Goal: Task Accomplishment & Management: Manage account settings

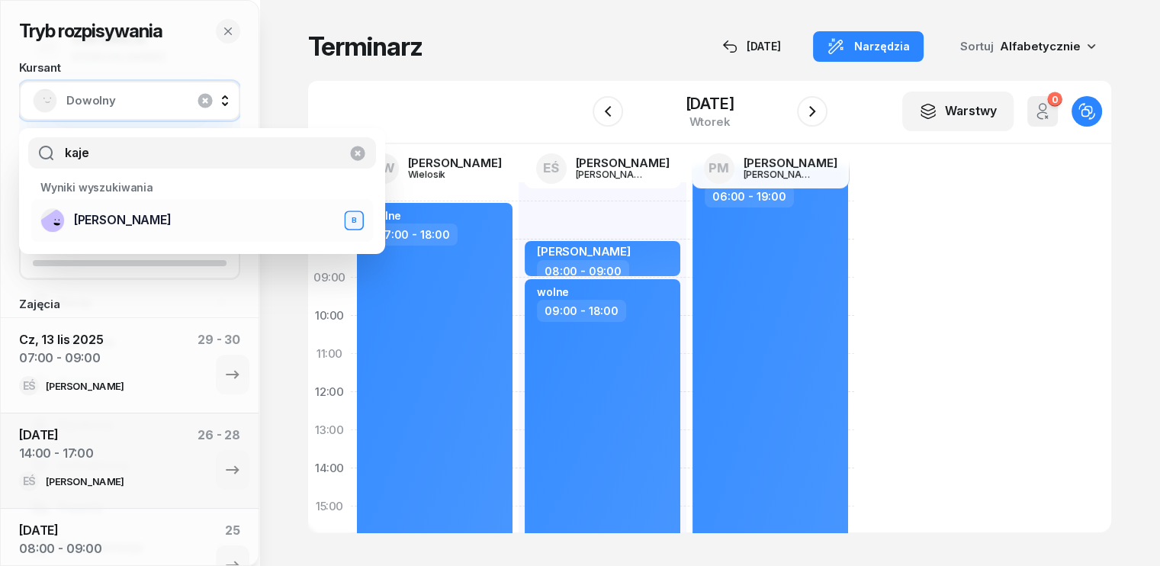
type input "kaje"
click at [159, 225] on span "[PERSON_NAME]" at bounding box center [123, 220] width 98 height 20
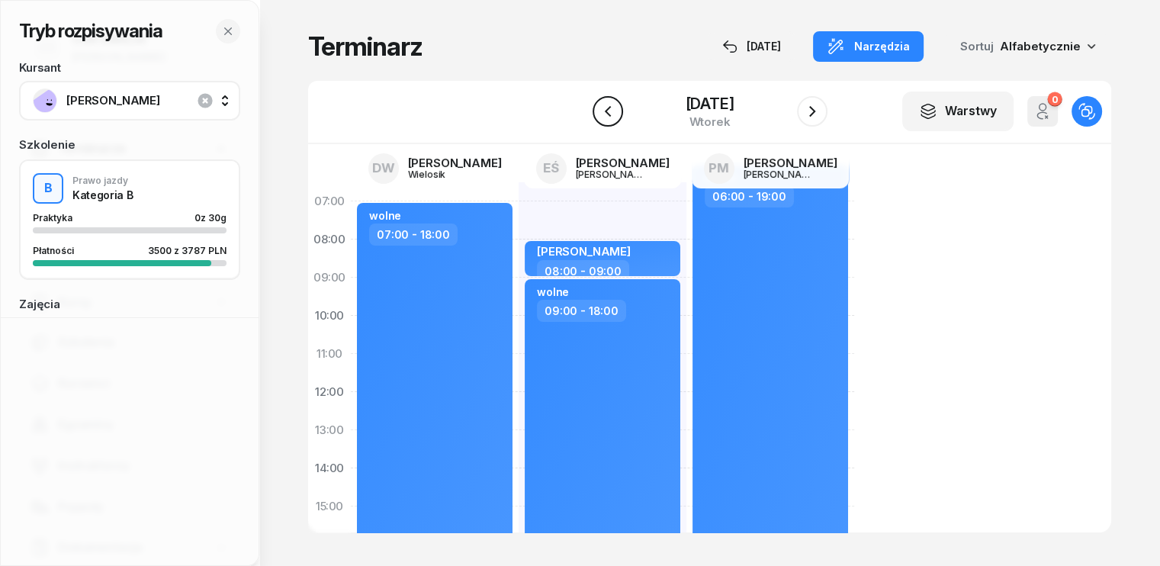
click at [605, 112] on icon "button" at bounding box center [607, 111] width 6 height 11
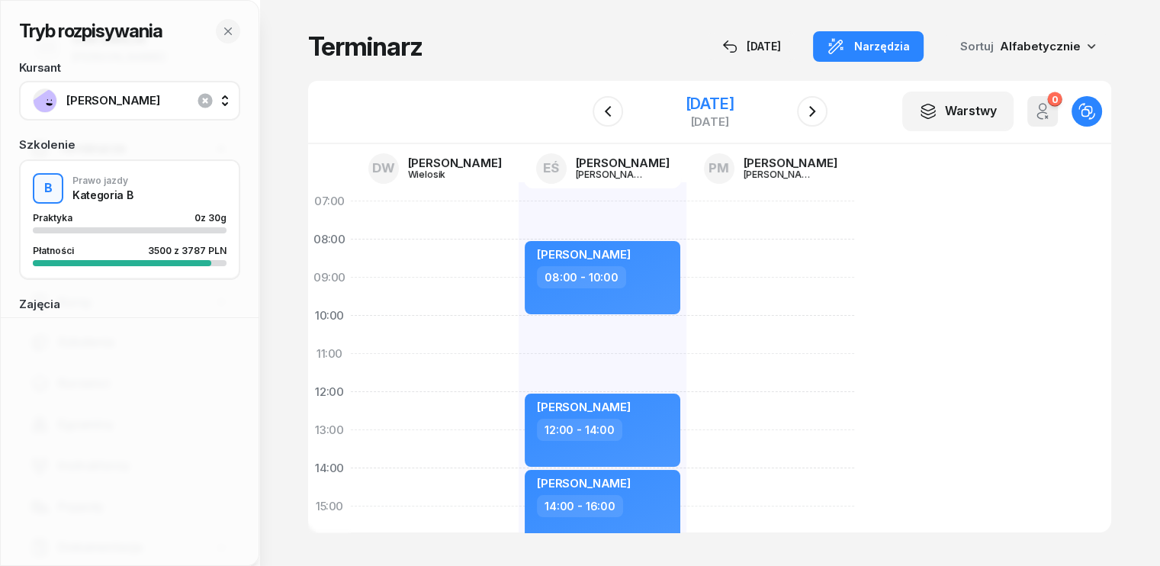
click at [685, 103] on div "[DATE]" at bounding box center [709, 103] width 49 height 15
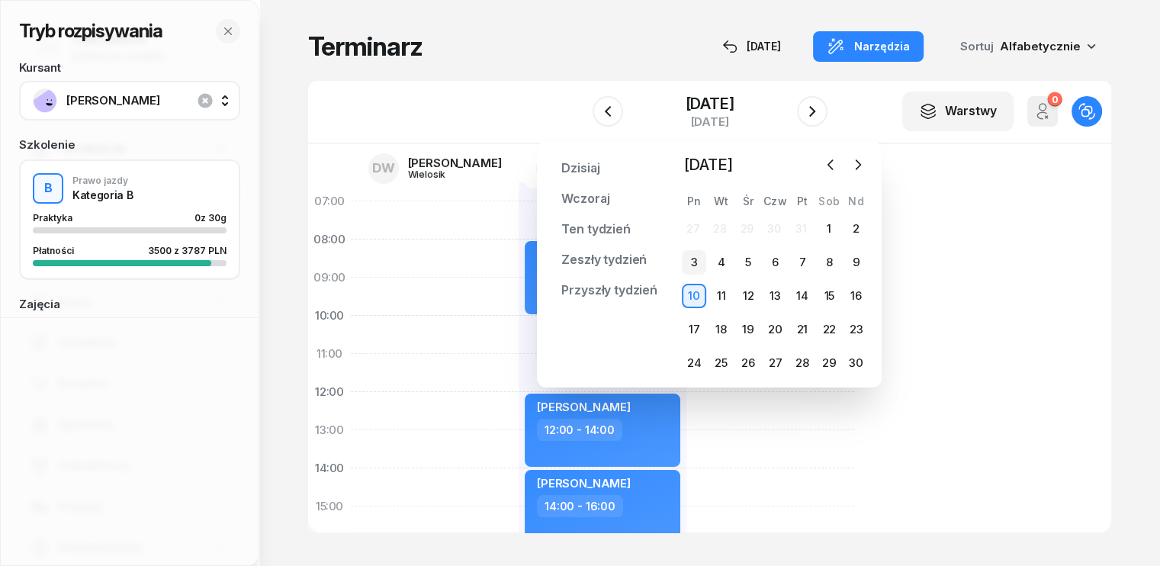
click at [694, 262] on div "3" at bounding box center [694, 262] width 24 height 24
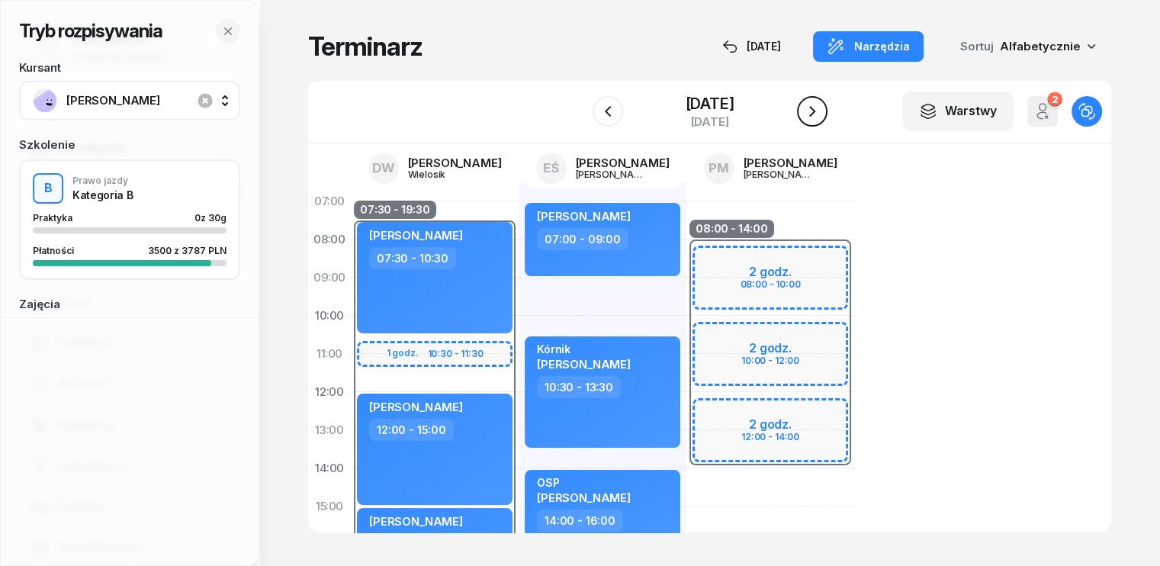
click at [813, 113] on icon "button" at bounding box center [812, 111] width 6 height 11
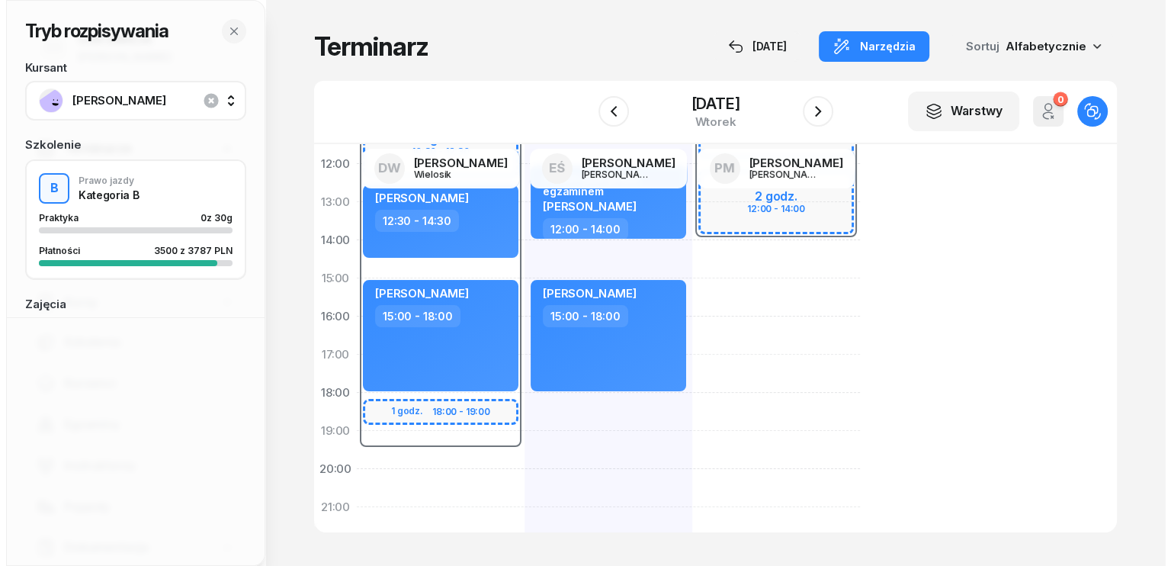
scroll to position [229, 0]
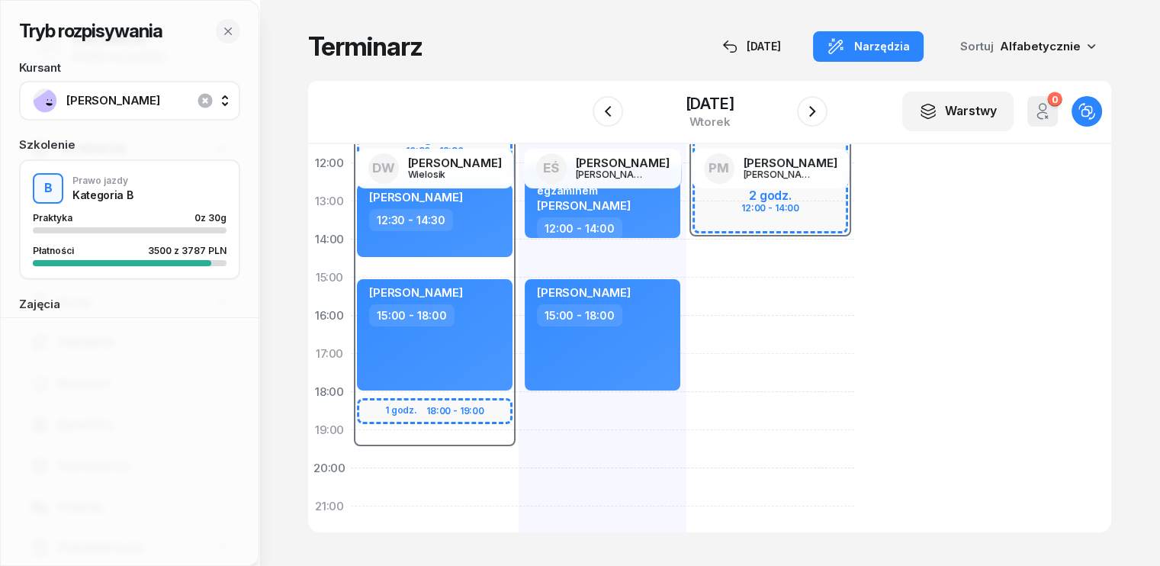
click at [363, 469] on div "07:30 - 19:30 2 godz. 10:30 - 12:30 1 godz. 18:00 - 19:00 [PERSON_NAME] 07:30 -…" at bounding box center [435, 296] width 168 height 686
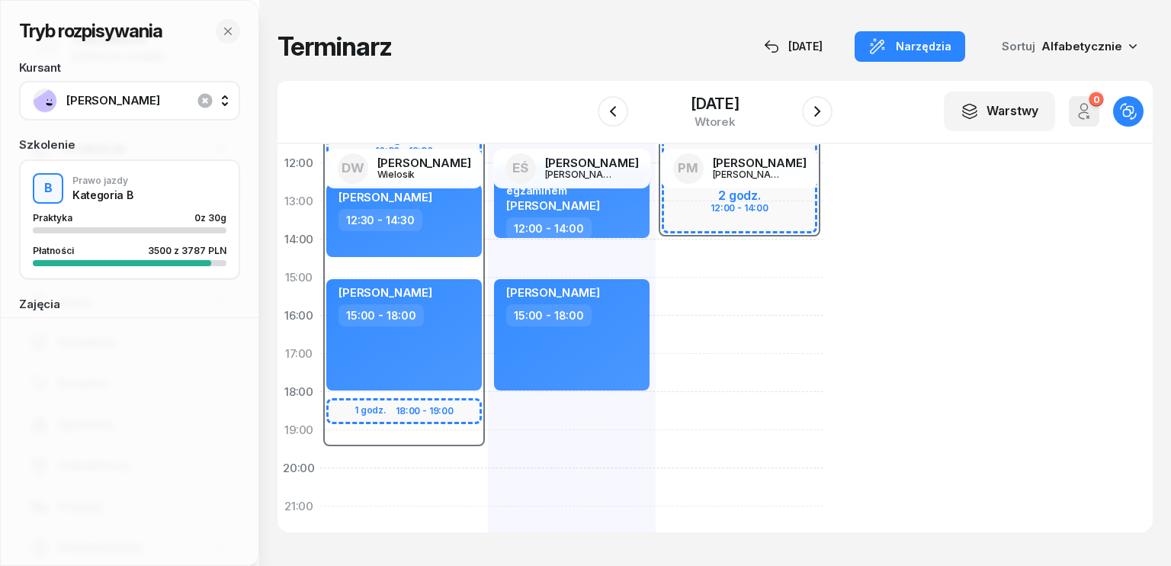
select select "20"
select select "22"
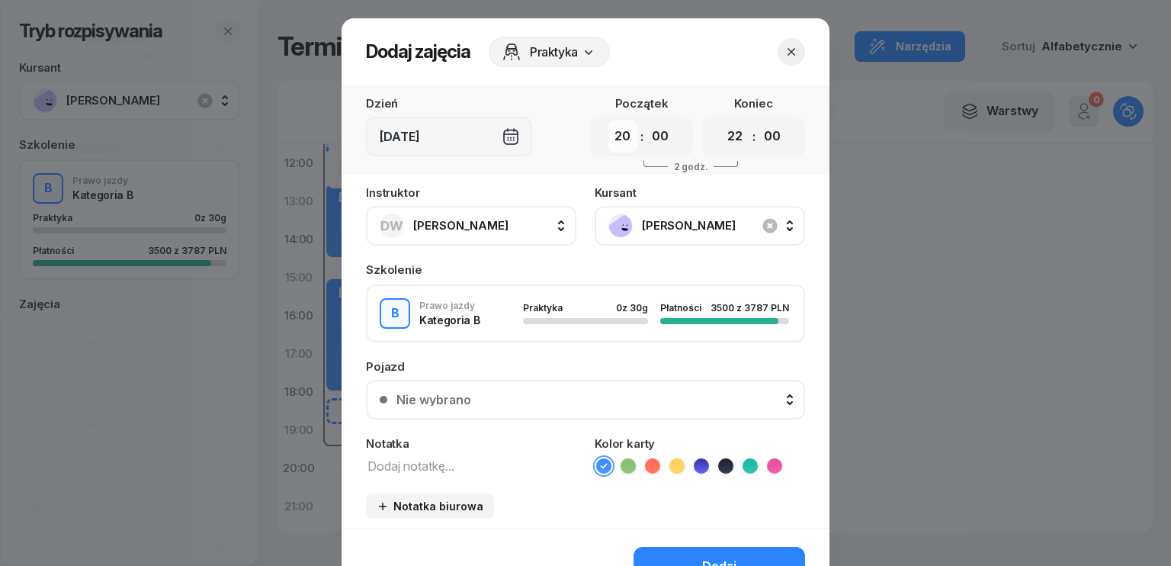
click at [621, 147] on select "00 01 02 03 04 05 06 07 08 09 10 11 12 13 14 15 16 17 18 19 20 21 22 23" at bounding box center [622, 136] width 29 height 32
select select "10"
click at [608, 120] on select "00 01 02 03 04 05 06 07 08 09 10 11 12 13 14 15 16 17 18 19 20 21 22 23" at bounding box center [622, 136] width 29 height 32
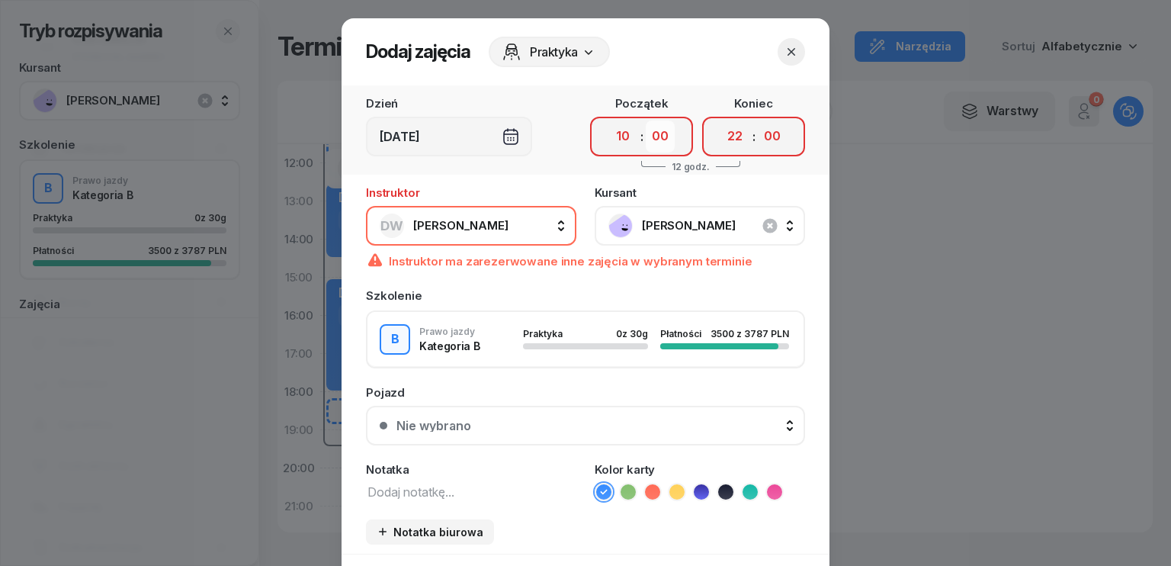
click at [651, 128] on select "00 05 10 15 20 25 30 35 40 45 50 55" at bounding box center [660, 136] width 29 height 32
select select "30"
click at [646, 120] on select "00 05 10 15 20 25 30 35 40 45 50 55" at bounding box center [660, 136] width 29 height 32
click at [721, 136] on select "00 01 02 03 04 05 06 07 08 09 10 11 12 13 14 15 16 17 18 19 20 21 22 23" at bounding box center [735, 136] width 29 height 32
select select "12"
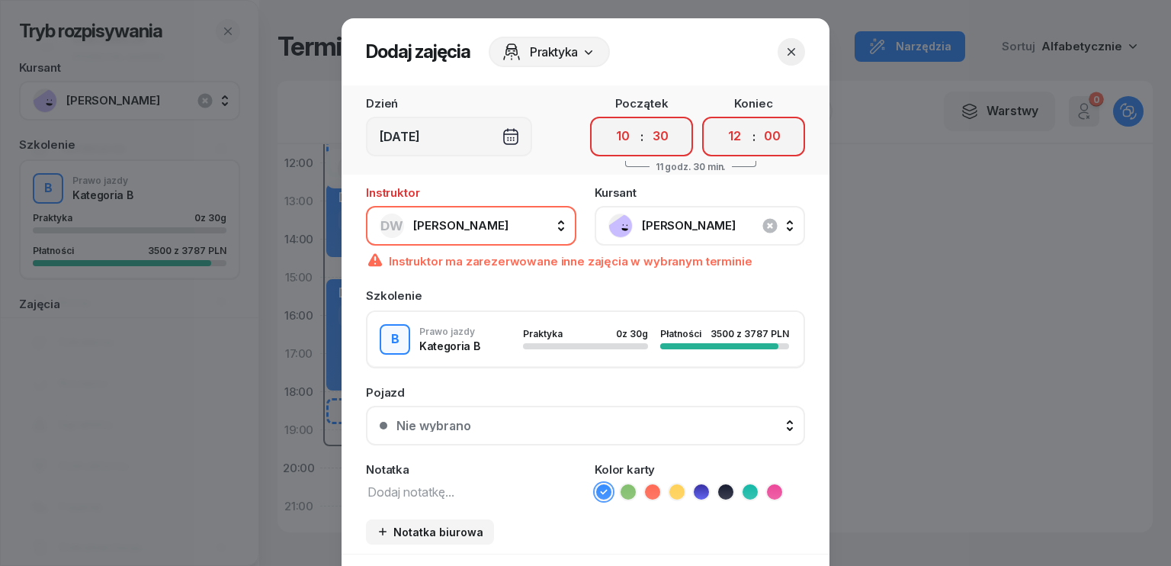
click at [721, 120] on select "00 01 02 03 04 05 06 07 08 09 10 11 12 13 14 15 16 17 18 19 20 21 22 23" at bounding box center [735, 136] width 29 height 32
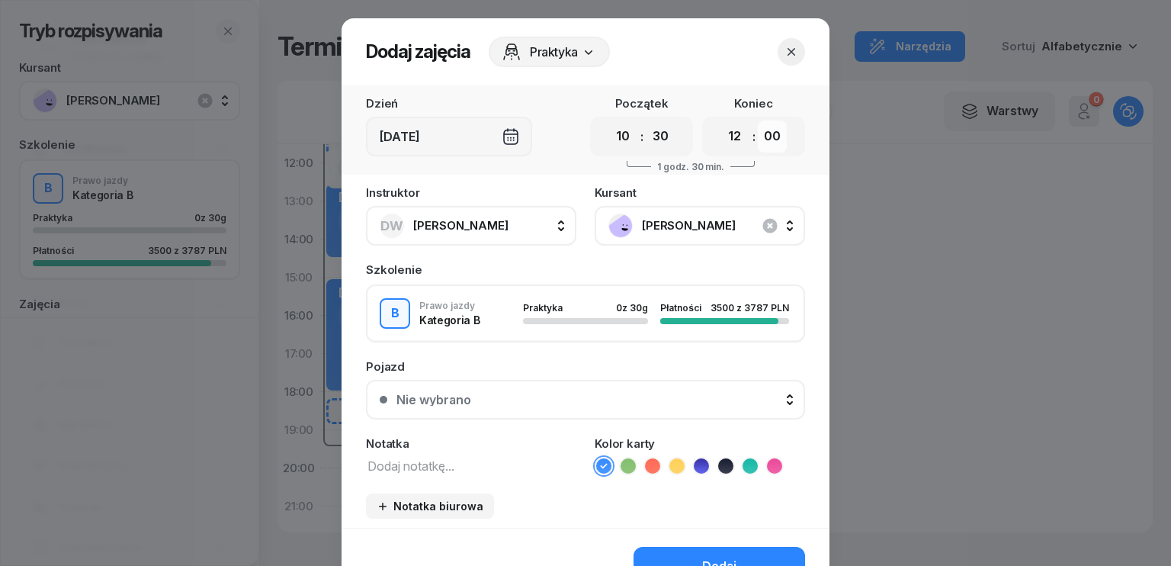
click at [759, 136] on select "00 05 10 15 20 25 30 35 40 45 50 55" at bounding box center [772, 136] width 29 height 32
select select "30"
click at [758, 120] on select "00 05 10 15 20 25 30 35 40 45 50 55" at bounding box center [772, 136] width 29 height 32
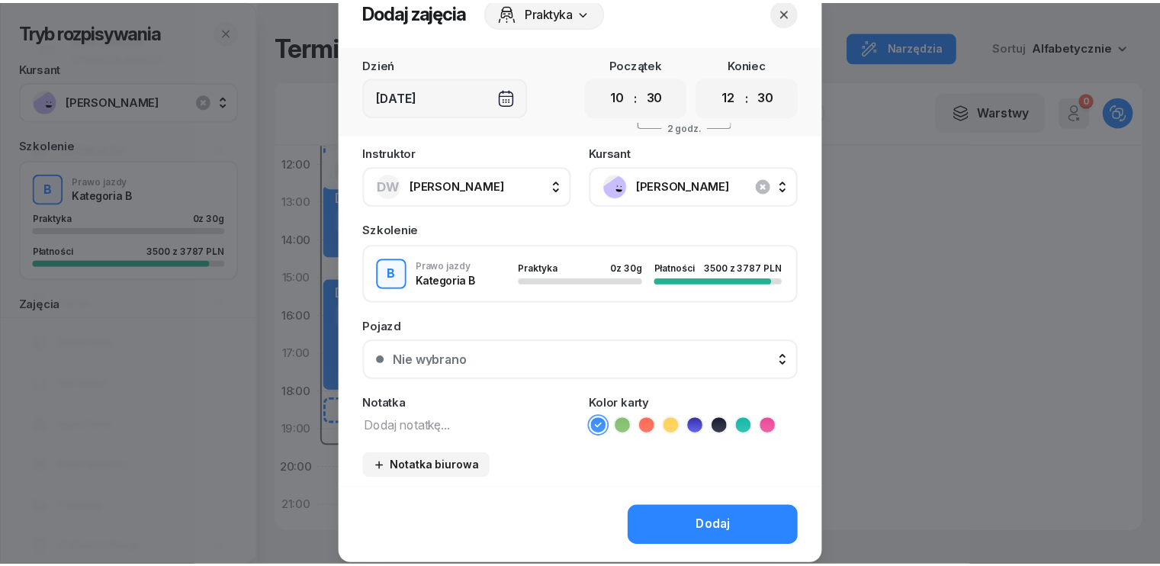
scroll to position [85, 0]
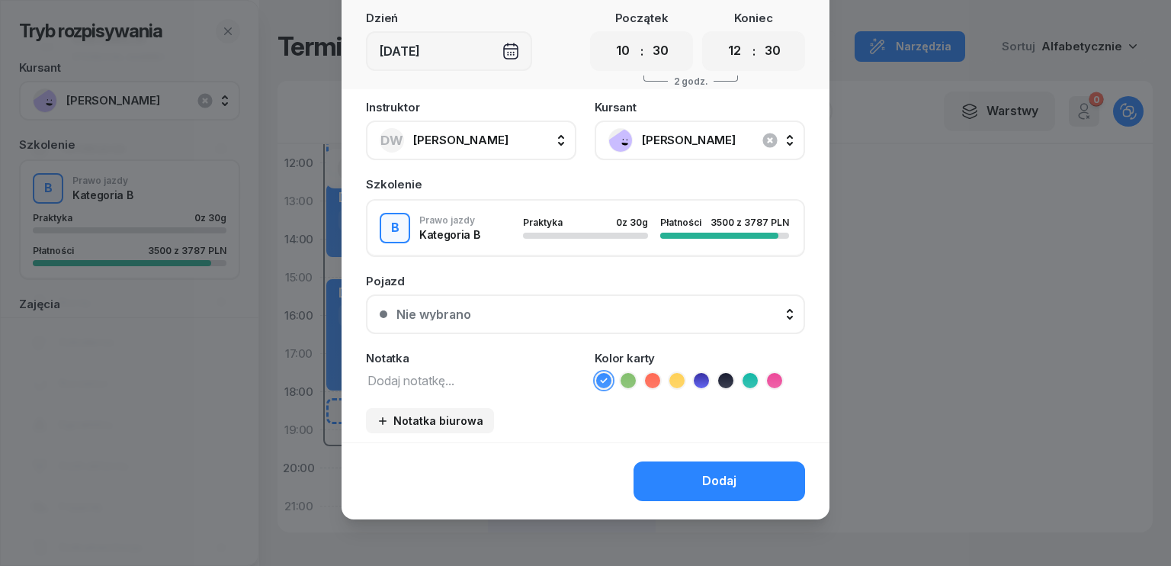
drag, startPoint x: 679, startPoint y: 483, endPoint x: 677, endPoint y: 467, distance: 16.1
click at [679, 482] on button "Dodaj" at bounding box center [720, 481] width 172 height 40
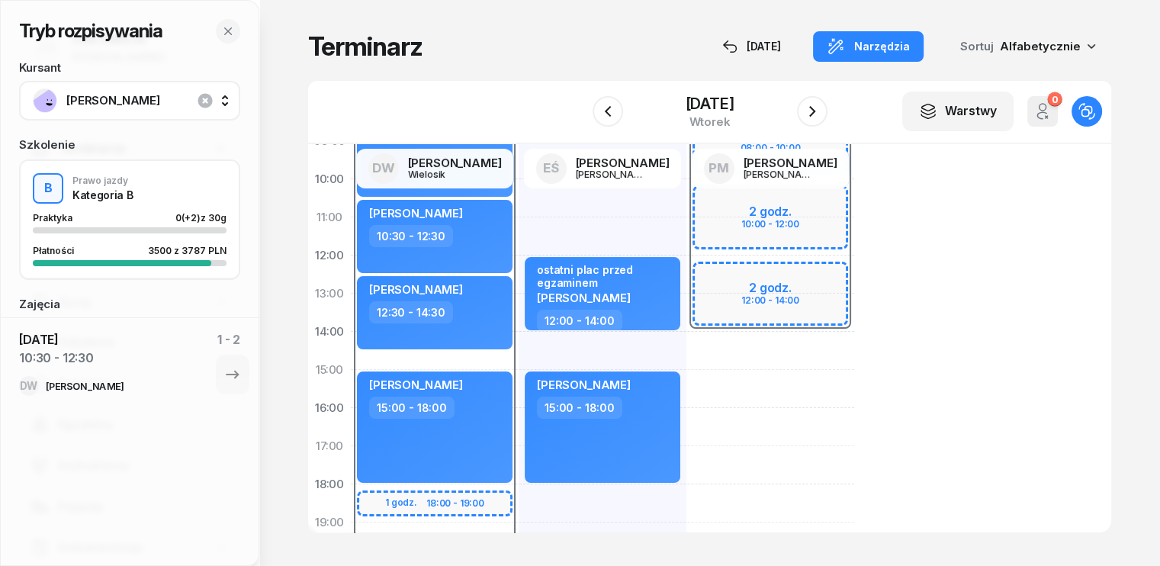
scroll to position [76, 0]
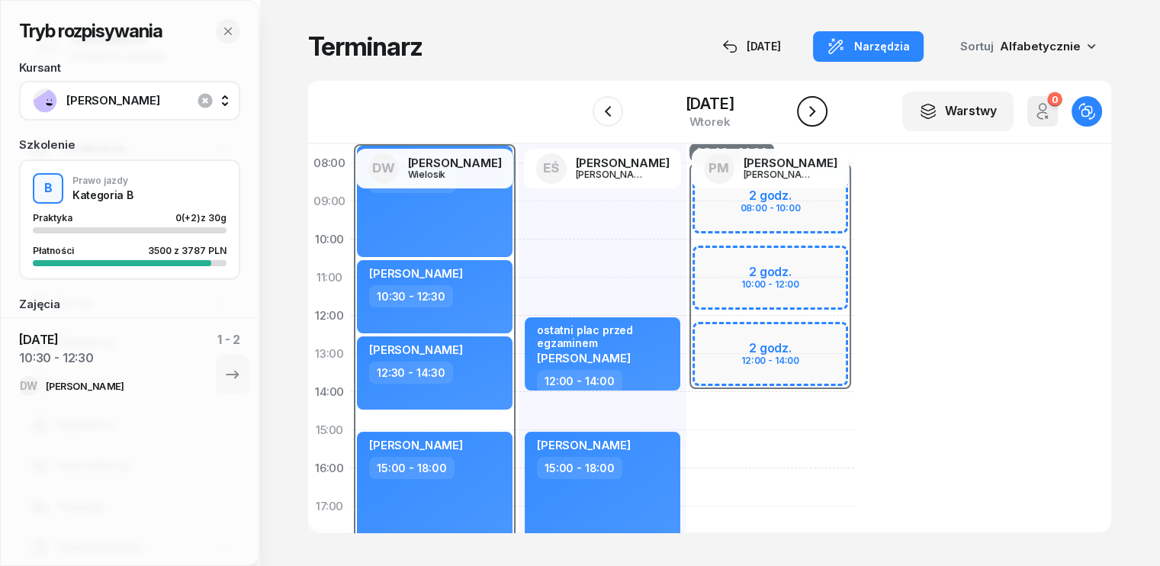
click at [814, 115] on icon "button" at bounding box center [812, 111] width 18 height 18
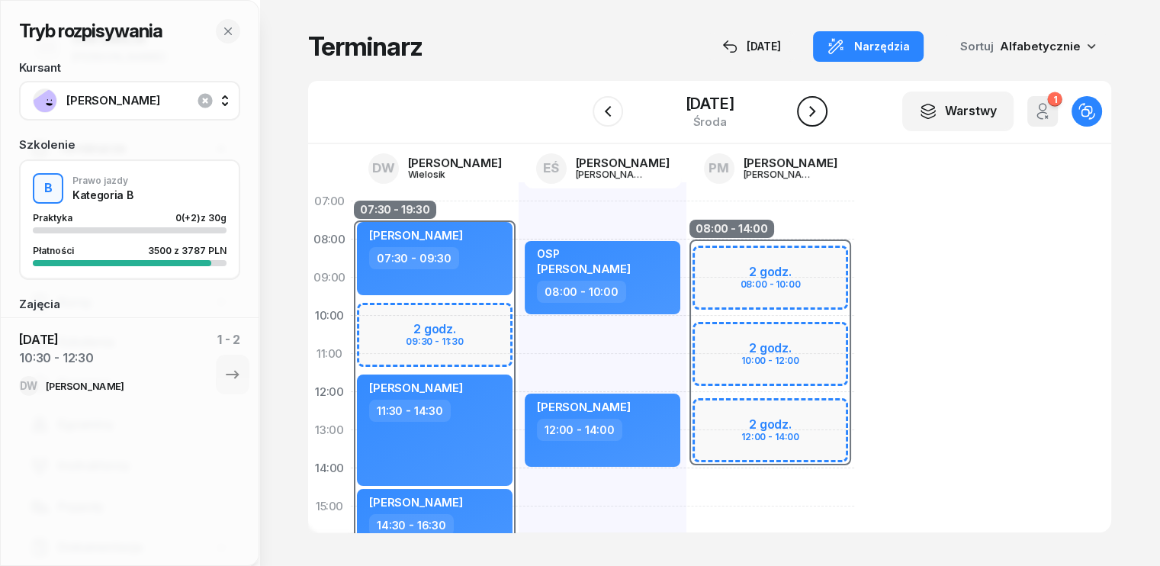
click at [810, 111] on icon "button" at bounding box center [812, 111] width 18 height 18
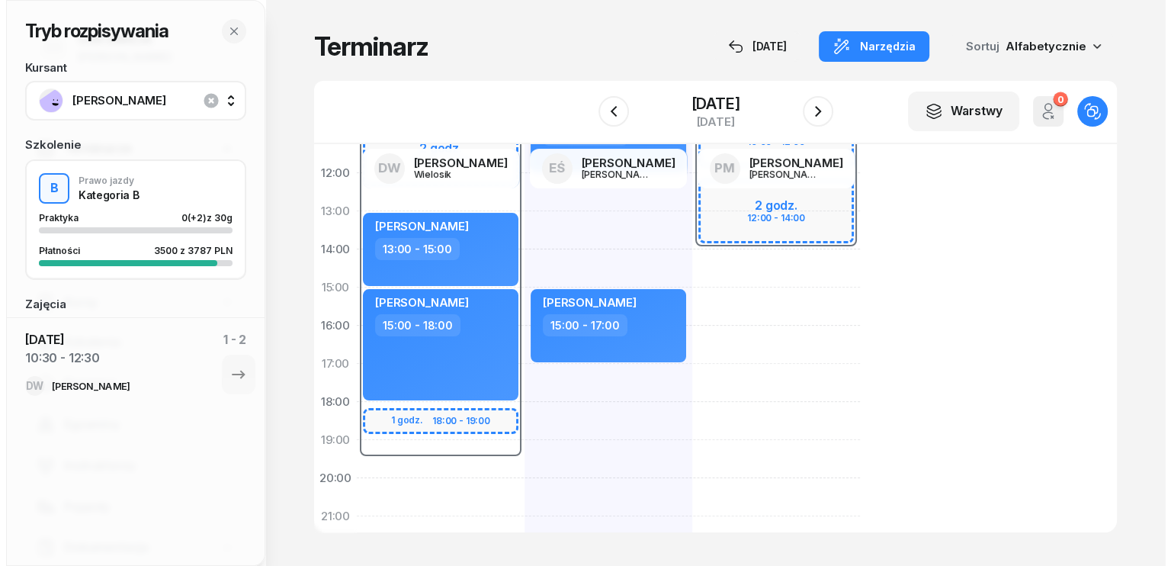
scroll to position [229, 0]
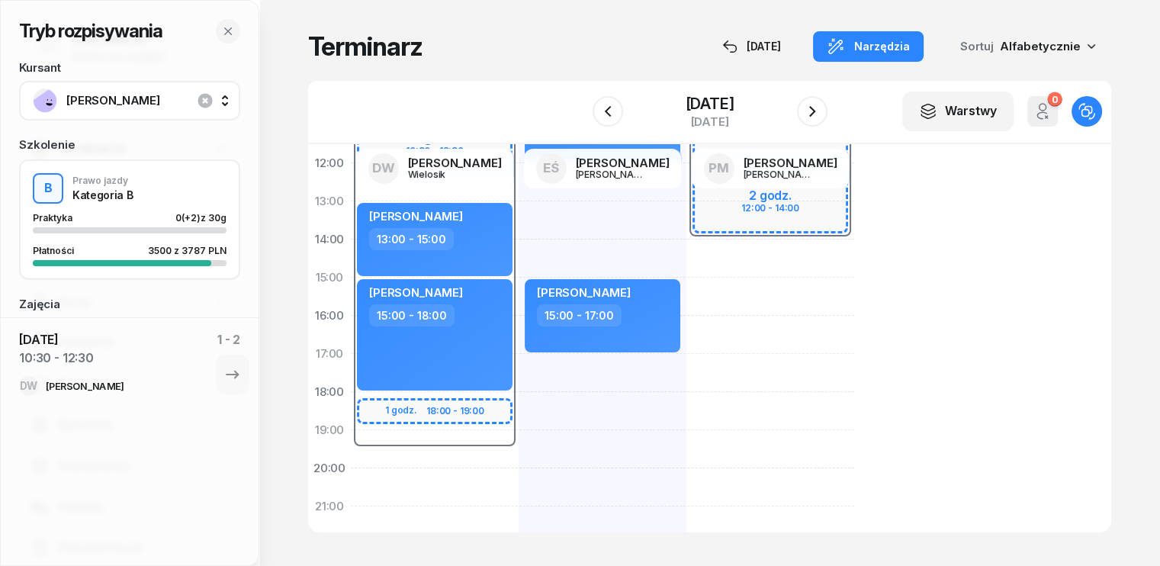
click at [371, 454] on div "07:30 - 19:30 2 godz. 10:30 - 12:30 1 godz. 18:00 - 19:00 [PERSON_NAME] 07:30 -…" at bounding box center [435, 296] width 168 height 686
select select "19"
select select "21"
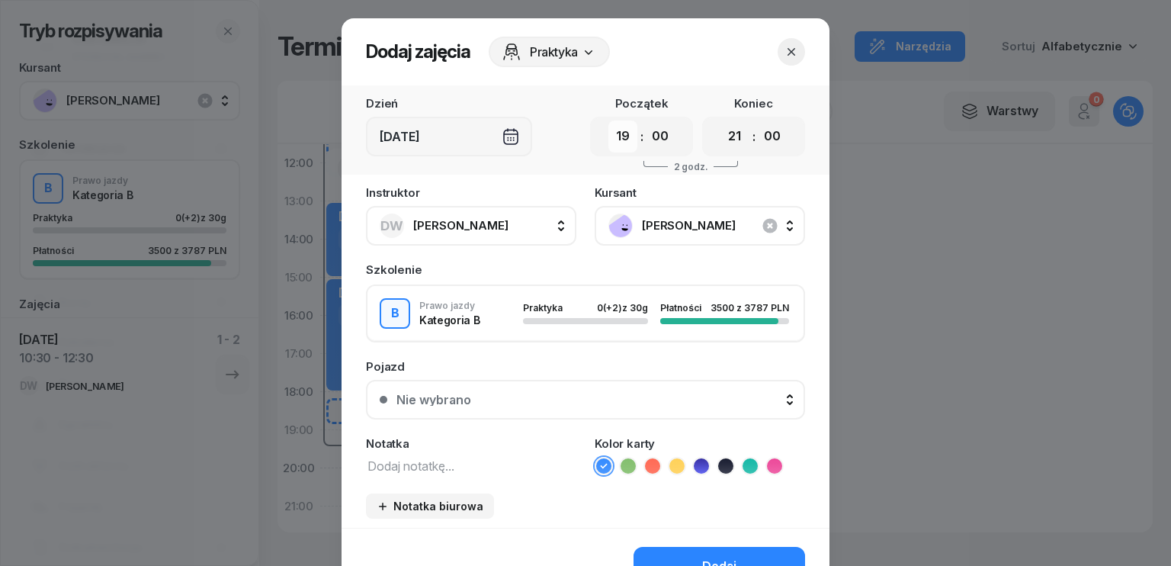
drag, startPoint x: 625, startPoint y: 140, endPoint x: 625, endPoint y: 149, distance: 9.1
click at [625, 140] on select "00 01 02 03 04 05 06 07 08 09 10 11 12 13 14 15 16 17 18 19 20 21 22 23" at bounding box center [622, 136] width 29 height 32
select select "10"
click at [608, 120] on select "00 01 02 03 04 05 06 07 08 09 10 11 12 13 14 15 16 17 18 19 20 21 22 23" at bounding box center [622, 136] width 29 height 32
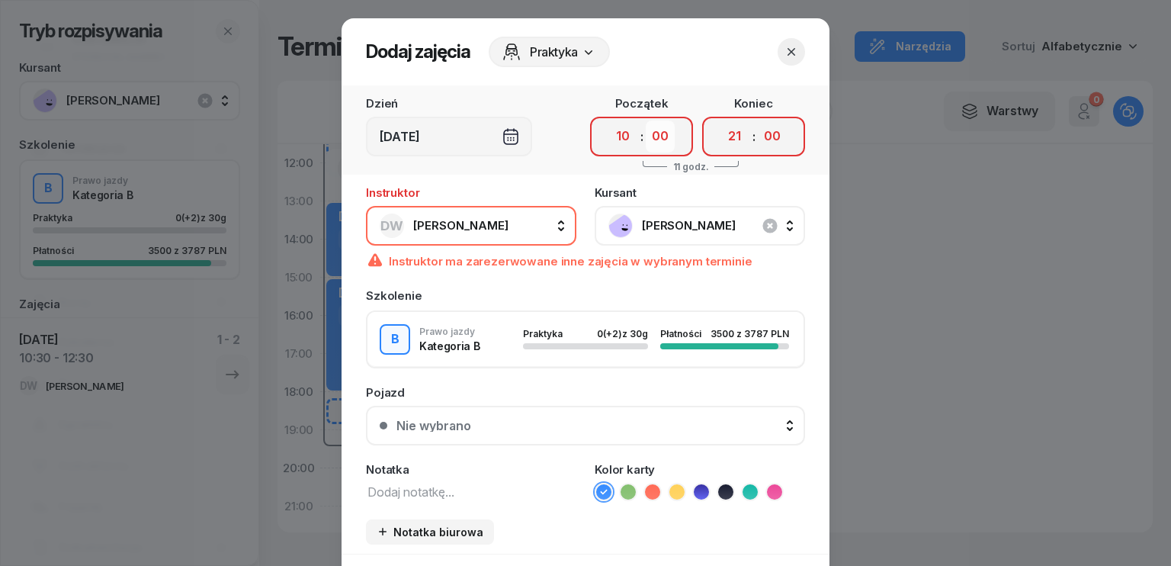
click at [664, 143] on select "00 05 10 15 20 25 30 35 40 45 50 55" at bounding box center [660, 136] width 29 height 32
select select "30"
click at [646, 120] on select "00 05 10 15 20 25 30 35 40 45 50 55" at bounding box center [660, 136] width 29 height 32
click at [733, 135] on select "00 01 02 03 04 05 06 07 08 09 10 11 12 13 14 15 16 17 18 19 20 21 22 23" at bounding box center [735, 136] width 29 height 32
select select "12"
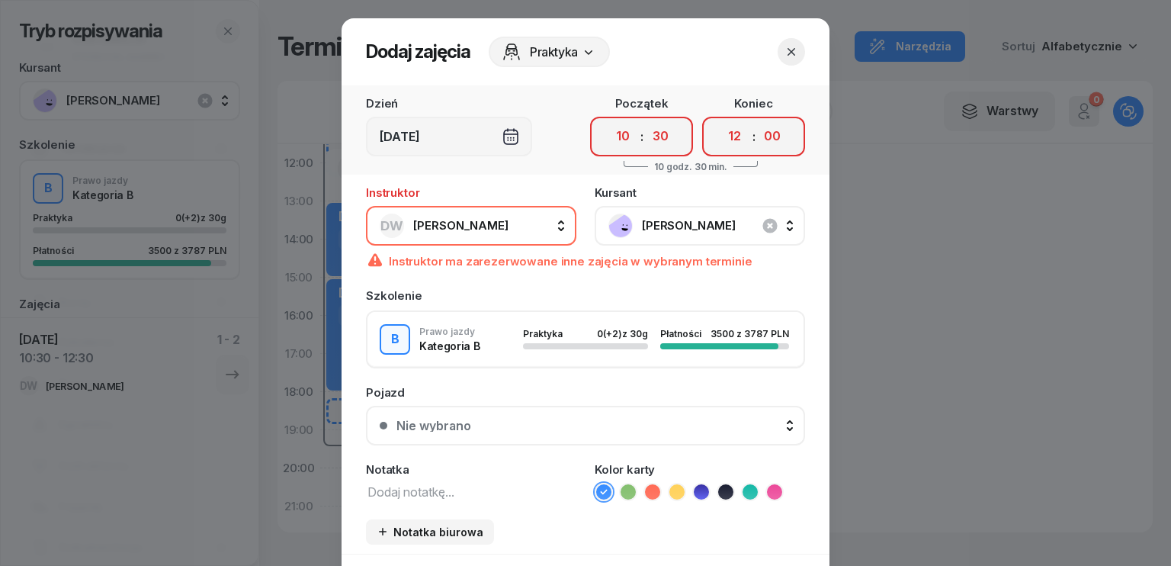
click at [721, 120] on select "00 01 02 03 04 05 06 07 08 09 10 11 12 13 14 15 16 17 18 19 20 21 22 23" at bounding box center [735, 136] width 29 height 32
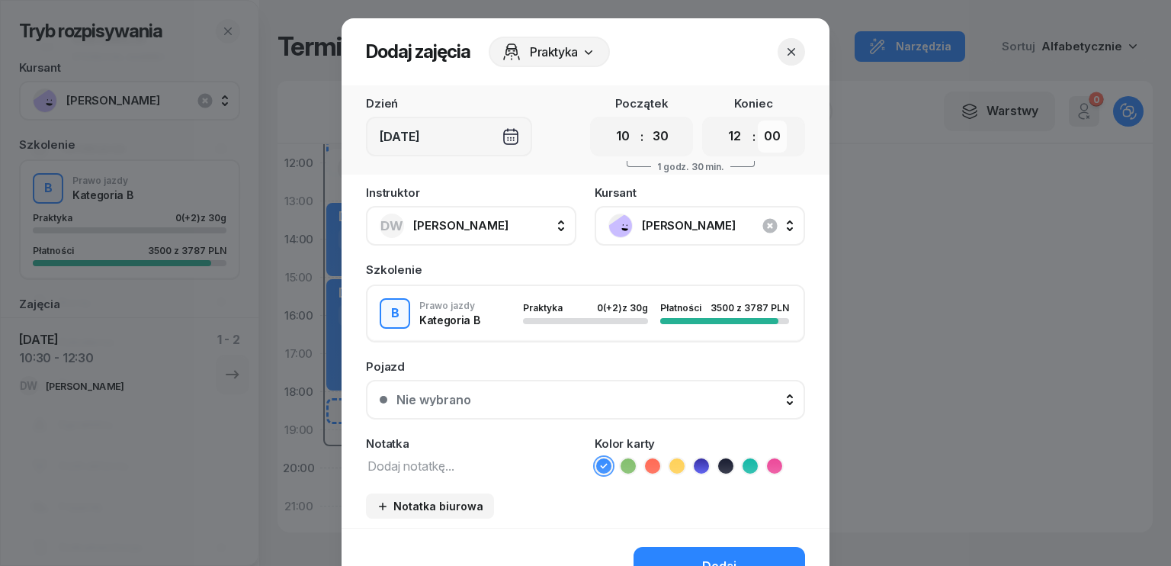
click at [768, 133] on select "00 05 10 15 20 25 30 35 40 45 50 55" at bounding box center [772, 136] width 29 height 32
select select "30"
click at [758, 120] on select "00 05 10 15 20 25 30 35 40 45 50 55" at bounding box center [772, 136] width 29 height 32
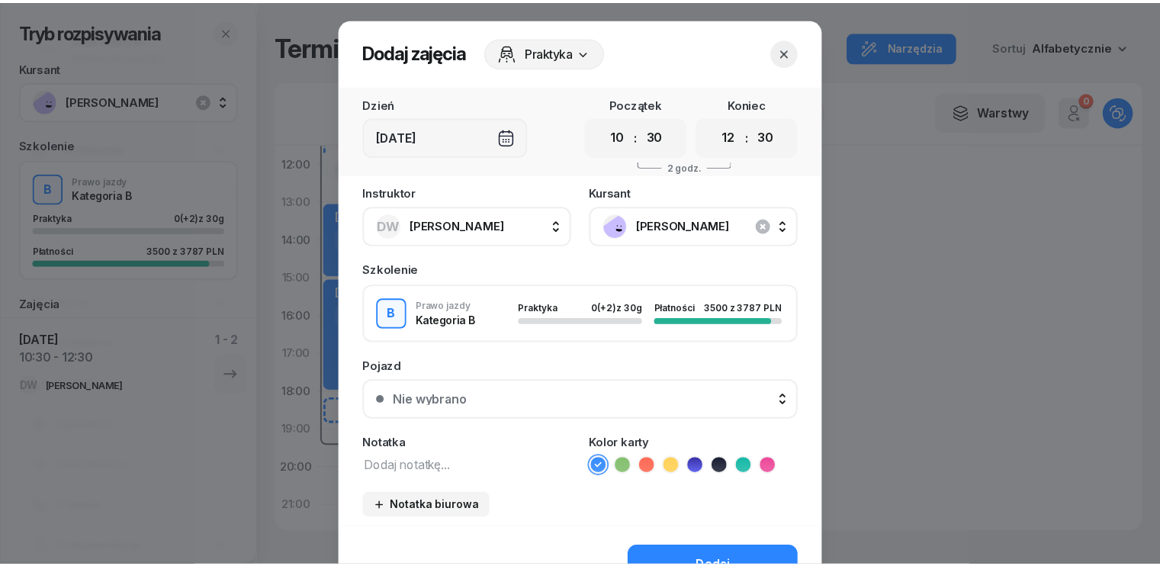
scroll to position [85, 0]
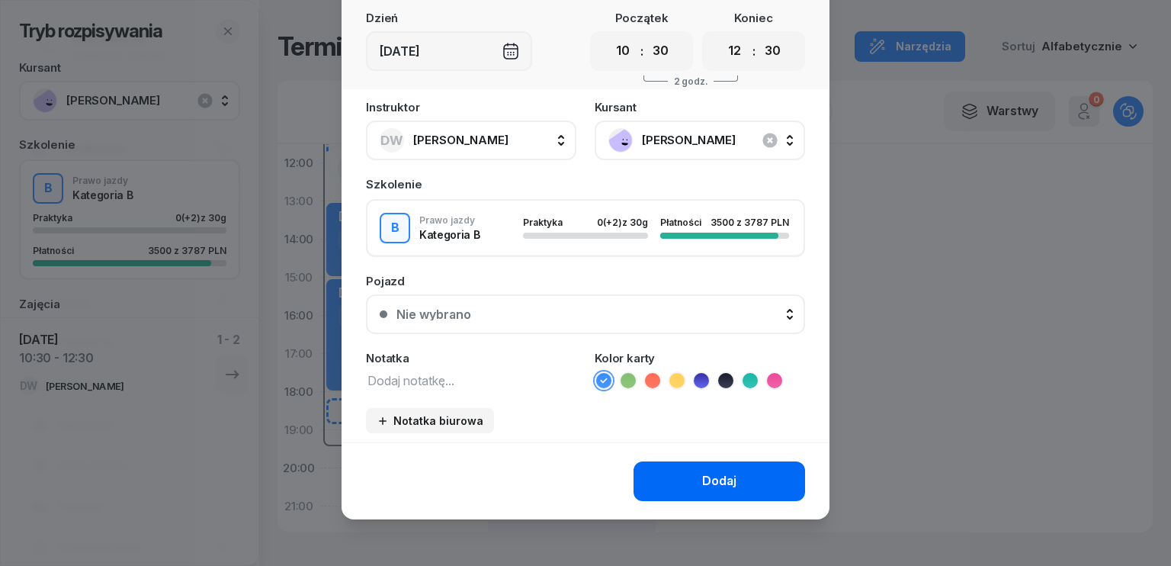
click at [746, 474] on button "Dodaj" at bounding box center [720, 481] width 172 height 40
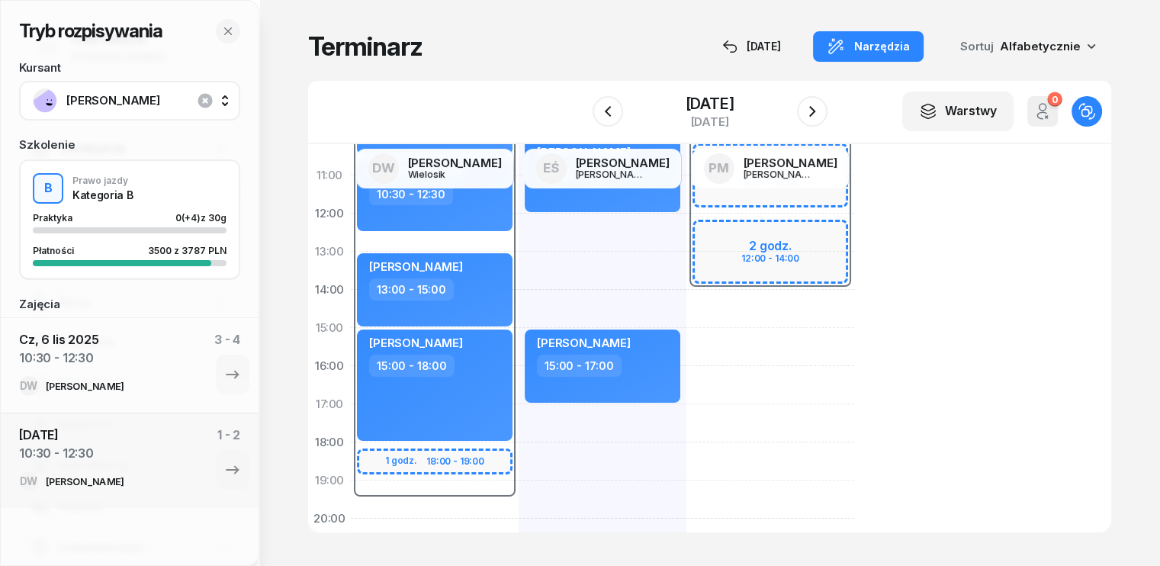
scroll to position [152, 0]
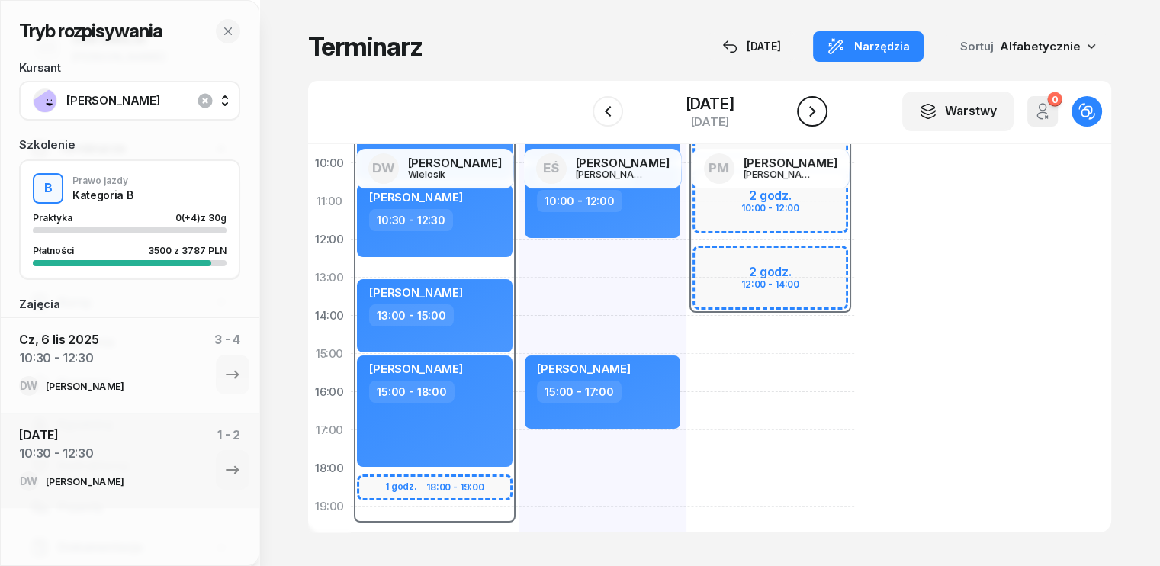
click at [815, 113] on icon "button" at bounding box center [812, 111] width 18 height 18
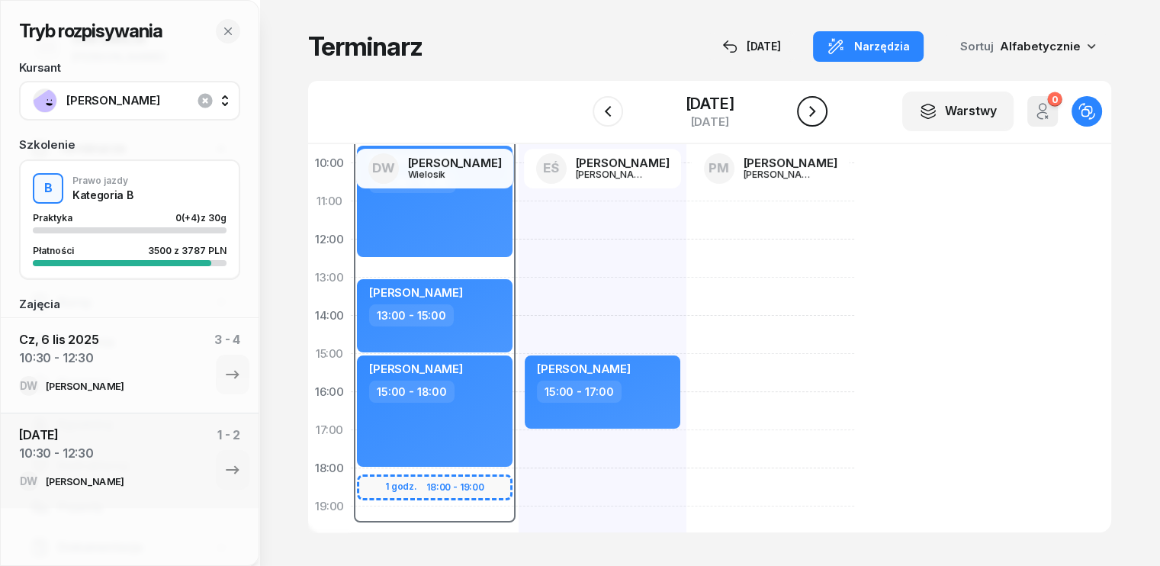
click at [817, 109] on icon "button" at bounding box center [812, 111] width 18 height 18
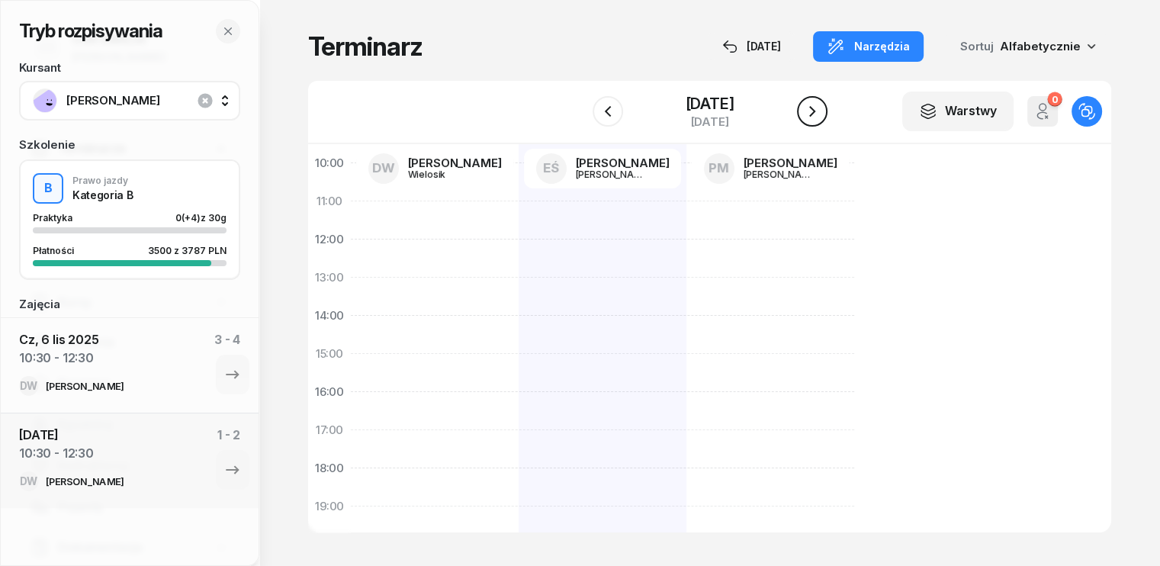
click at [817, 109] on icon "button" at bounding box center [812, 111] width 18 height 18
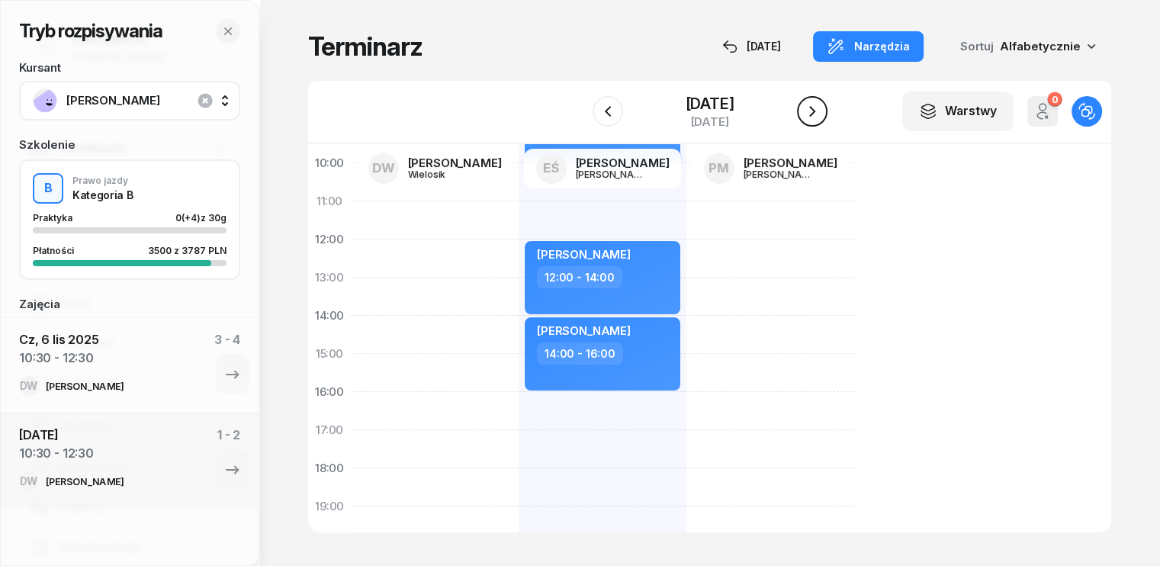
click at [817, 109] on icon "button" at bounding box center [812, 111] width 18 height 18
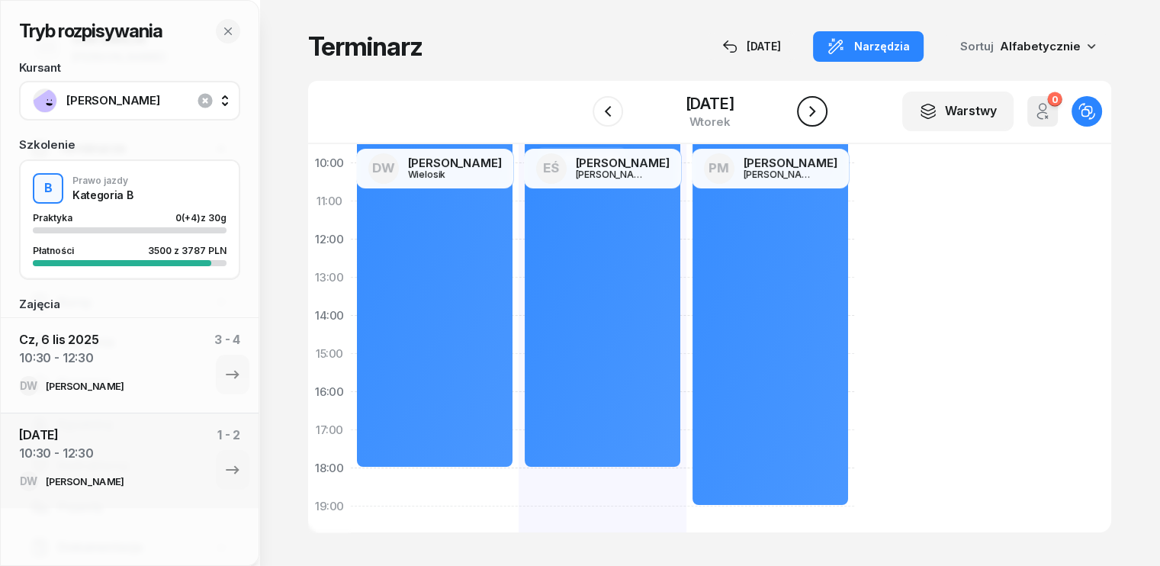
click at [806, 116] on icon "button" at bounding box center [812, 111] width 18 height 18
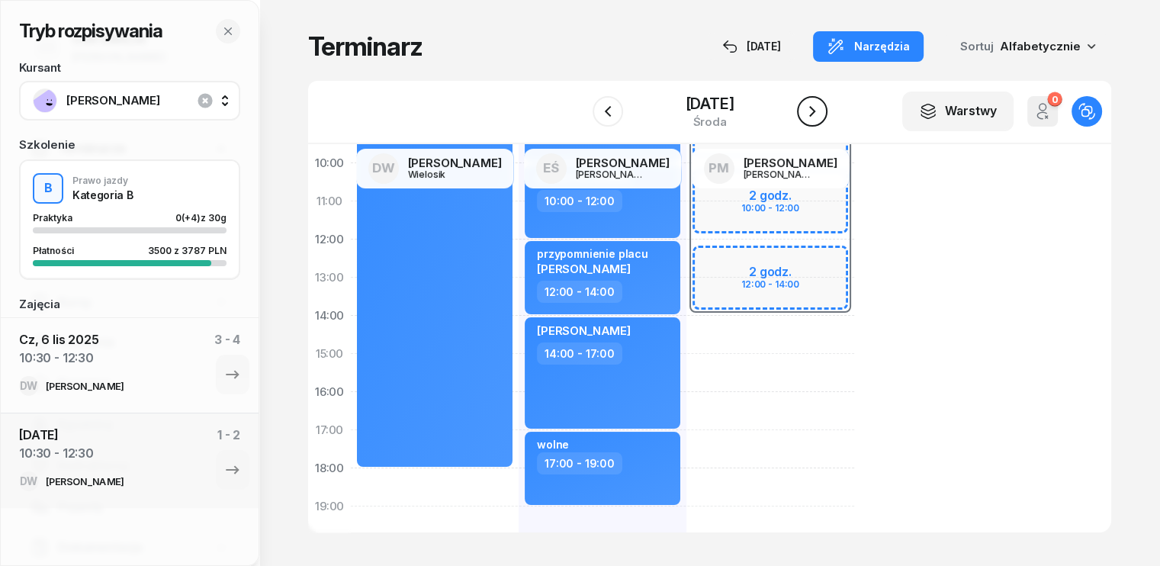
click at [820, 112] on icon "button" at bounding box center [812, 111] width 18 height 18
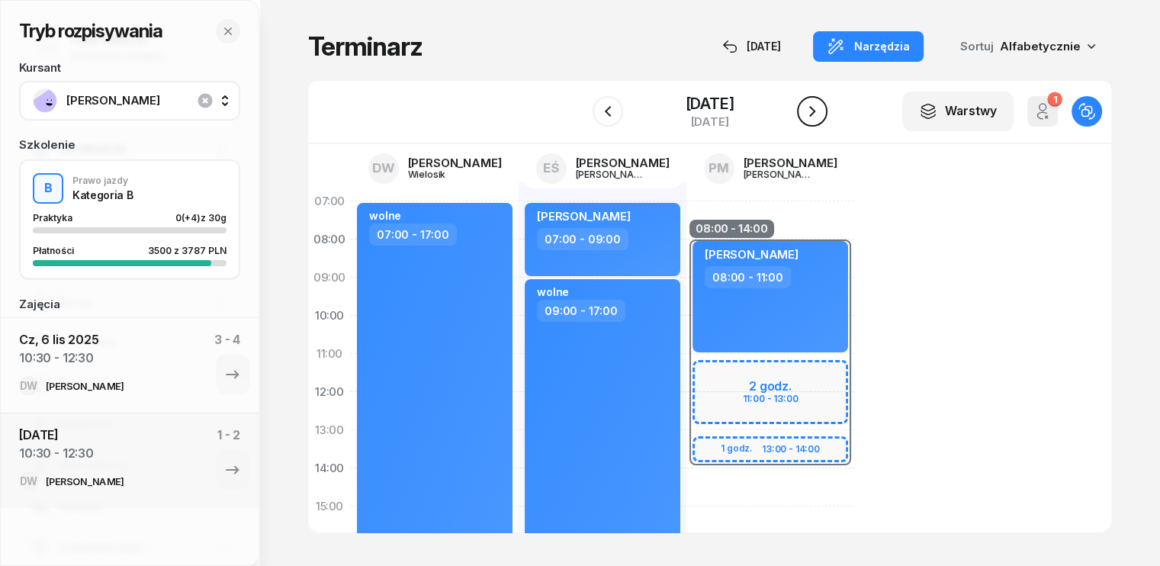
click at [821, 111] on icon "button" at bounding box center [812, 111] width 18 height 18
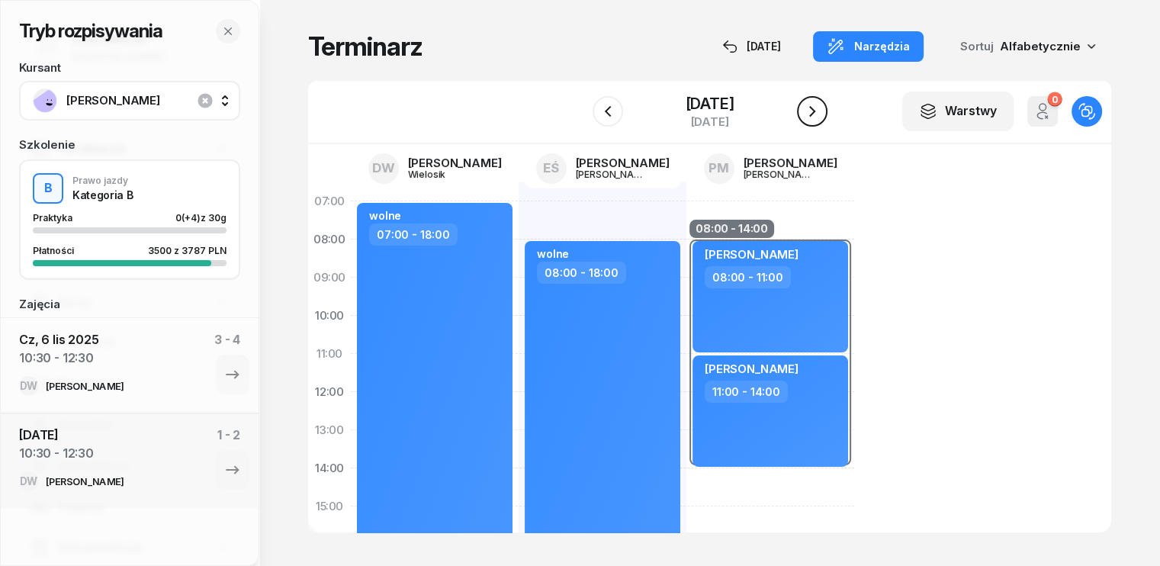
click at [821, 111] on icon "button" at bounding box center [812, 111] width 18 height 18
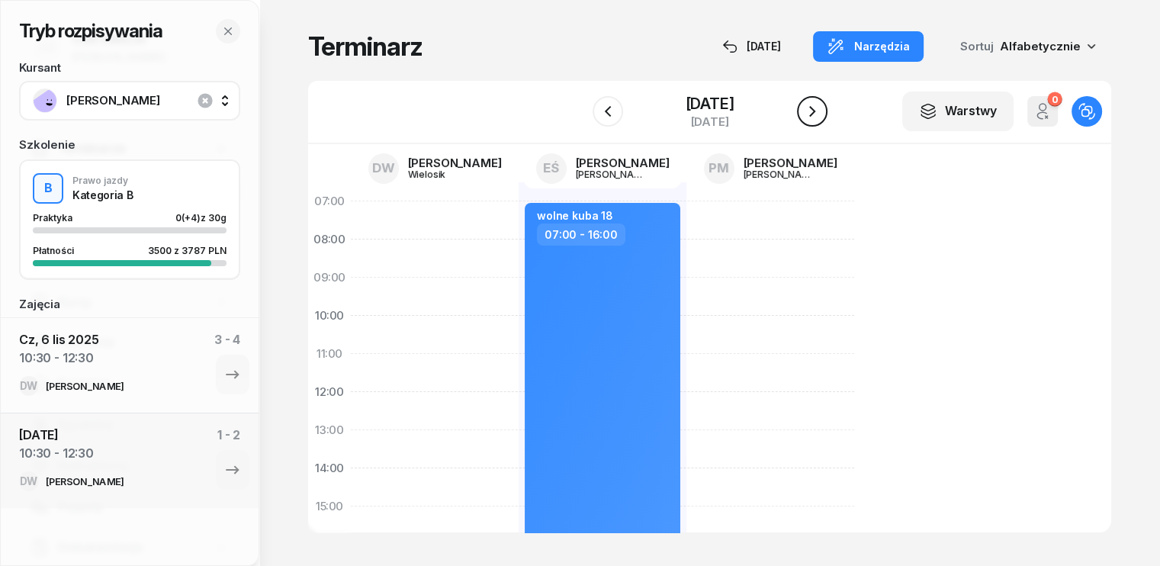
click at [821, 111] on icon "button" at bounding box center [812, 111] width 18 height 18
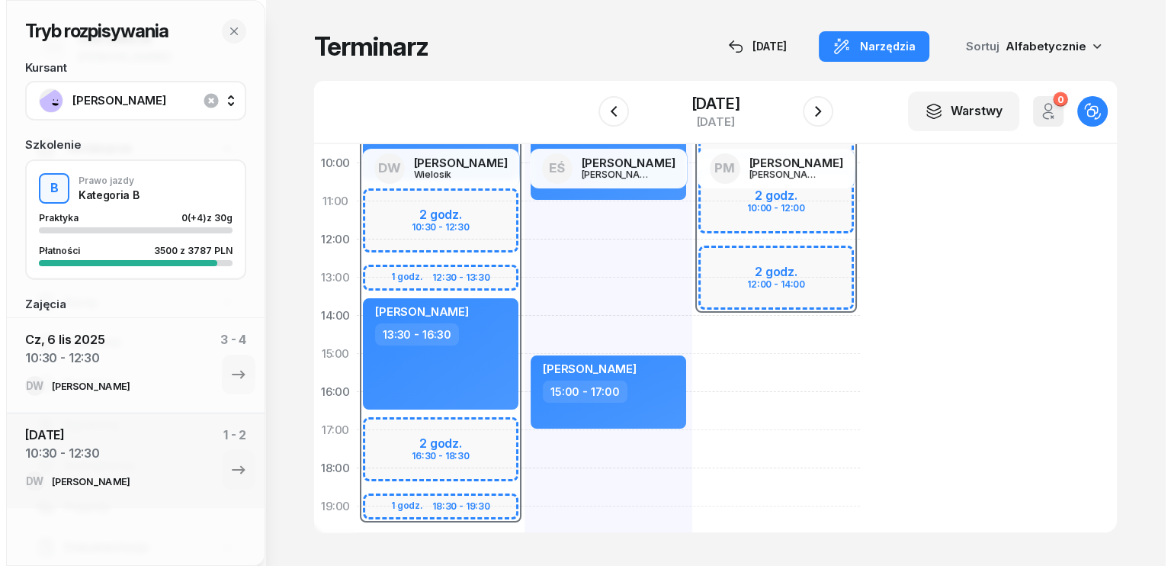
scroll to position [229, 0]
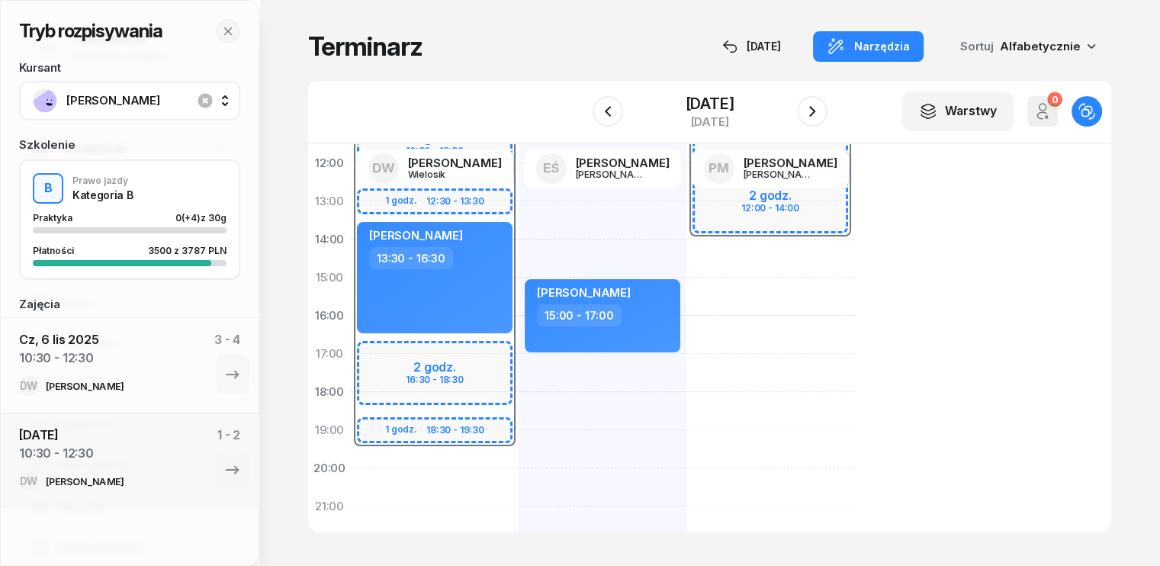
click at [352, 474] on div "07:30 - 19:30 2 godz. 10:30 - 12:30 1 godz. 12:30 - 13:30 2 godz. 16:30 - 18:30…" at bounding box center [435, 296] width 168 height 686
select select "20"
select select "22"
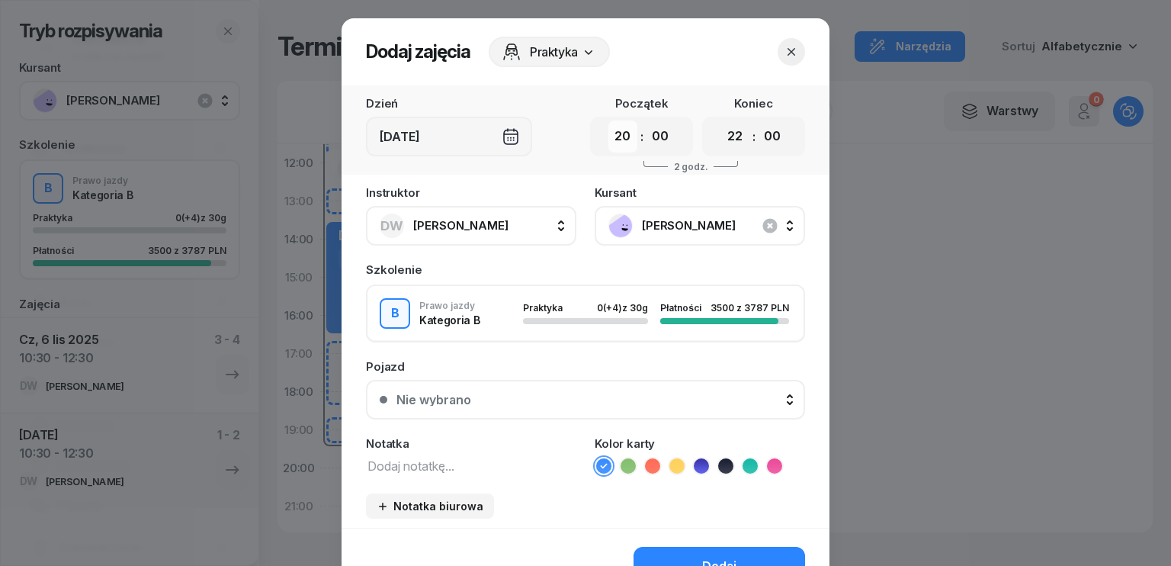
drag, startPoint x: 625, startPoint y: 140, endPoint x: 624, endPoint y: 150, distance: 10.7
click at [625, 140] on select "00 01 02 03 04 05 06 07 08 09 10 11 12 13 14 15 16 17 18 19 20 21 22 23" at bounding box center [622, 136] width 29 height 32
select select "16"
click at [608, 120] on select "00 01 02 03 04 05 06 07 08 09 10 11 12 13 14 15 16 17 18 19 20 21 22 23" at bounding box center [622, 136] width 29 height 32
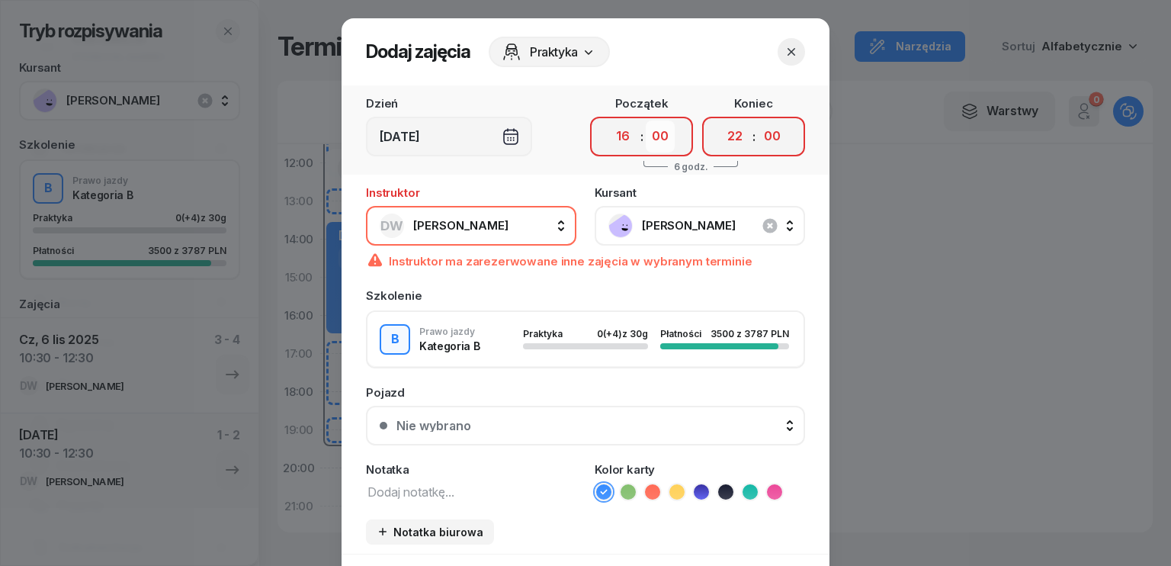
click at [662, 137] on select "00 05 10 15 20 25 30 35 40 45 50 55" at bounding box center [660, 136] width 29 height 32
select select "30"
click at [646, 120] on select "00 05 10 15 20 25 30 35 40 45 50 55" at bounding box center [660, 136] width 29 height 32
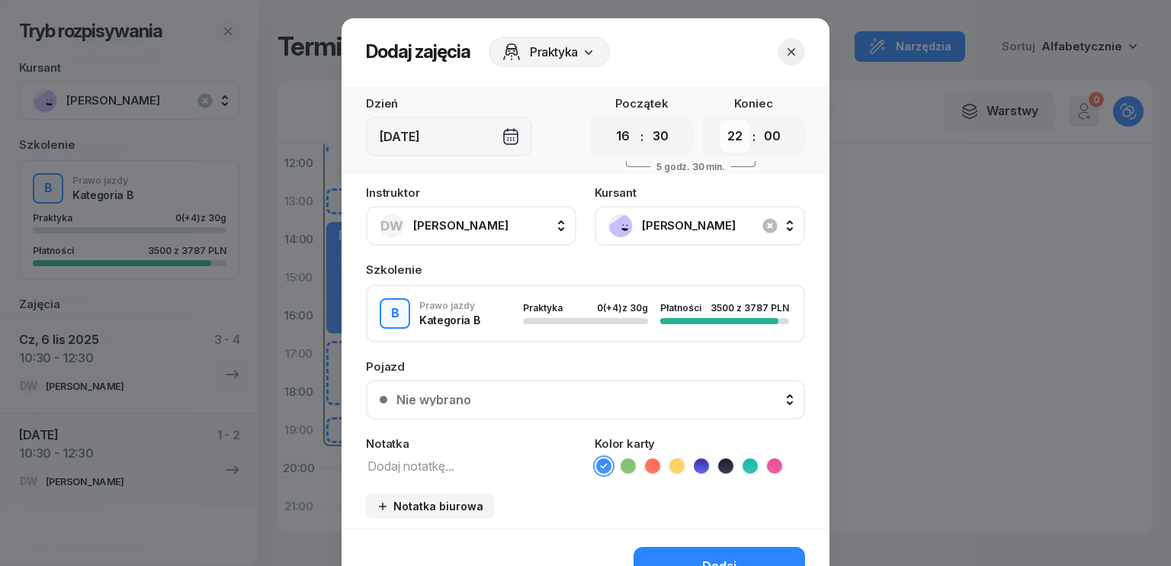
click at [726, 139] on select "00 01 02 03 04 05 06 07 08 09 10 11 12 13 14 15 16 17 18 19 20 21 22 23" at bounding box center [735, 136] width 29 height 32
select select "18"
click at [721, 120] on select "00 01 02 03 04 05 06 07 08 09 10 11 12 13 14 15 16 17 18 19 20 21 22 23" at bounding box center [735, 136] width 29 height 32
click at [766, 136] on select "00 05 10 15 20 25 30 35 40 45 50 55" at bounding box center [772, 136] width 29 height 32
select select "30"
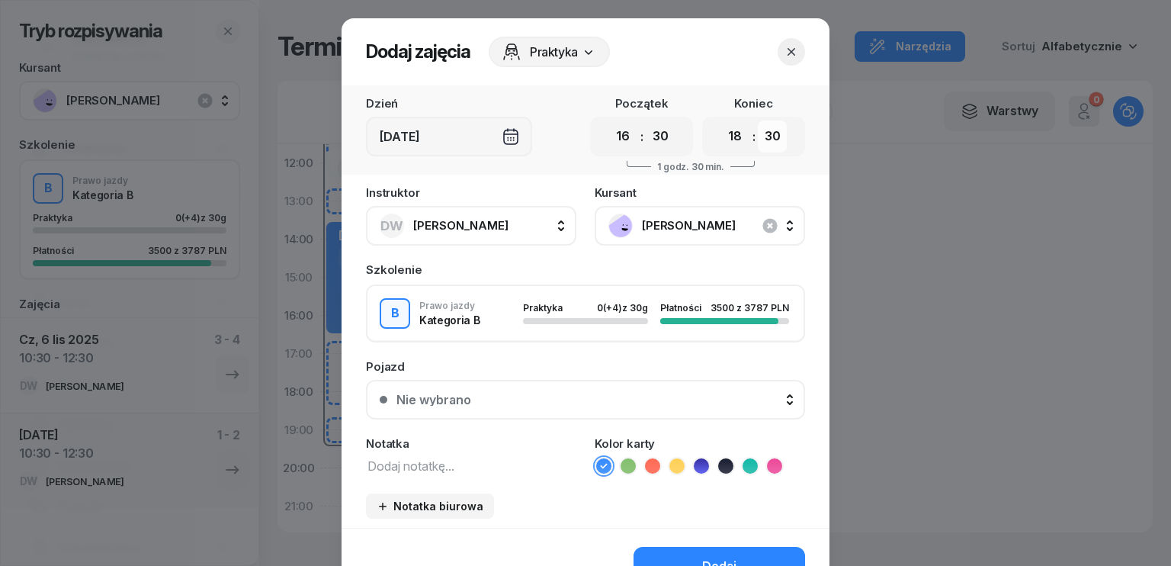
click at [758, 120] on select "00 05 10 15 20 25 30 35 40 45 50 55" at bounding box center [772, 136] width 29 height 32
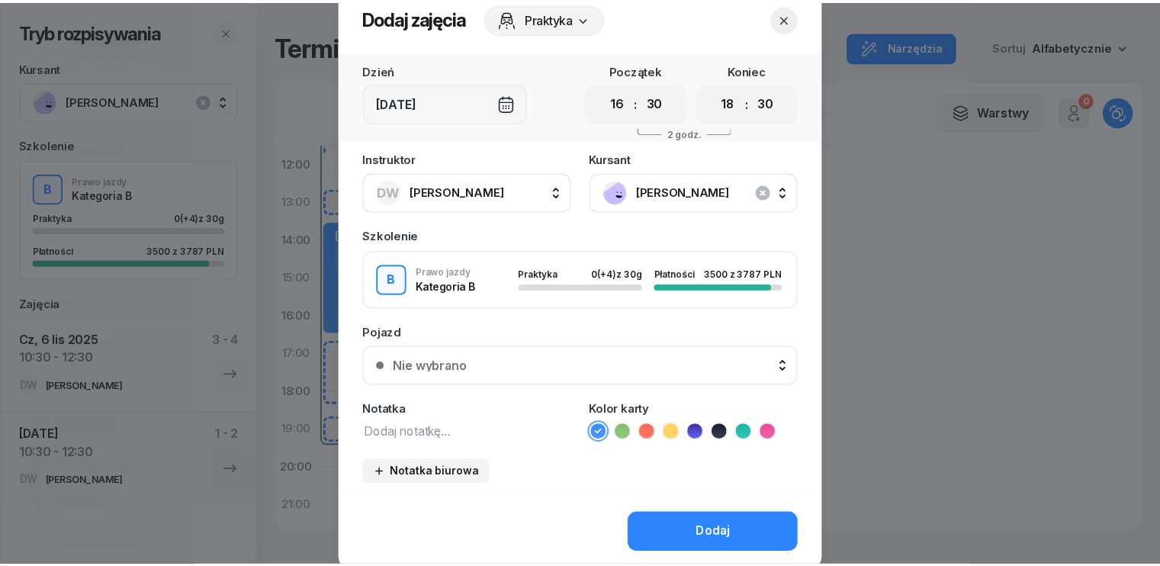
scroll to position [85, 0]
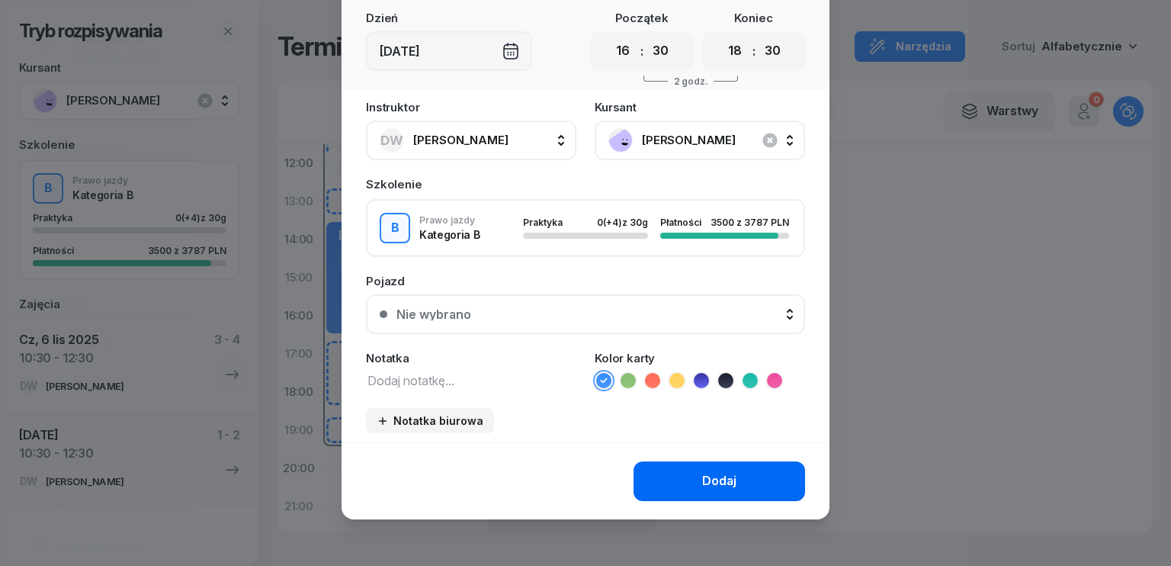
click at [723, 471] on div "Dodaj" at bounding box center [719, 481] width 34 height 20
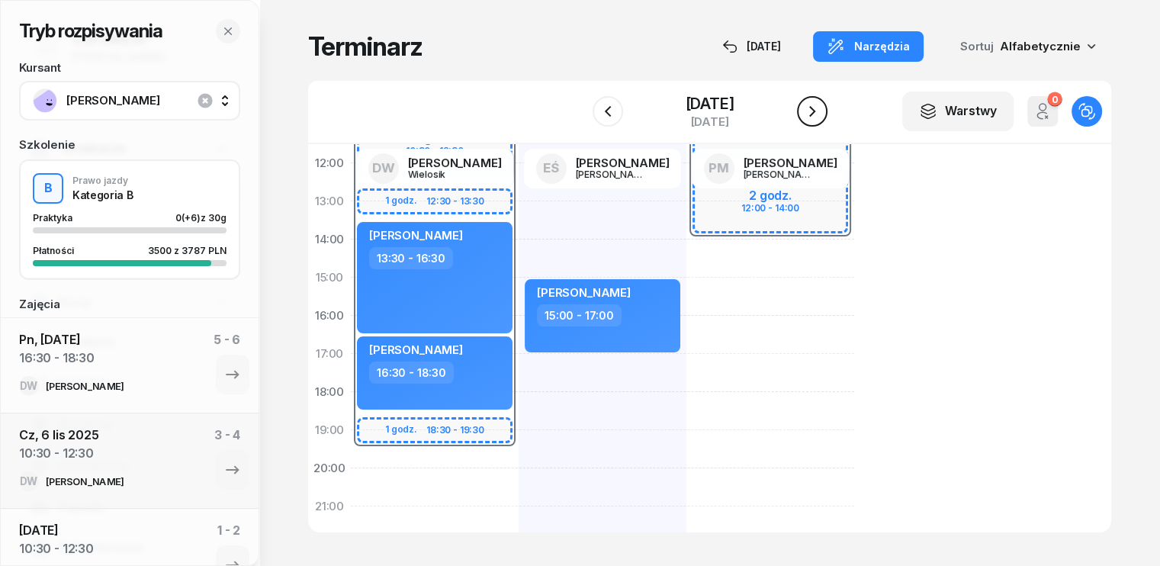
click at [821, 109] on icon "button" at bounding box center [812, 111] width 18 height 18
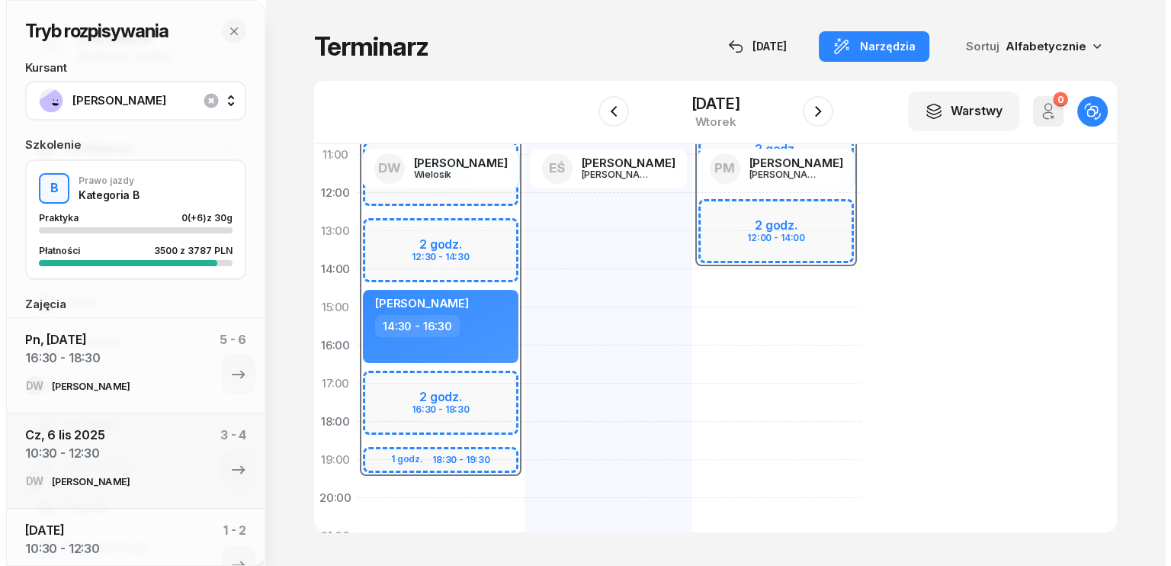
scroll to position [229, 0]
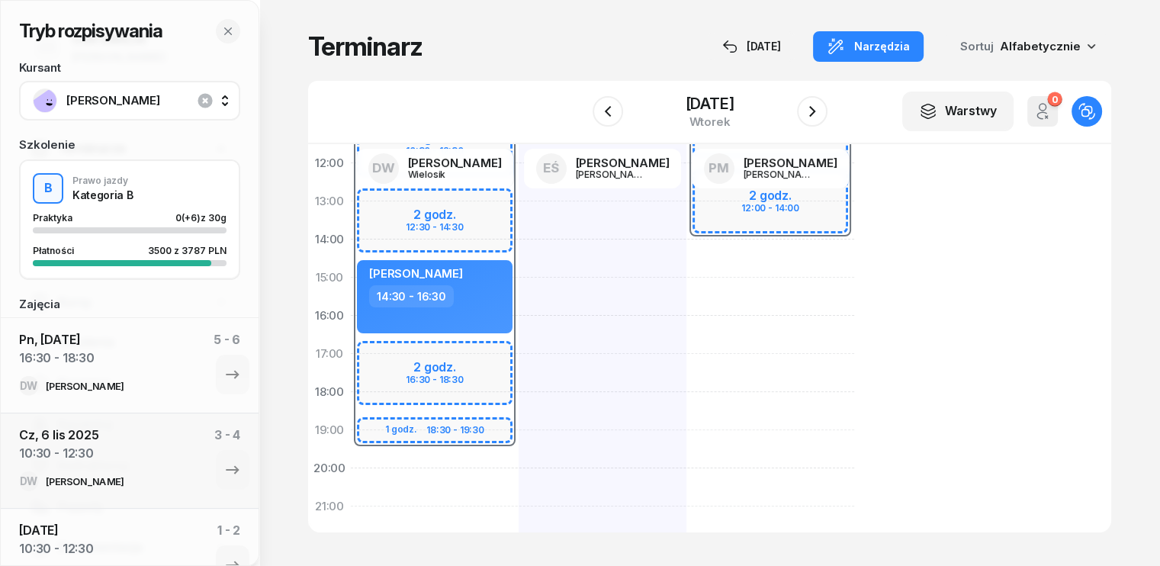
click at [381, 467] on div "07:30 - 19:30 2 godz. 10:30 - 12:30 2 godz. 12:30 - 14:30 2 godz. 16:30 - 18:30…" at bounding box center [435, 296] width 168 height 686
select select "19"
select select "21"
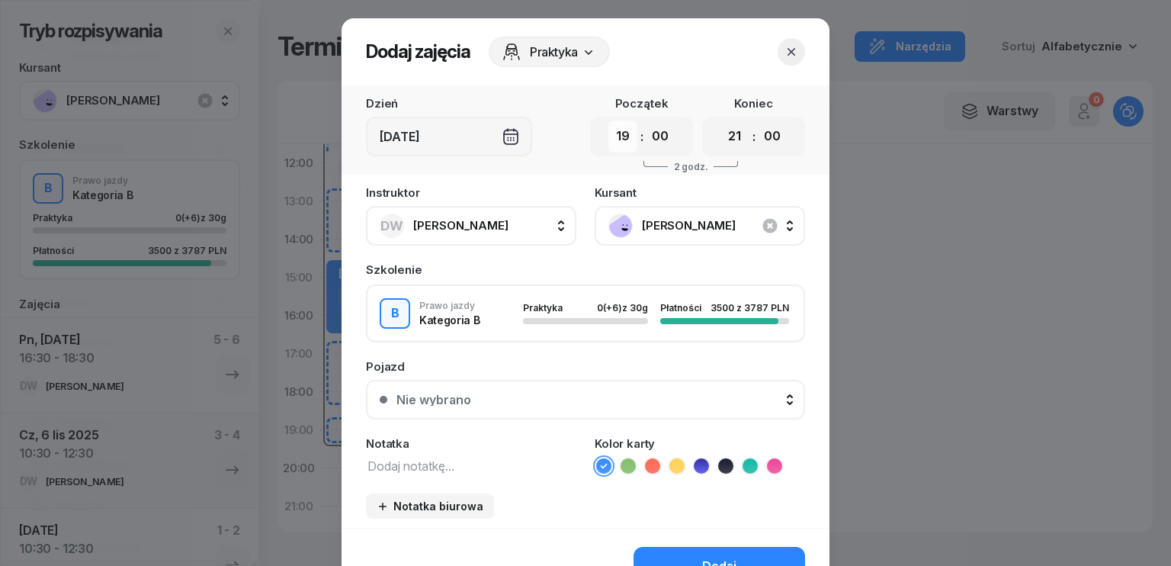
drag, startPoint x: 625, startPoint y: 133, endPoint x: 619, endPoint y: 149, distance: 17.1
click at [625, 133] on select "00 01 02 03 04 05 06 07 08 09 10 11 12 13 14 15 16 17 18 19 20 21 22 23" at bounding box center [622, 136] width 29 height 32
select select "12"
click at [608, 120] on select "00 01 02 03 04 05 06 07 08 09 10 11 12 13 14 15 16 17 18 19 20 21 22 23" at bounding box center [622, 136] width 29 height 32
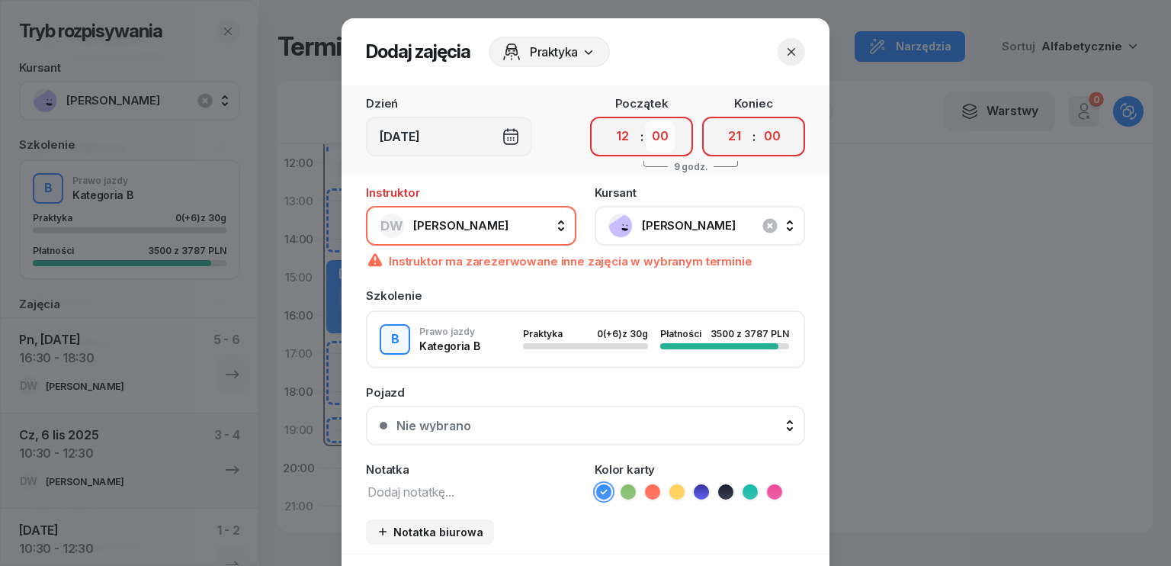
click at [659, 130] on select "00 05 10 15 20 25 30 35 40 45 50 55" at bounding box center [660, 136] width 29 height 32
select select "30"
click at [646, 120] on select "00 05 10 15 20 25 30 35 40 45 50 55" at bounding box center [660, 136] width 29 height 32
click at [738, 135] on select "00 01 02 03 04 05 06 07 08 09 10 11 12 13 14 15 16 17 18 19 20 21 22 23" at bounding box center [735, 136] width 29 height 32
select select "14"
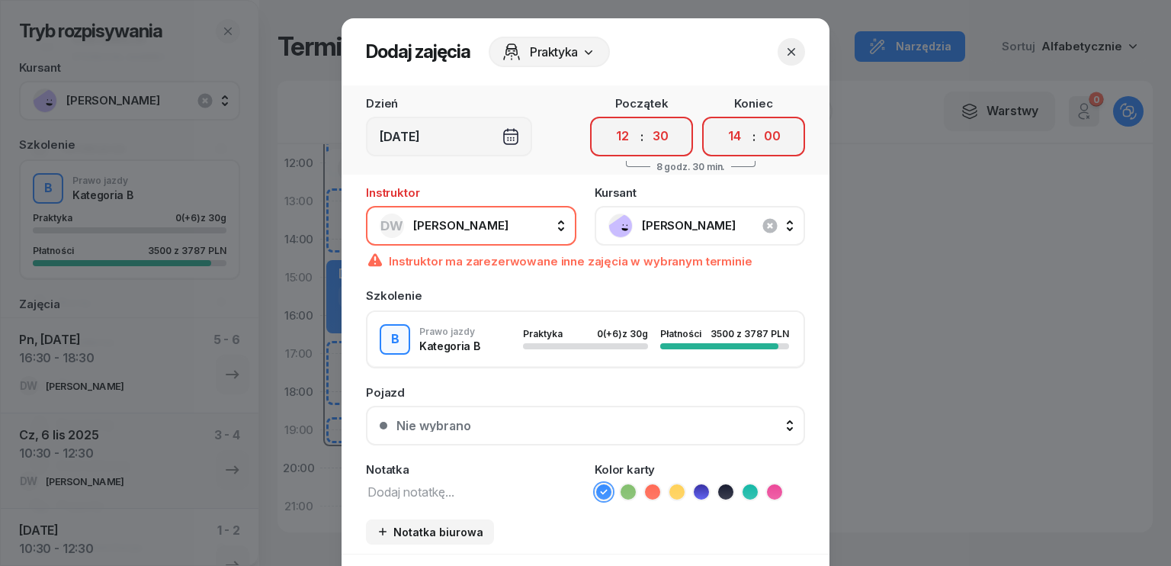
click at [721, 120] on select "00 01 02 03 04 05 06 07 08 09 10 11 12 13 14 15 16 17 18 19 20 21 22 23" at bounding box center [735, 136] width 29 height 32
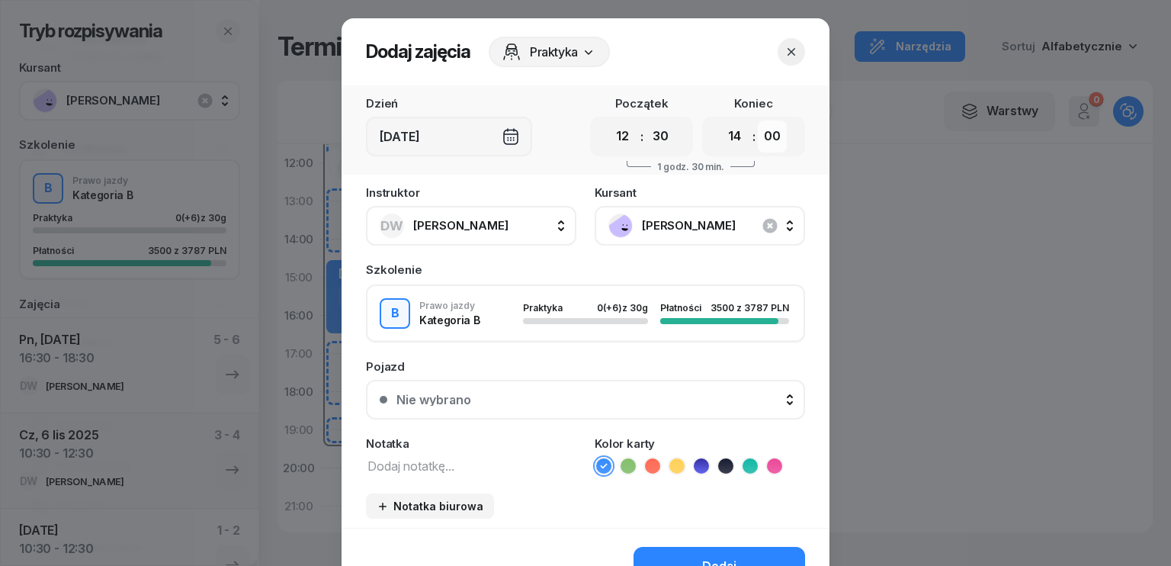
click at [773, 142] on select "00 05 10 15 20 25 30 35 40 45 50 55" at bounding box center [772, 136] width 29 height 32
select select "30"
click at [758, 120] on select "00 05 10 15 20 25 30 35 40 45 50 55" at bounding box center [772, 136] width 29 height 32
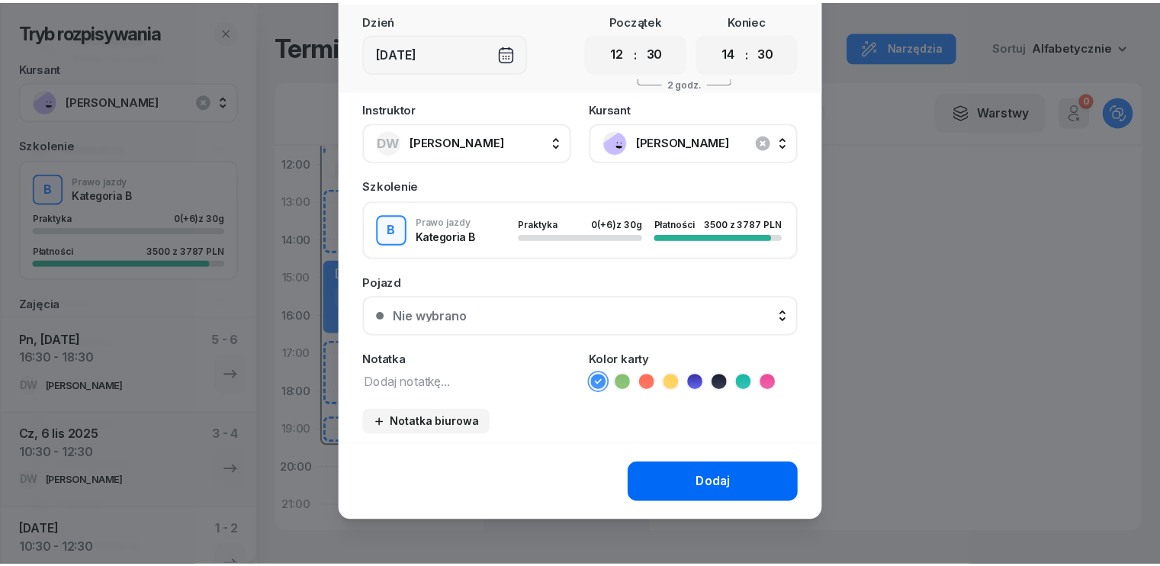
scroll to position [85, 0]
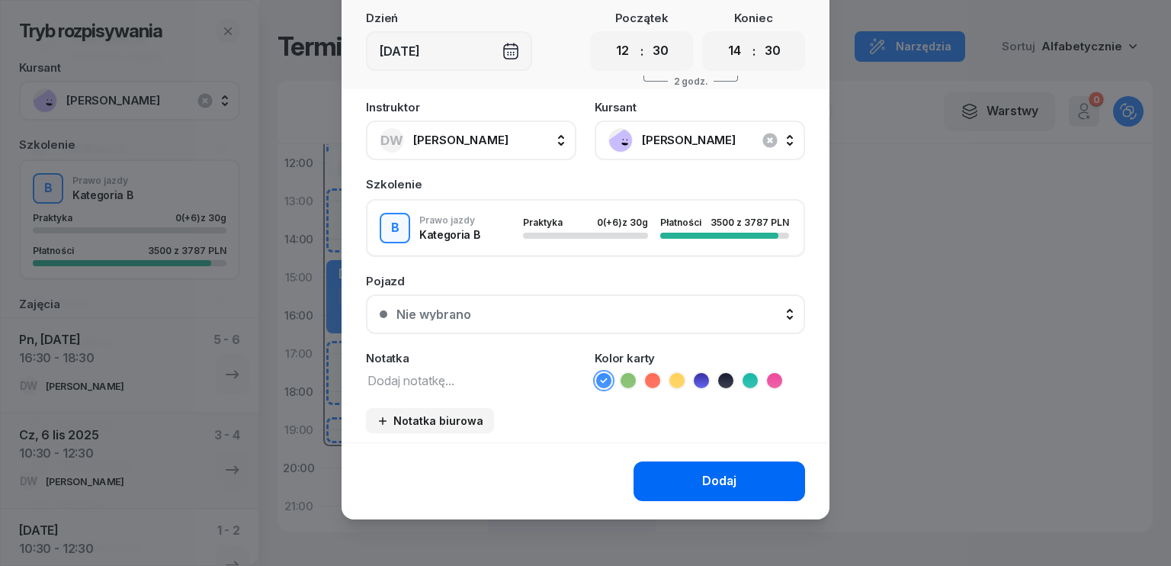
click at [733, 481] on button "Dodaj" at bounding box center [720, 481] width 172 height 40
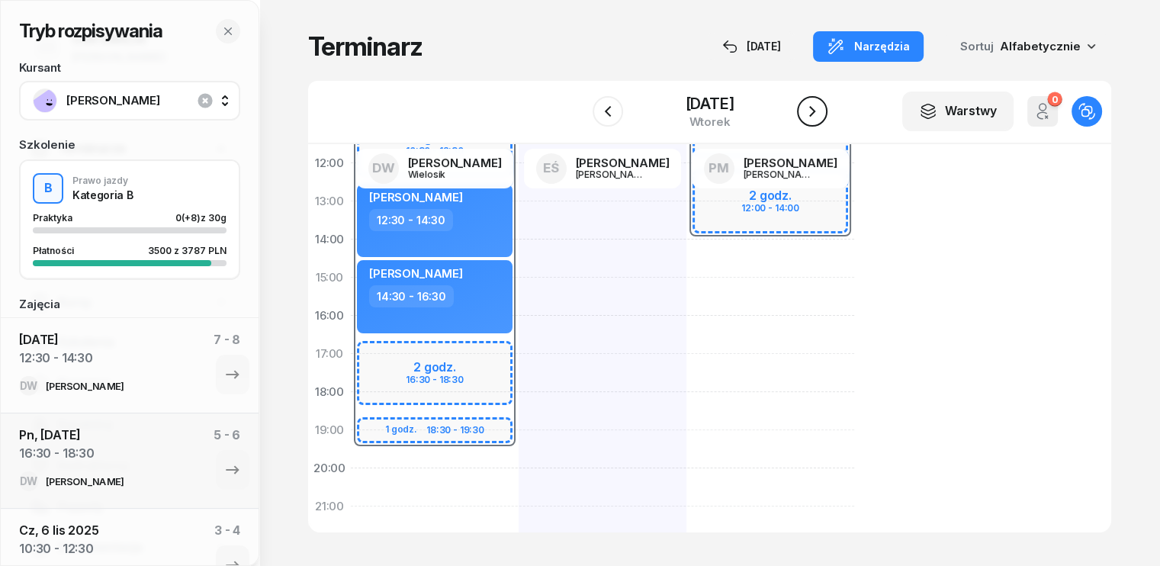
click at [820, 117] on icon "button" at bounding box center [812, 111] width 18 height 18
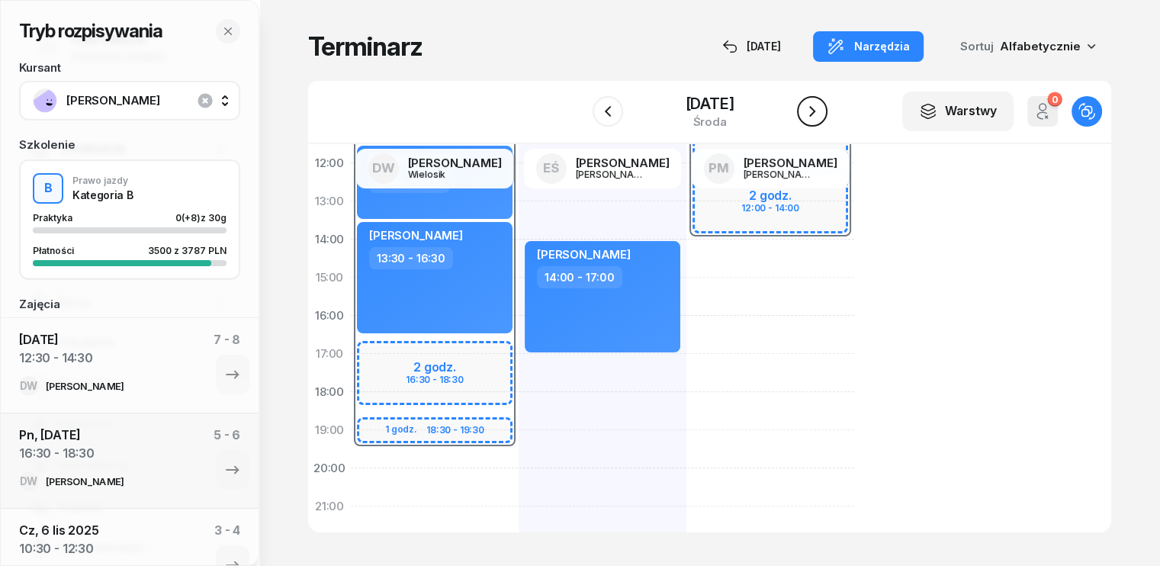
click at [820, 117] on icon "button" at bounding box center [812, 111] width 18 height 18
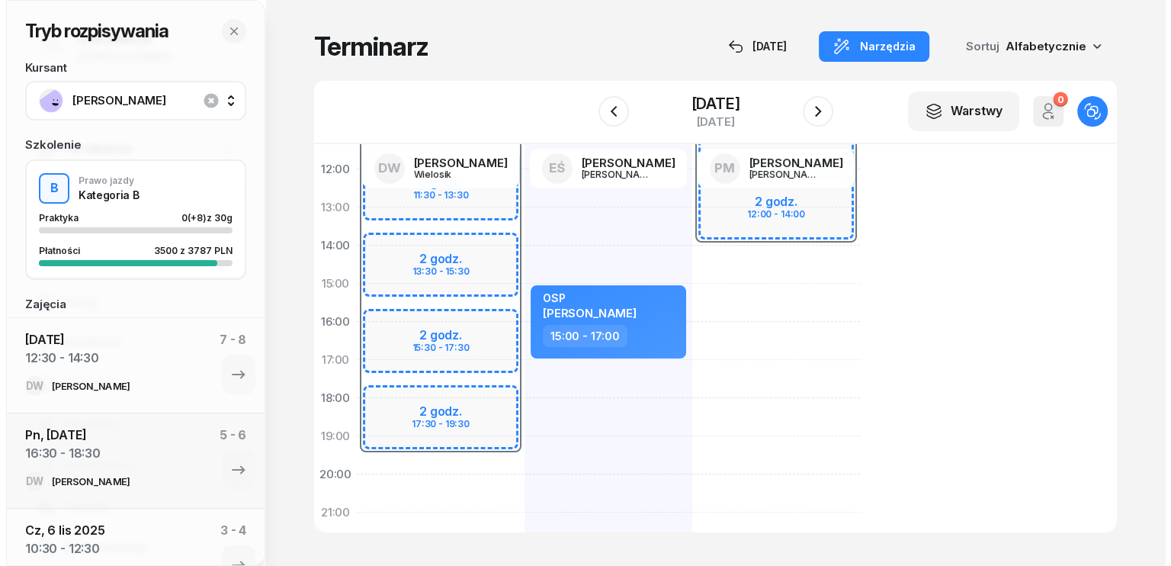
scroll to position [229, 0]
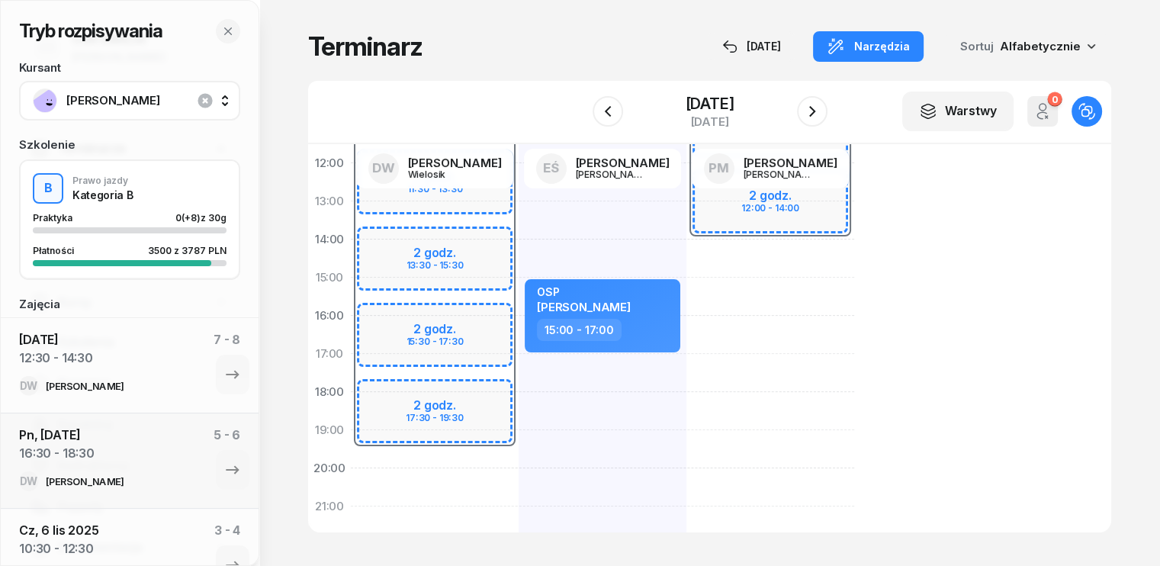
click at [351, 457] on div "07:30 - 19:30 2 godz. 07:30 - 09:30 2 godz. 09:30 - 11:30 2 godz. 11:30 - 13:30…" at bounding box center [435, 296] width 168 height 686
select select "19"
select select "21"
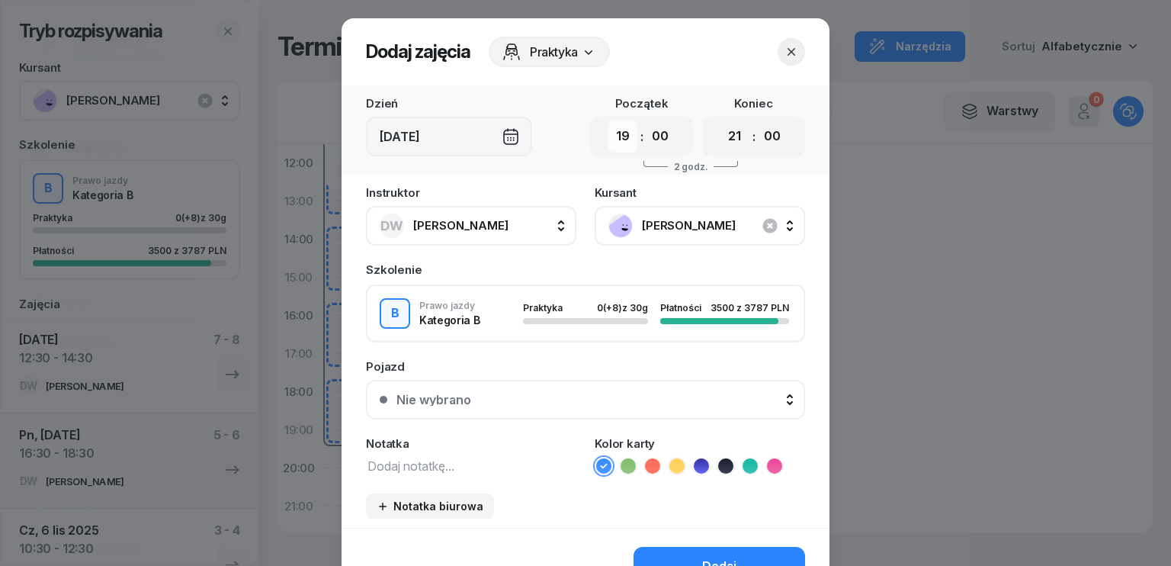
click at [628, 136] on select "00 01 02 03 04 05 06 07 08 09 10 11 12 13 14 15 16 17 18 19 20 21 22 23" at bounding box center [622, 136] width 29 height 32
select select "16"
click at [608, 120] on select "00 01 02 03 04 05 06 07 08 09 10 11 12 13 14 15 16 17 18 19 20 21 22 23" at bounding box center [622, 136] width 29 height 32
click at [657, 137] on select "00 05 10 15 20 25 30 35 40 45 50 55" at bounding box center [660, 136] width 29 height 32
select select "30"
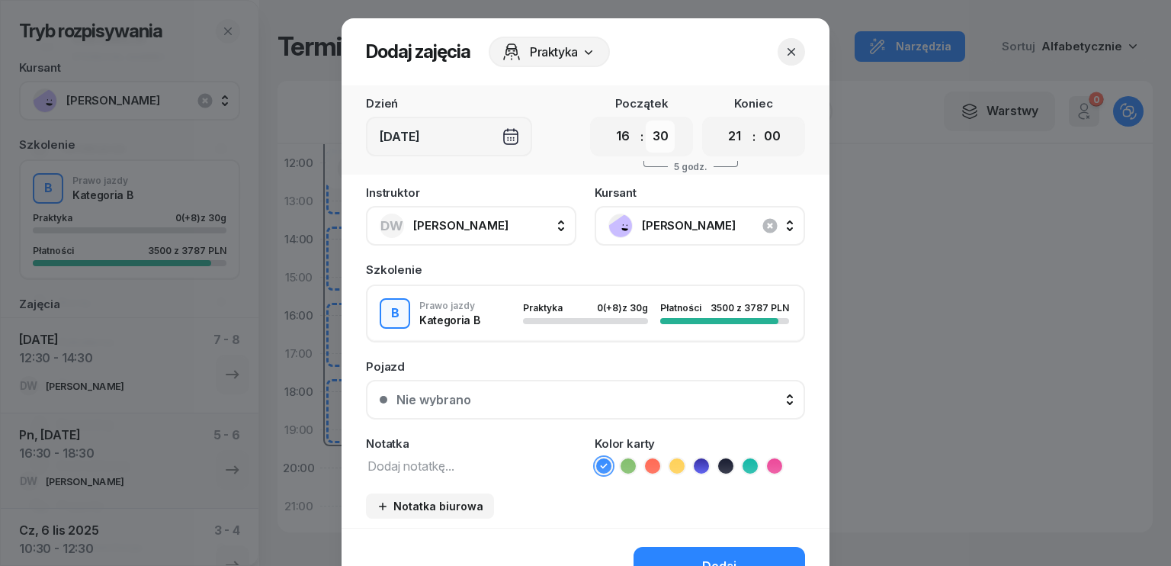
click at [646, 120] on select "00 05 10 15 20 25 30 35 40 45 50 55" at bounding box center [660, 136] width 29 height 32
click at [730, 140] on select "00 01 02 03 04 05 06 07 08 09 10 11 12 13 14 15 16 17 18 19 20 21 22 23" at bounding box center [735, 136] width 29 height 32
select select "19"
click at [721, 120] on select "00 01 02 03 04 05 06 07 08 09 10 11 12 13 14 15 16 17 18 19 20 21 22 23" at bounding box center [735, 136] width 29 height 32
drag, startPoint x: 762, startPoint y: 135, endPoint x: 771, endPoint y: 148, distance: 15.9
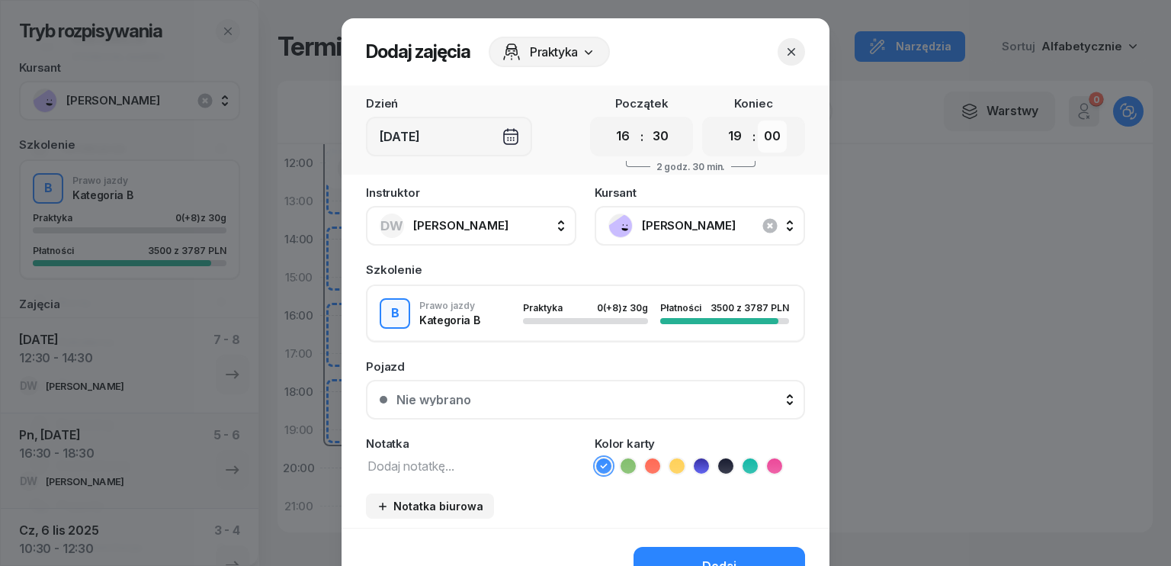
click at [762, 135] on select "00 05 10 15 20 25 30 35 40 45 50 55" at bounding box center [772, 136] width 29 height 32
select select "30"
click at [758, 120] on select "00 05 10 15 20 25 30 35 40 45 50 55" at bounding box center [772, 136] width 29 height 32
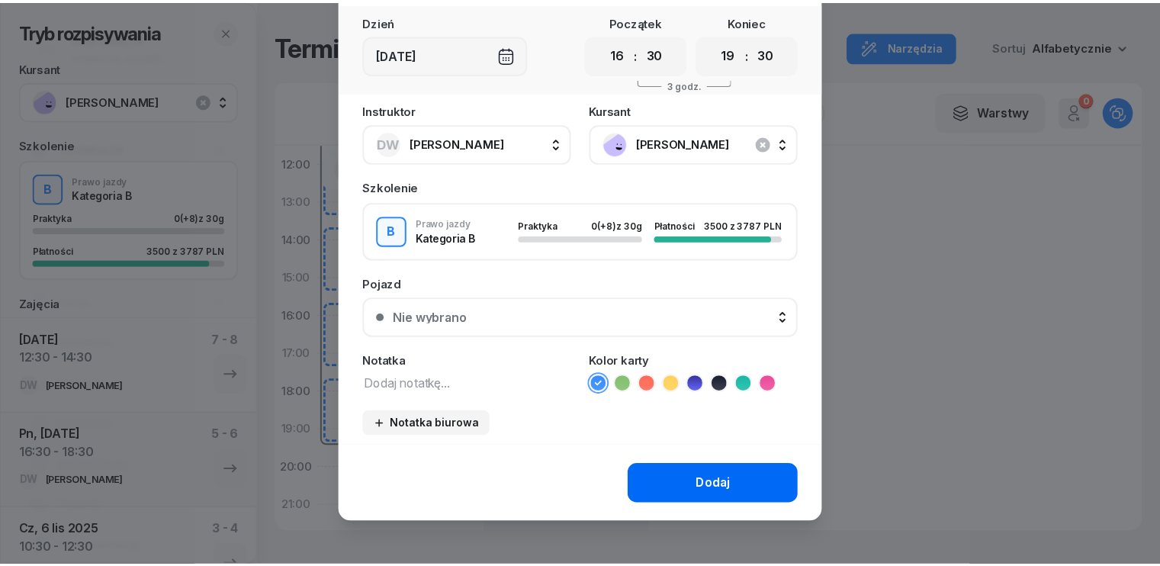
scroll to position [85, 0]
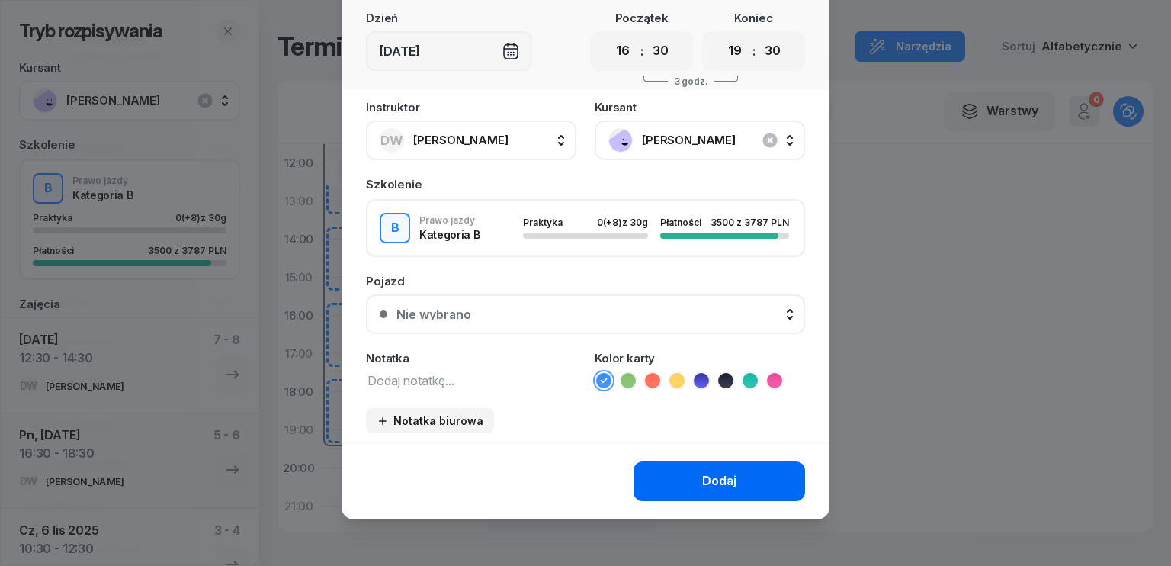
click at [720, 478] on div "Dodaj" at bounding box center [719, 481] width 34 height 20
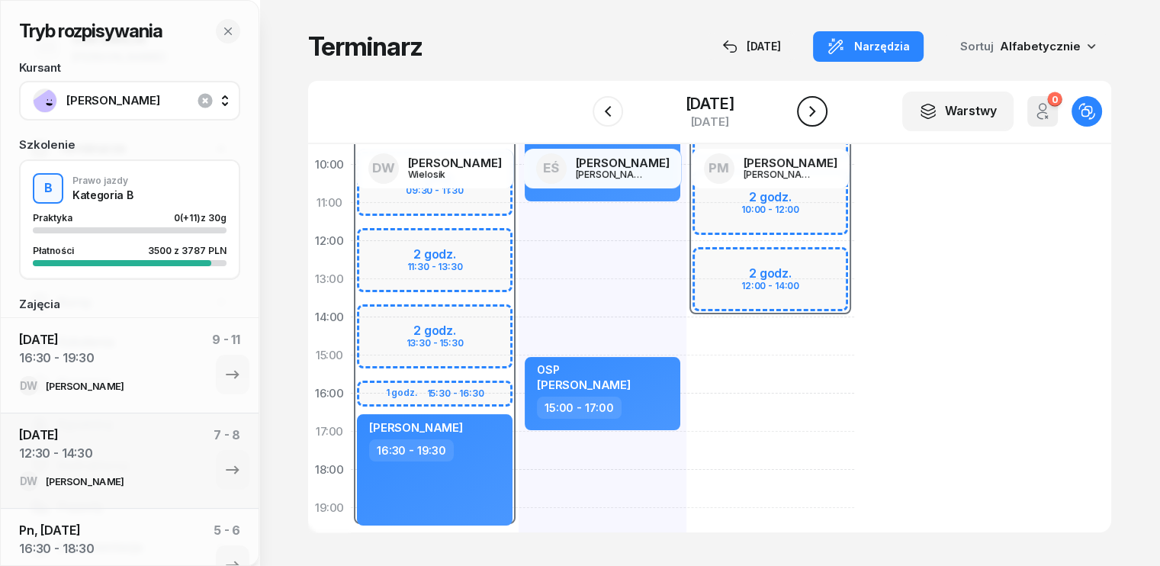
scroll to position [76, 0]
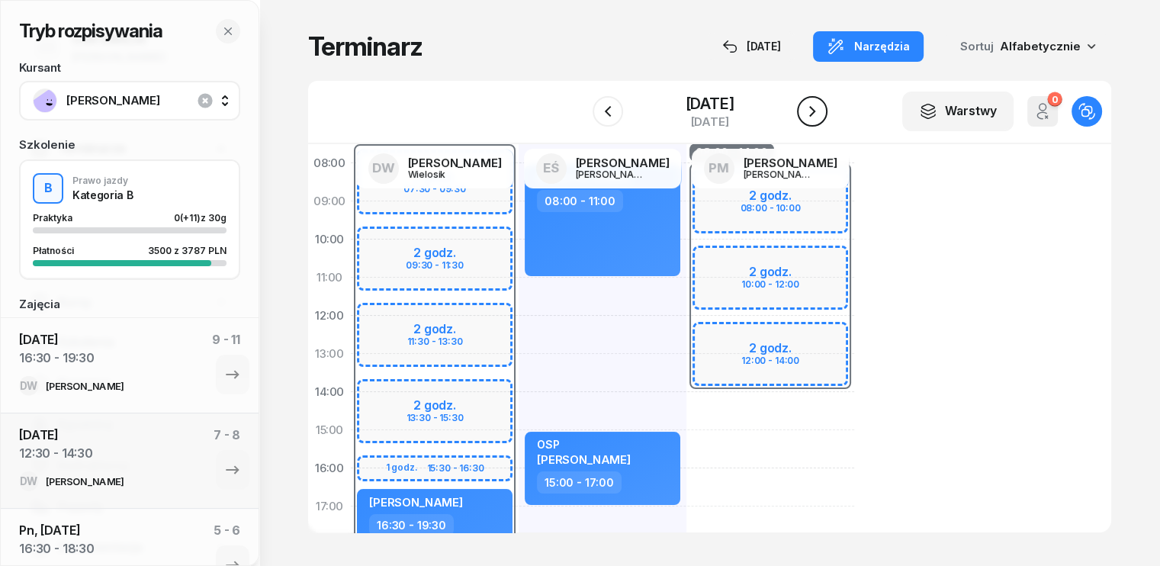
click at [818, 115] on icon "button" at bounding box center [812, 111] width 18 height 18
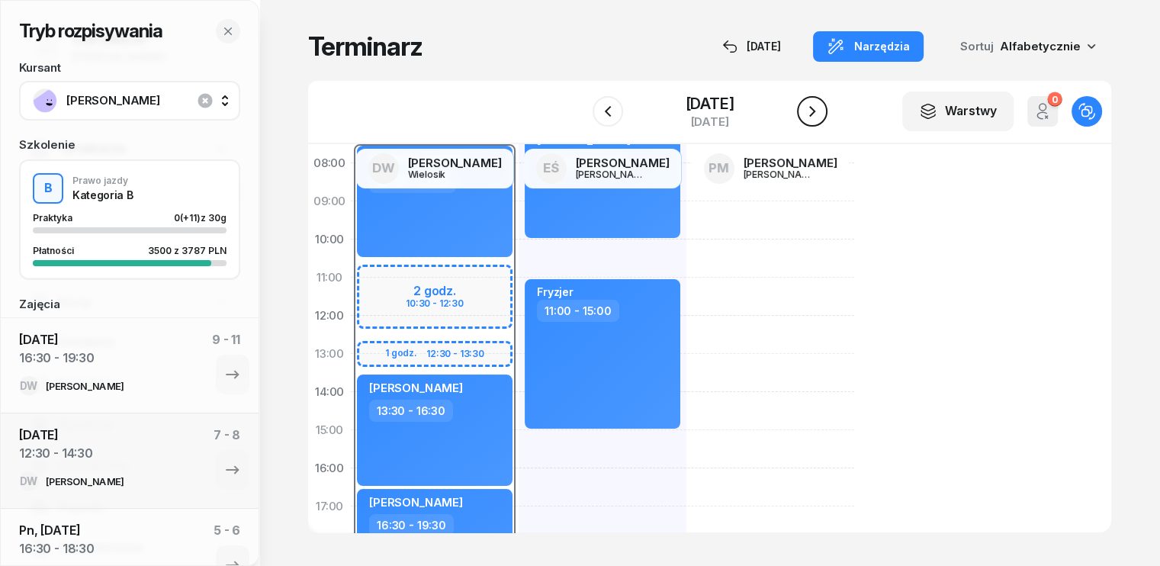
click at [818, 115] on icon "button" at bounding box center [812, 111] width 18 height 18
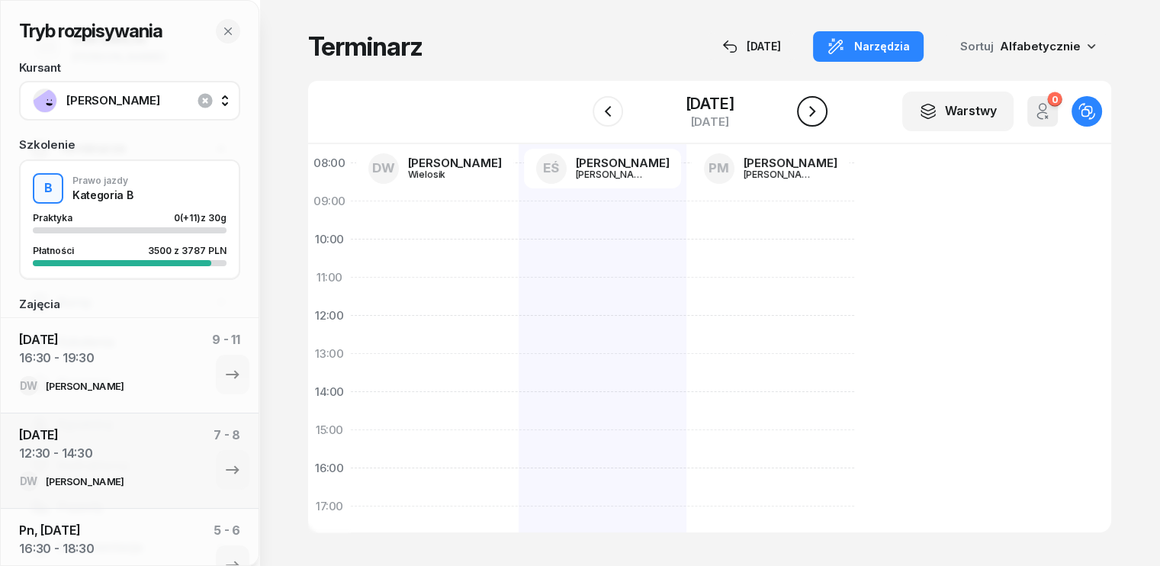
click at [818, 115] on icon "button" at bounding box center [812, 111] width 18 height 18
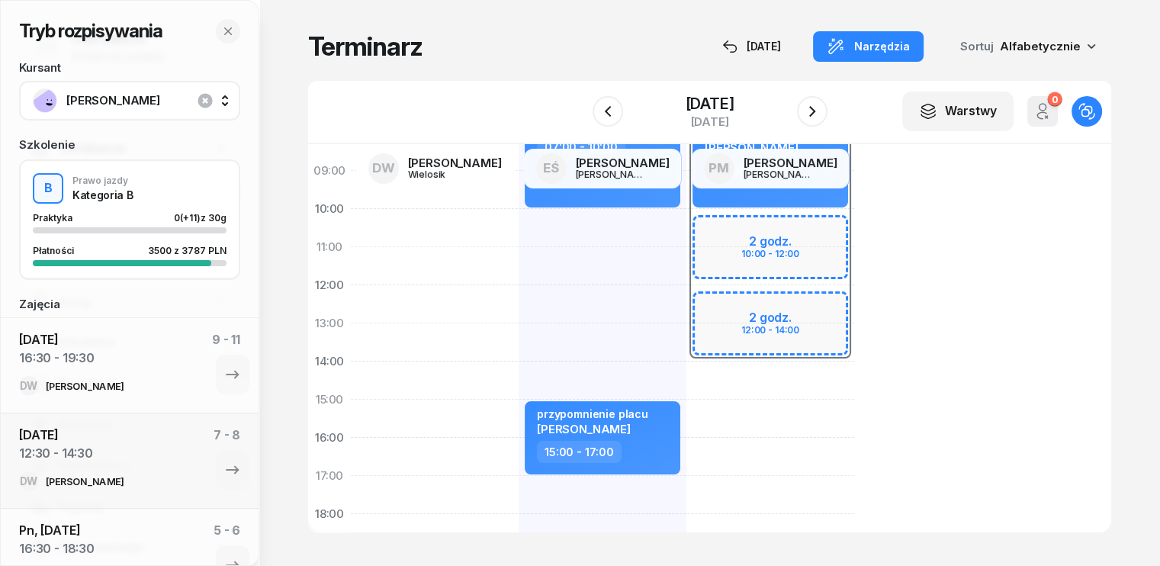
scroll to position [152, 0]
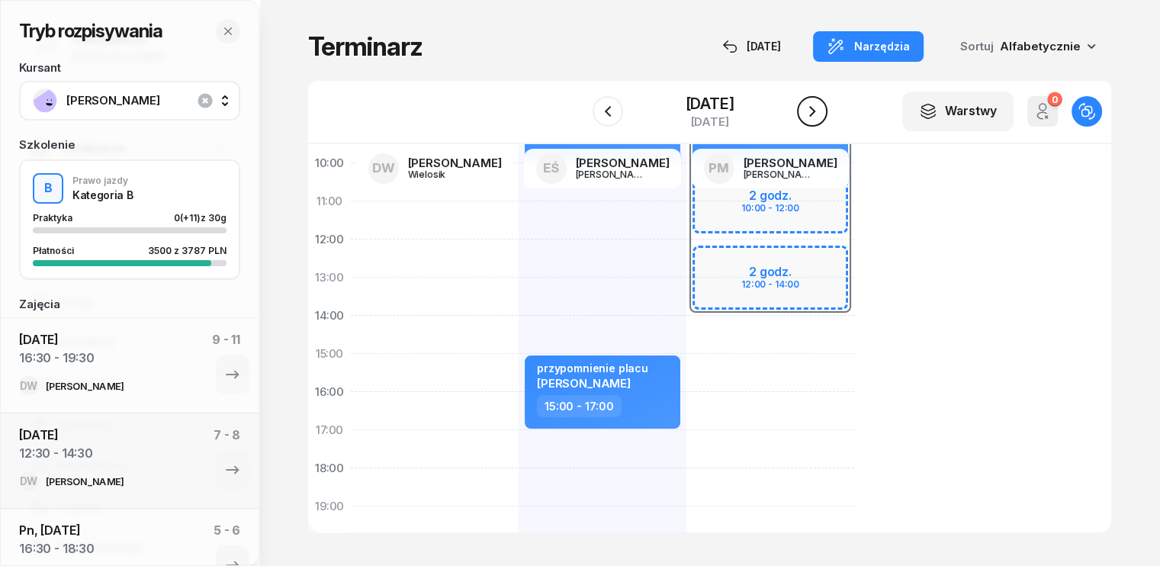
click at [814, 110] on icon "button" at bounding box center [812, 111] width 18 height 18
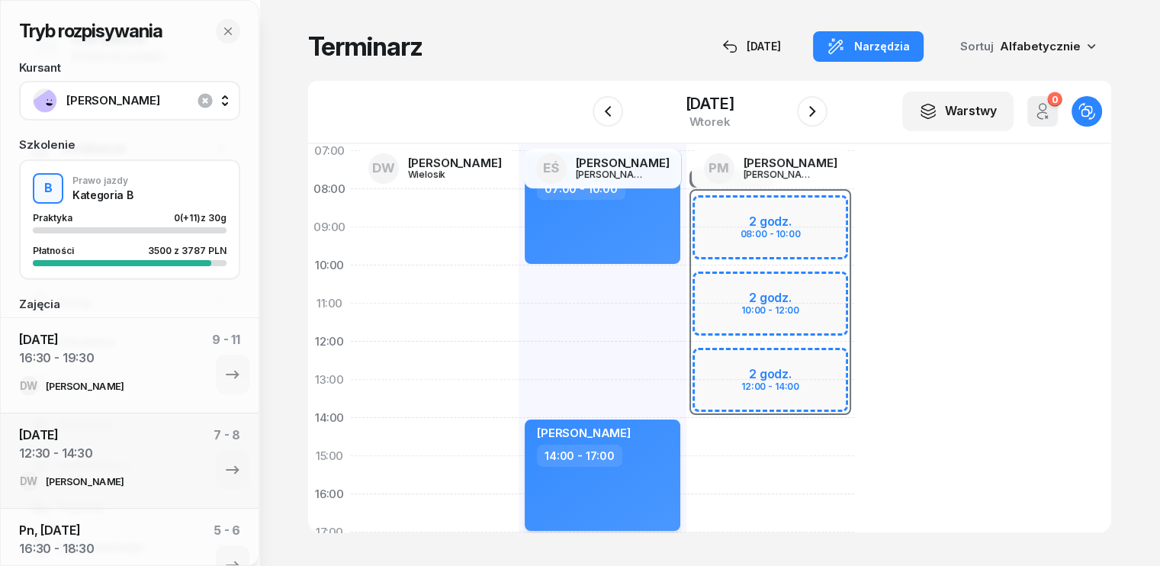
scroll to position [76, 0]
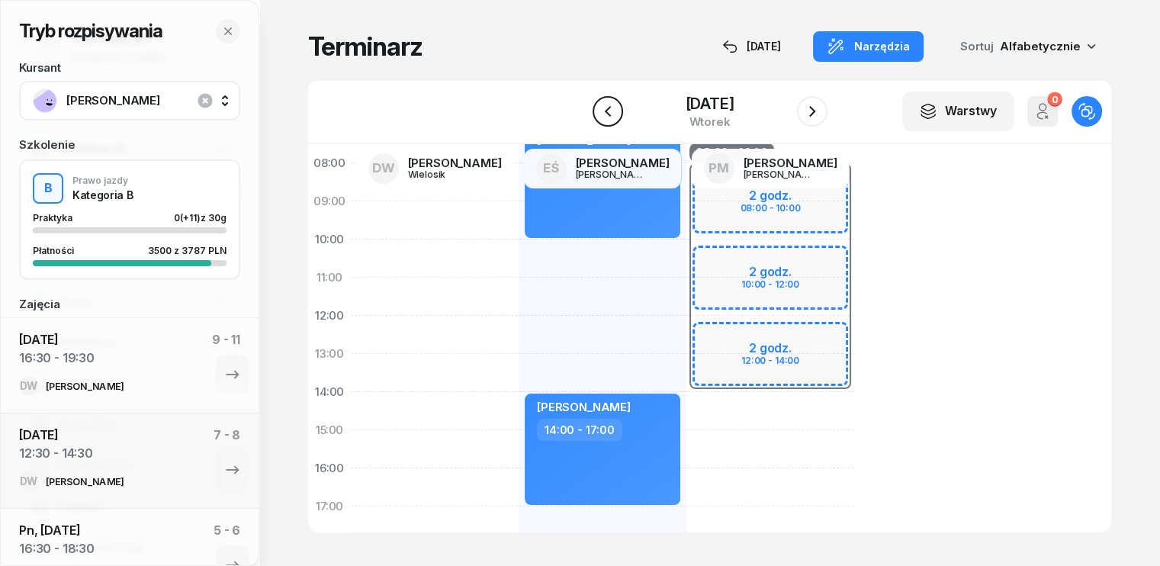
click at [608, 110] on icon "button" at bounding box center [608, 111] width 18 height 18
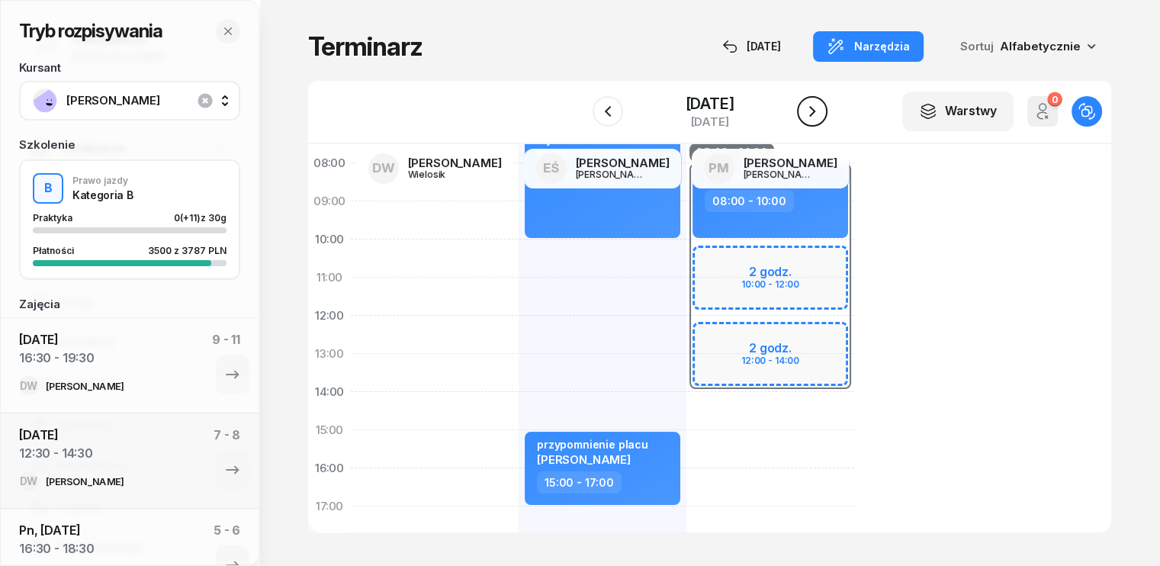
click at [821, 115] on icon "button" at bounding box center [812, 111] width 18 height 18
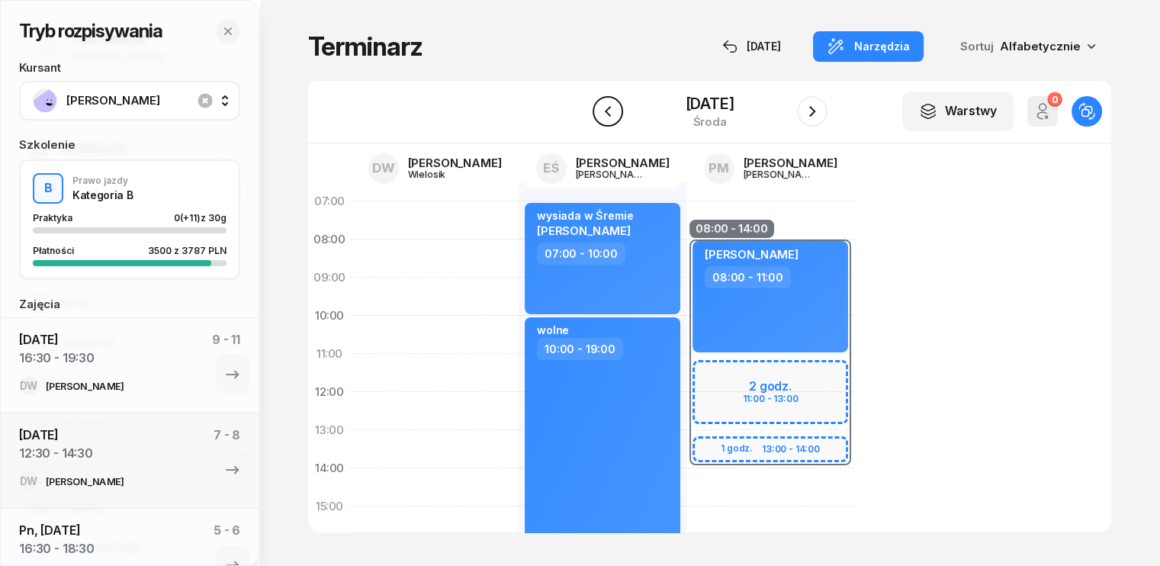
click at [605, 105] on icon "button" at bounding box center [608, 111] width 18 height 18
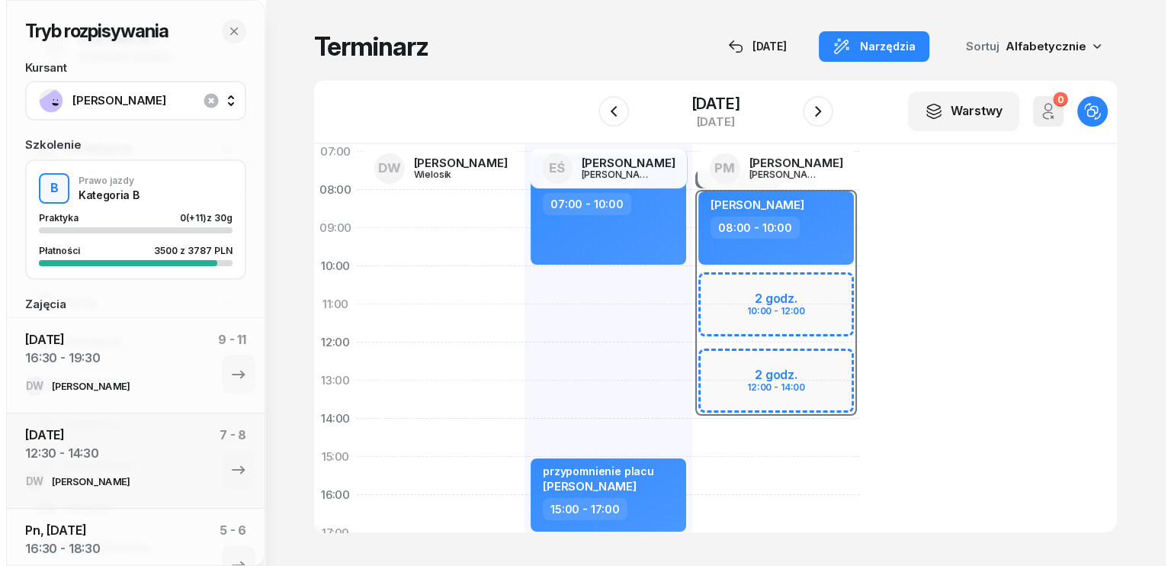
scroll to position [76, 0]
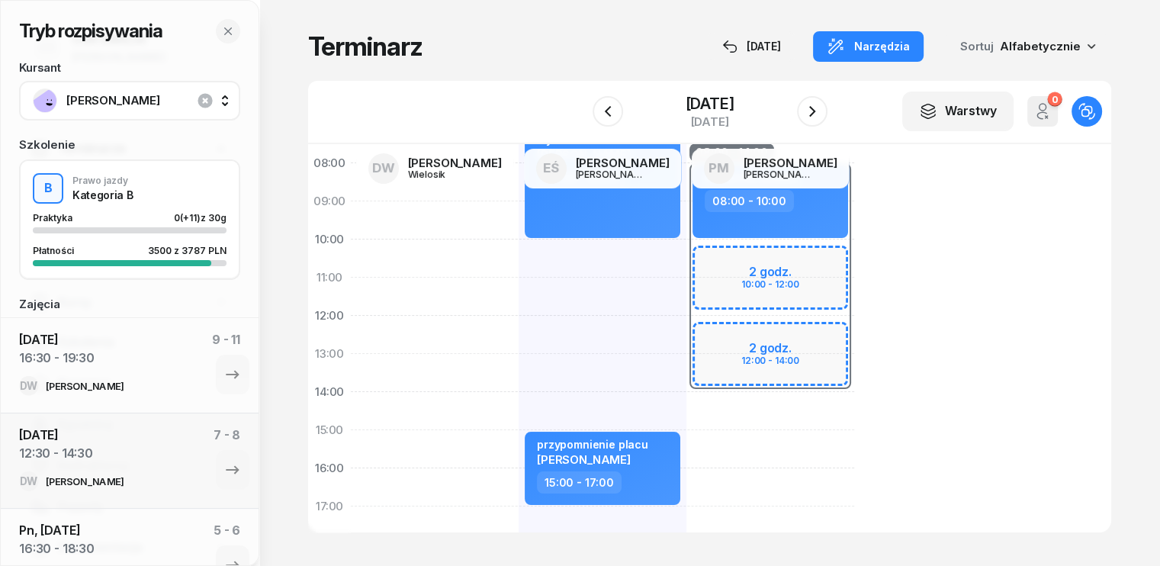
click at [518, 374] on div "wysiada w Śremie [PERSON_NAME] 07:00 - 10:00 przypomnienie placu [PERSON_NAME] …" at bounding box center [602, 449] width 168 height 686
select select "13"
select select "15"
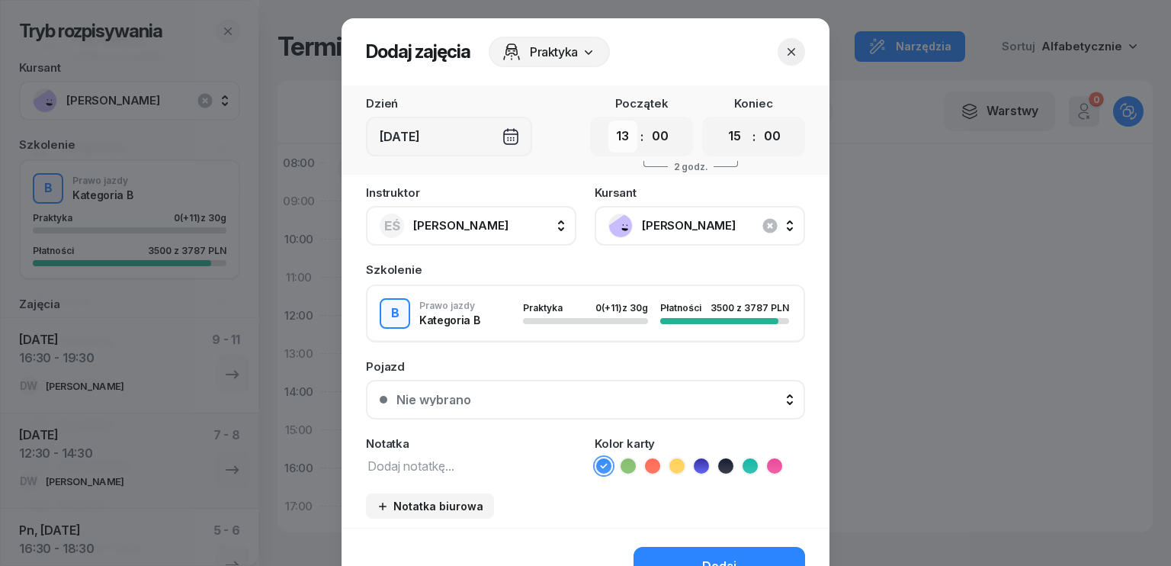
click at [617, 143] on select "00 01 02 03 04 05 06 07 08 09 10 11 12 13 14 15 16 17 18 19 20 21 22 23" at bounding box center [622, 136] width 29 height 32
select select "12"
click at [608, 120] on select "00 01 02 03 04 05 06 07 08 09 10 11 12 13 14 15 16 17 18 19 20 21 22 23" at bounding box center [622, 136] width 29 height 32
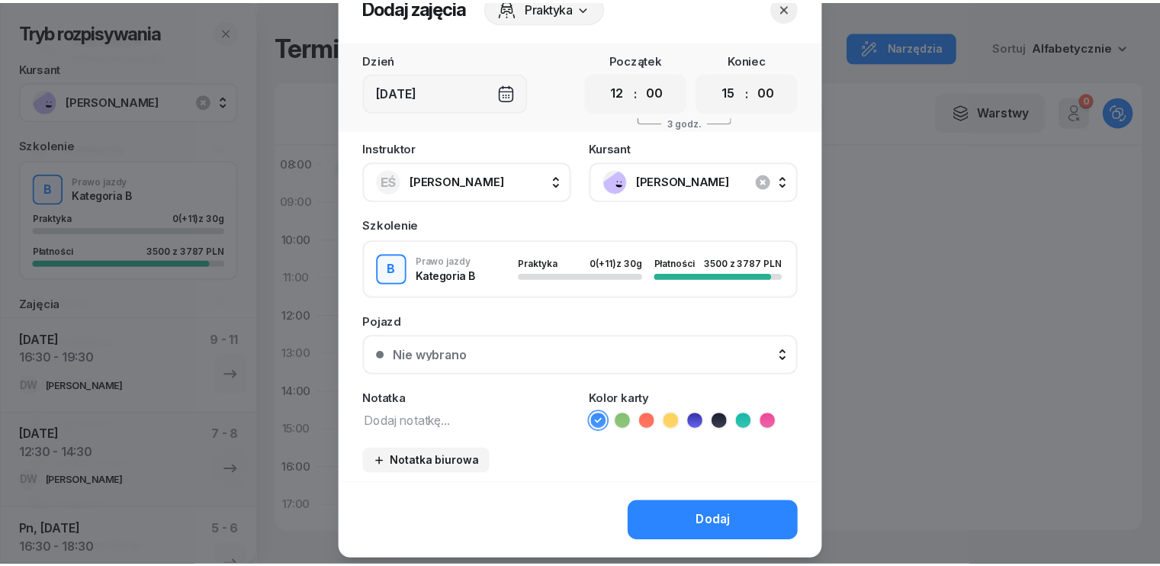
scroll to position [85, 0]
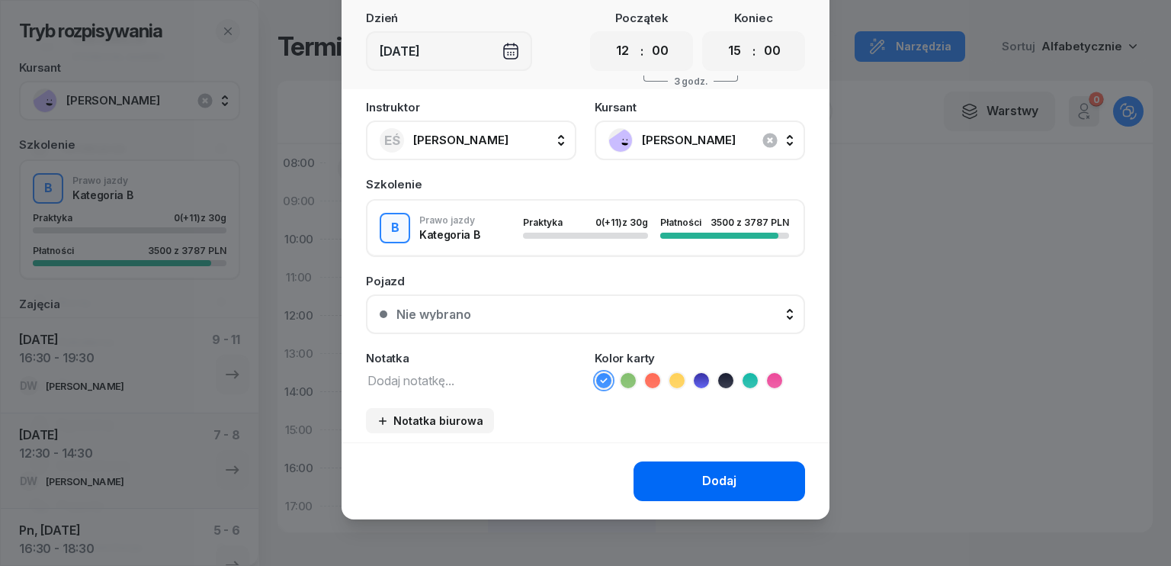
click at [708, 476] on div "Dodaj" at bounding box center [719, 481] width 34 height 20
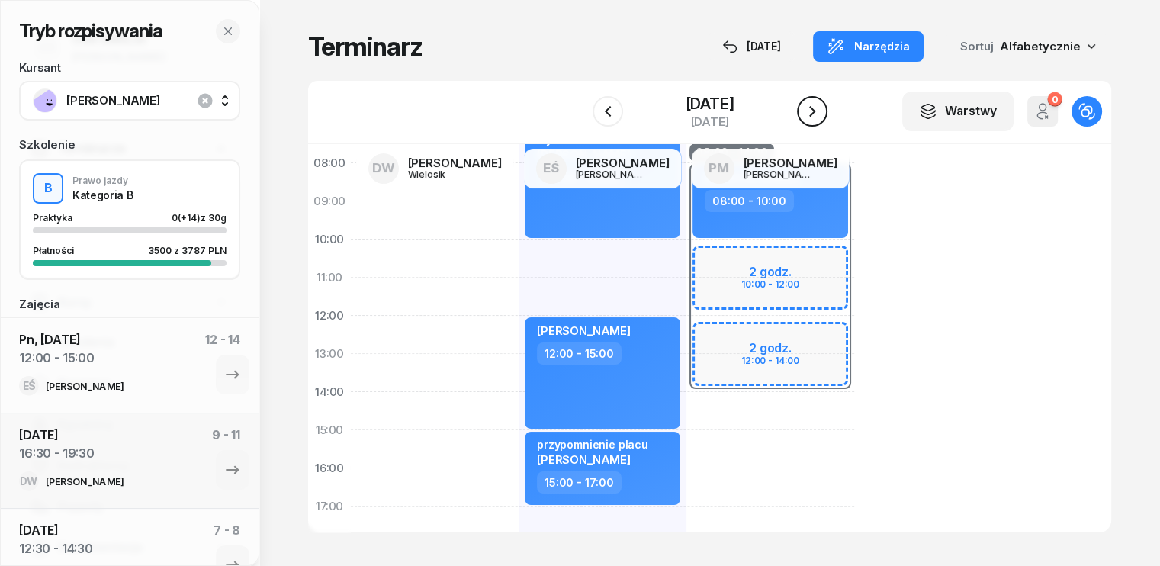
click at [821, 114] on icon "button" at bounding box center [812, 111] width 18 height 18
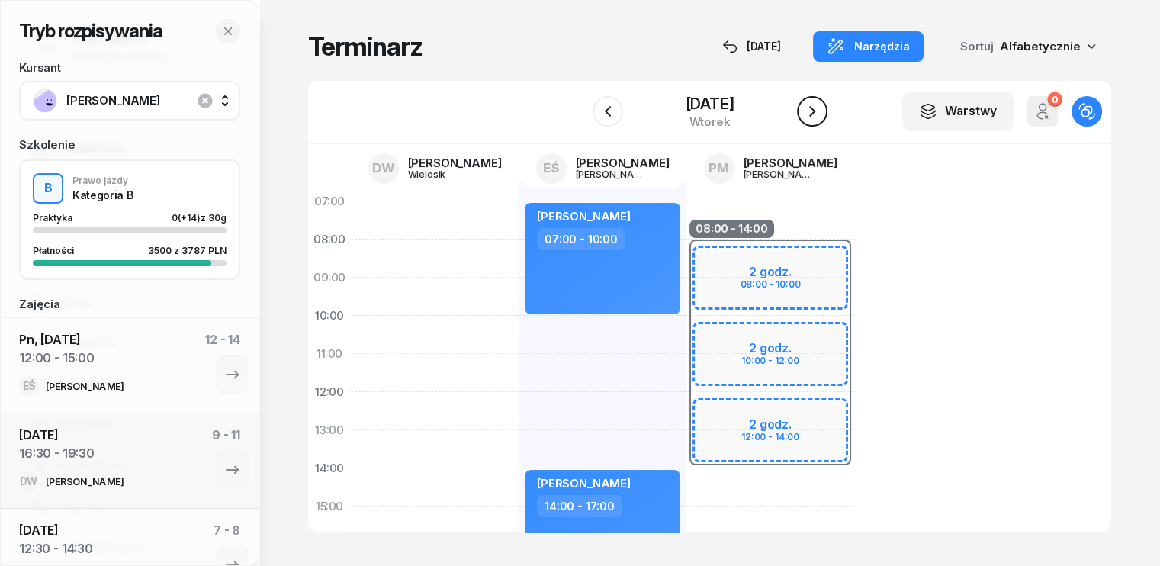
click at [821, 111] on icon "button" at bounding box center [812, 111] width 18 height 18
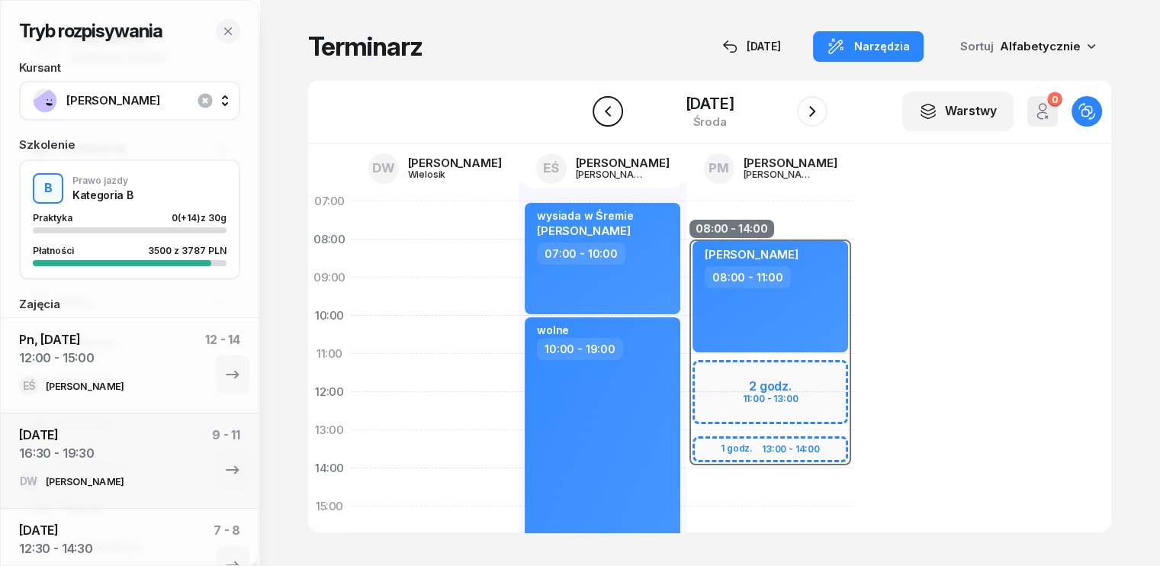
click at [609, 117] on icon "button" at bounding box center [608, 111] width 18 height 18
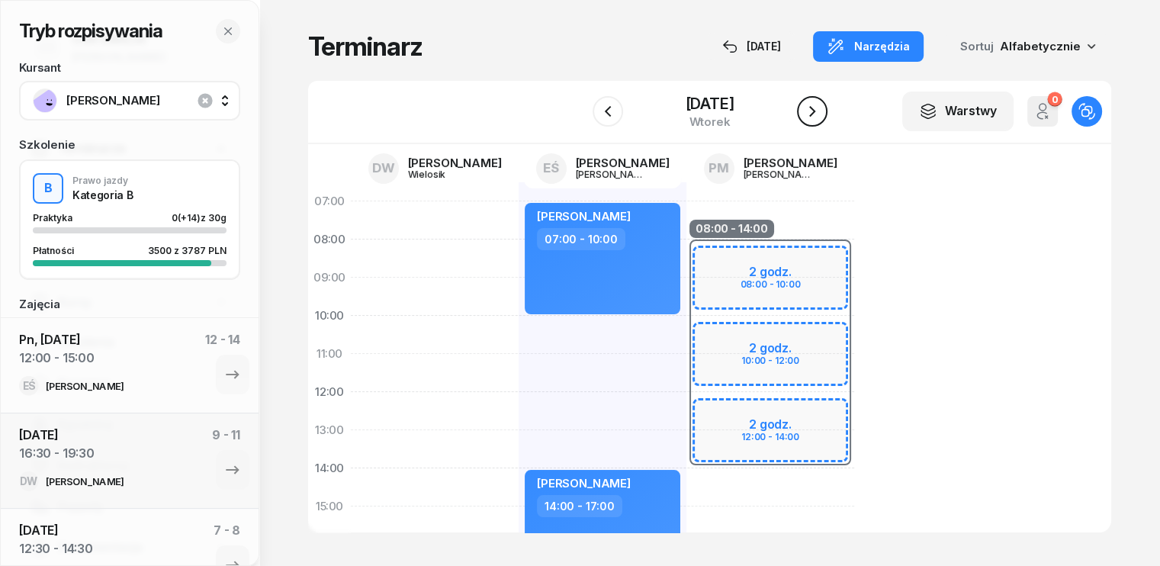
click at [814, 109] on icon "button" at bounding box center [812, 111] width 18 height 18
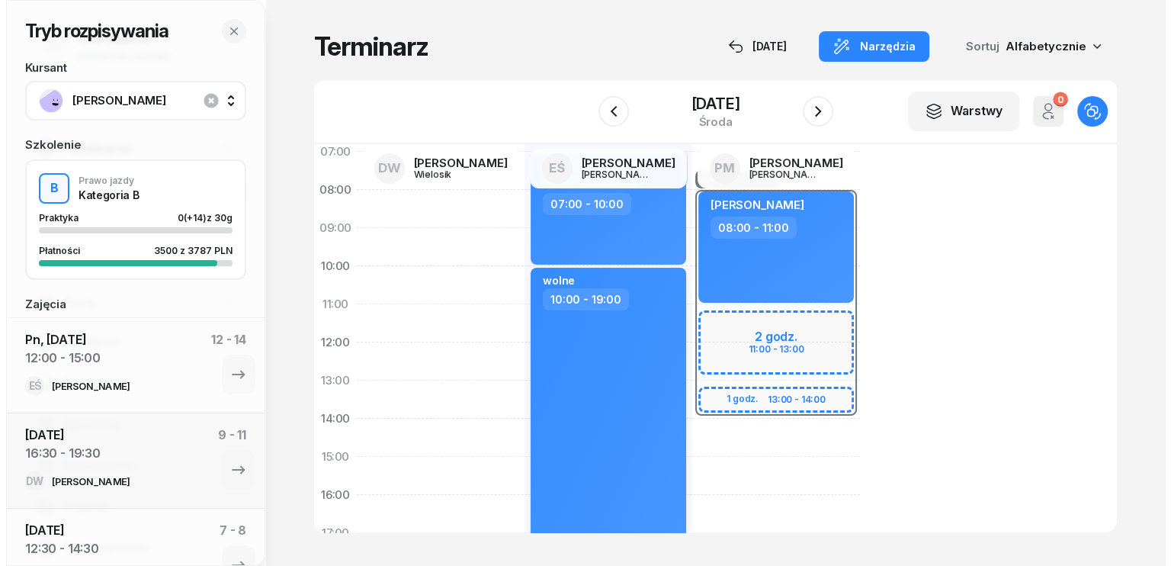
scroll to position [76, 0]
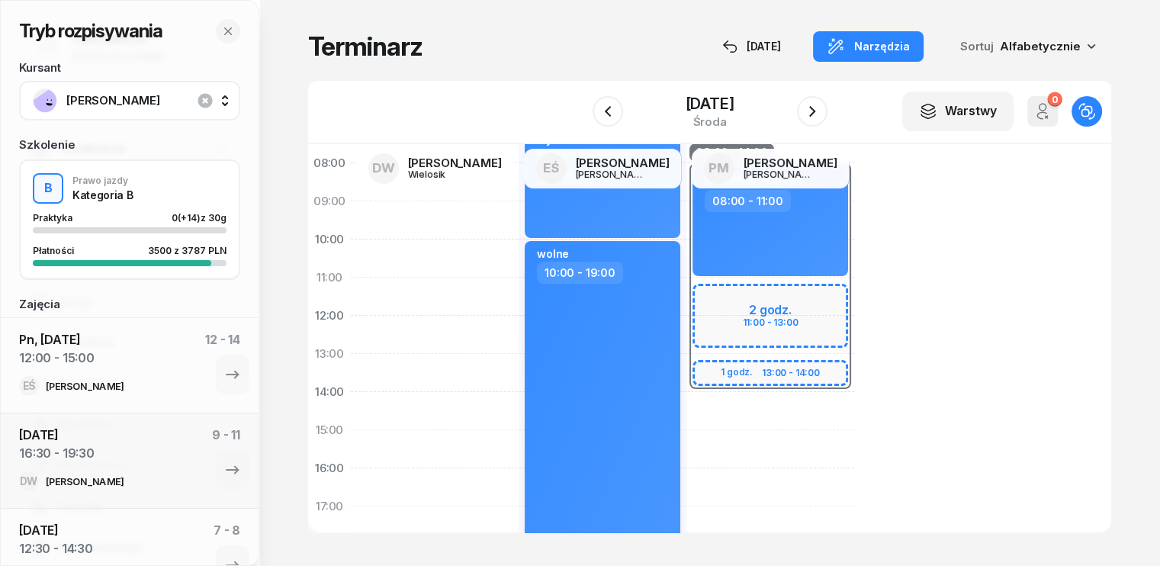
click at [544, 343] on div "wolne 10:00 - 19:00" at bounding box center [603, 411] width 156 height 340
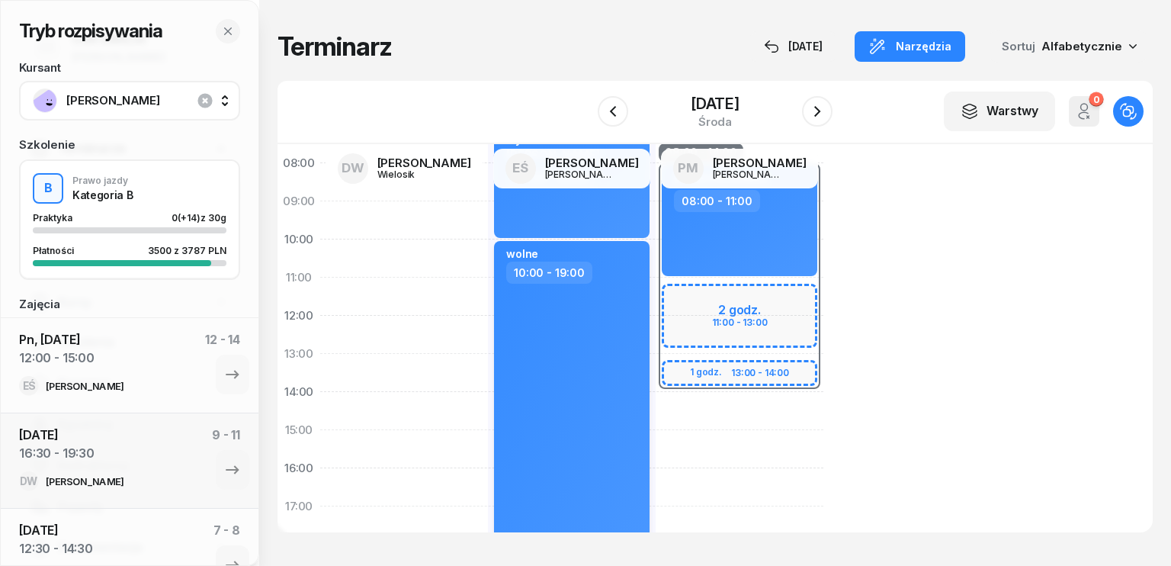
select select "10"
select select "19"
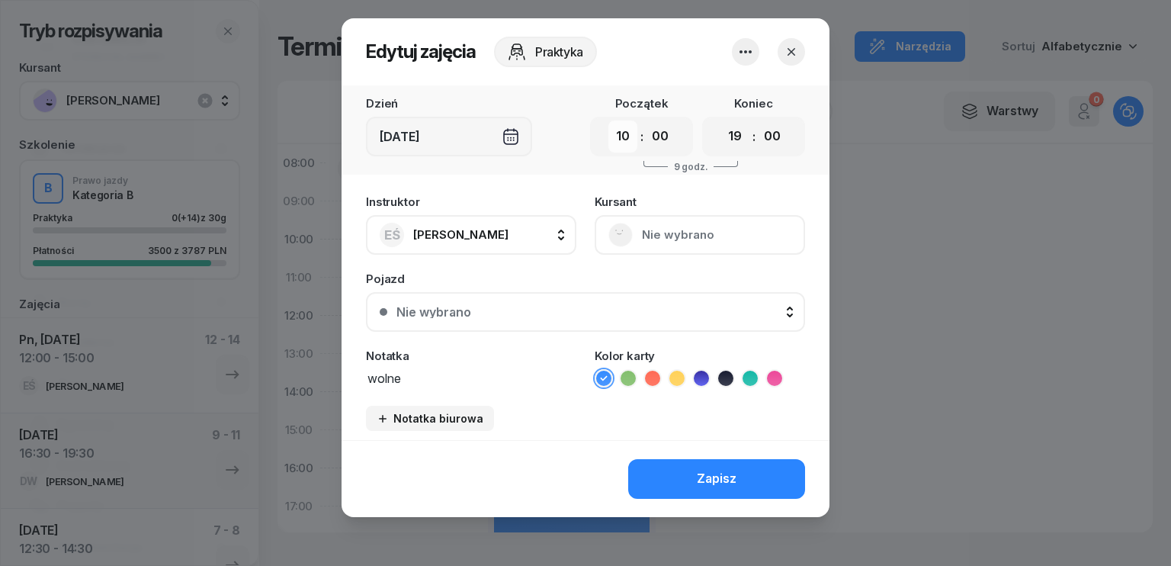
click at [628, 140] on select "00 01 02 03 04 05 06 07 08 09 10 11 12 13 14 15 16 17 18 19 20 21 22 23" at bounding box center [622, 136] width 29 height 32
select select "17"
click at [608, 120] on select "00 01 02 03 04 05 06 07 08 09 10 11 12 13 14 15 16 17 18 19 20 21 22 23" at bounding box center [622, 136] width 29 height 32
click at [697, 472] on div "Zapisz" at bounding box center [717, 479] width 40 height 20
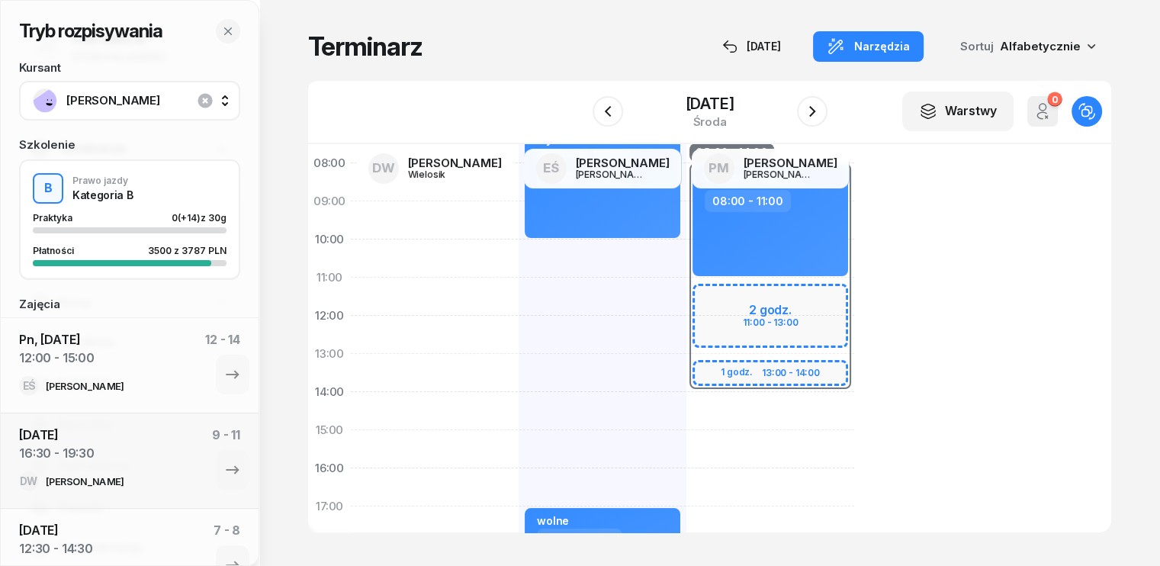
click at [518, 262] on div "wysiada w Śremie [PERSON_NAME] 07:00 - 10:00 wolne 17:00 - 19:00" at bounding box center [602, 449] width 168 height 686
select select "10"
select select "12"
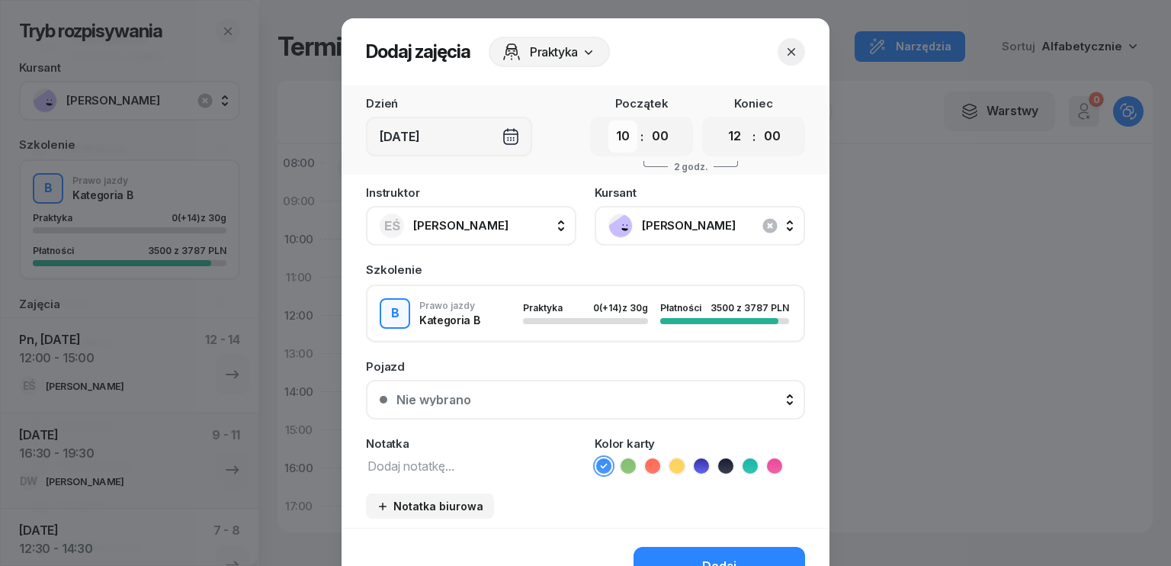
click at [624, 136] on select "00 01 02 03 04 05 06 07 08 09 10 11 12 13 14 15 16 17 18 19 20 21 22 23" at bounding box center [622, 136] width 29 height 32
select select "13"
click at [608, 120] on select "00 01 02 03 04 05 06 07 08 09 10 11 12 13 14 15 16 17 18 19 20 21 22 23" at bounding box center [622, 136] width 29 height 32
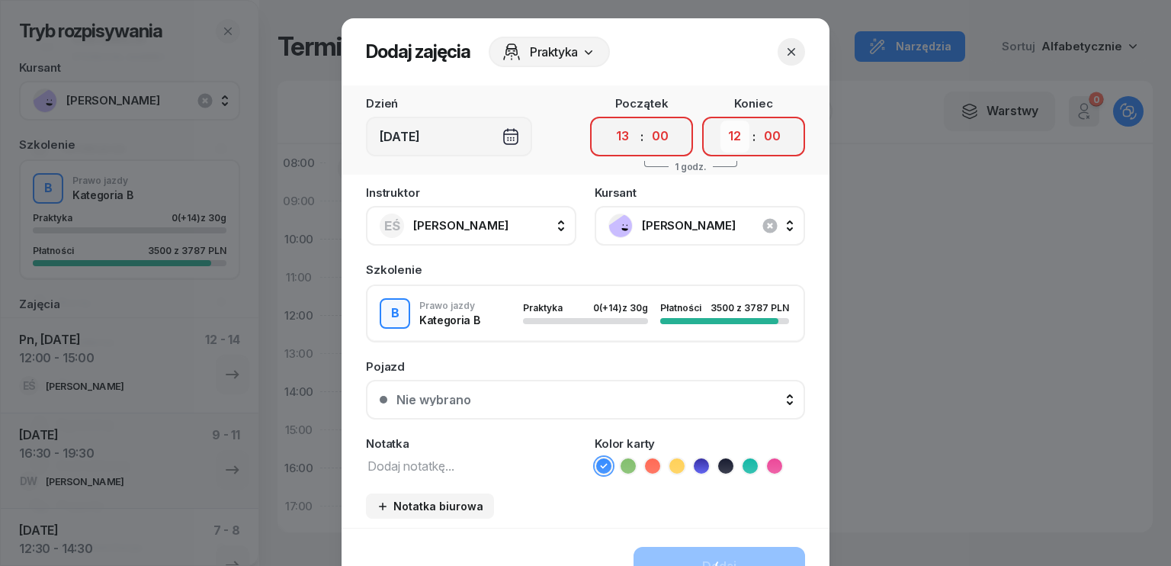
drag, startPoint x: 721, startPoint y: 133, endPoint x: 727, endPoint y: 151, distance: 18.3
click at [721, 133] on select "00 01 02 03 04 05 06 07 08 09 10 11 12 13 14 15 16 17 18 19 20 21 22 23" at bounding box center [735, 136] width 29 height 32
select select "16"
click at [721, 120] on select "00 01 02 03 04 05 06 07 08 09 10 11 12 13 14 15 16 17 18 19 20 21 22 23" at bounding box center [735, 136] width 29 height 32
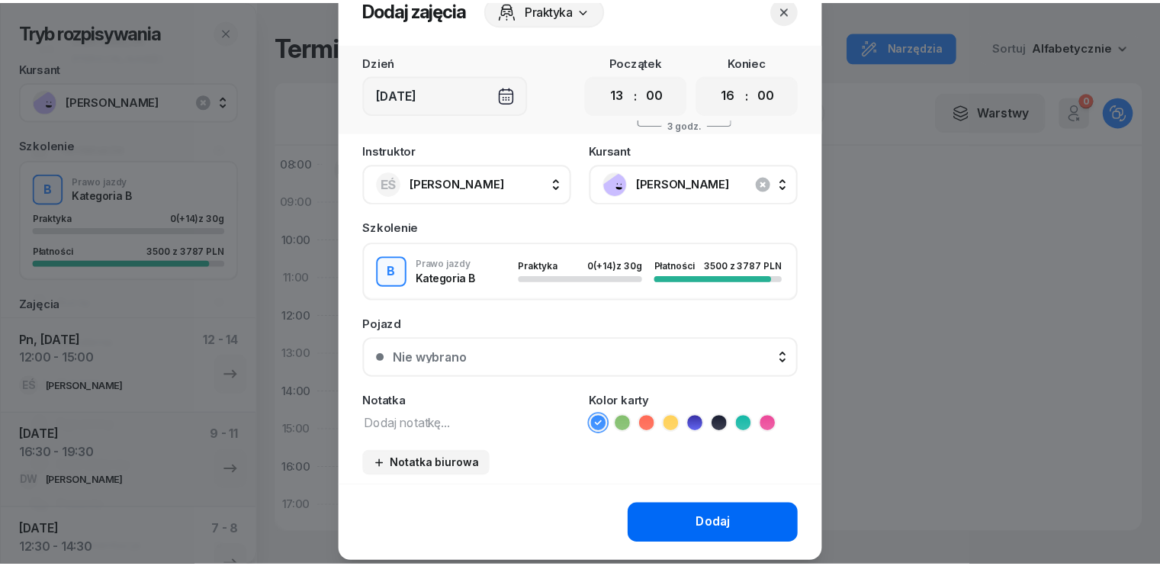
scroll to position [85, 0]
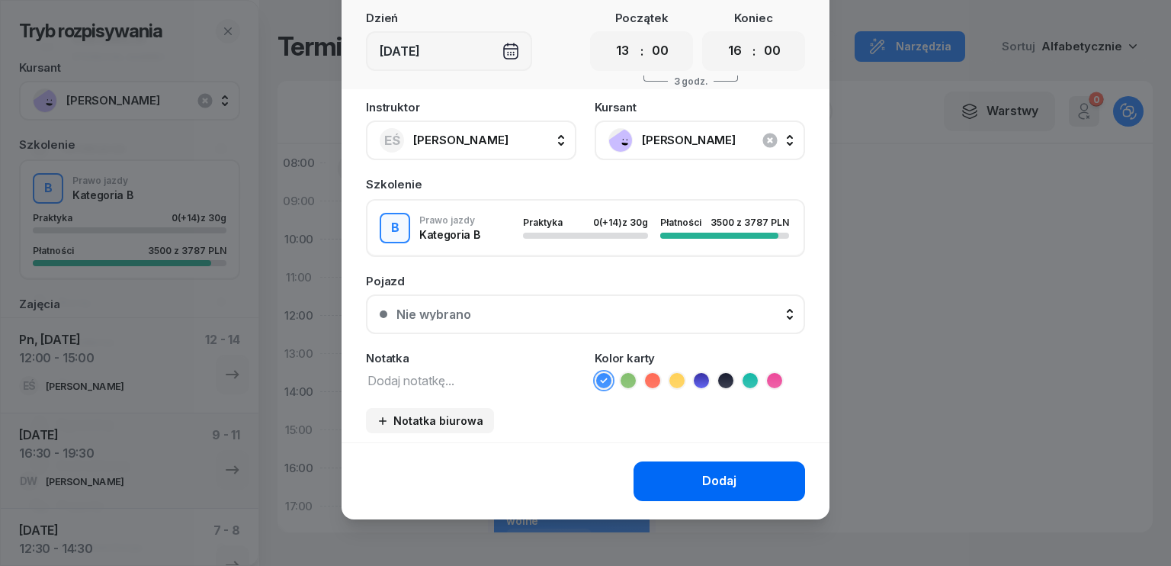
click at [714, 473] on div "Dodaj" at bounding box center [719, 481] width 34 height 20
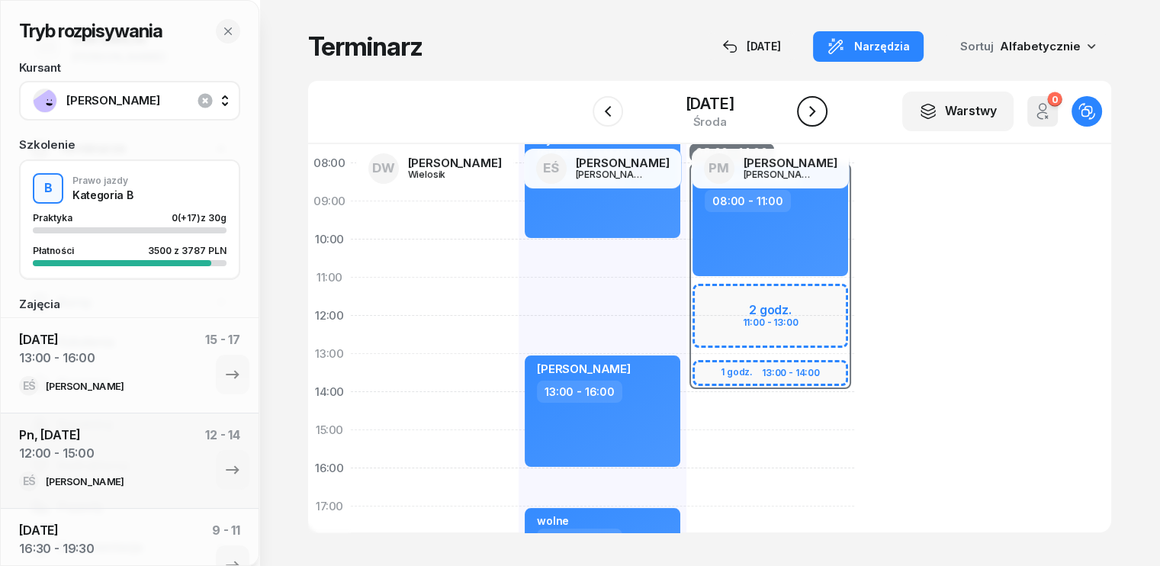
click at [815, 116] on icon "button" at bounding box center [812, 111] width 18 height 18
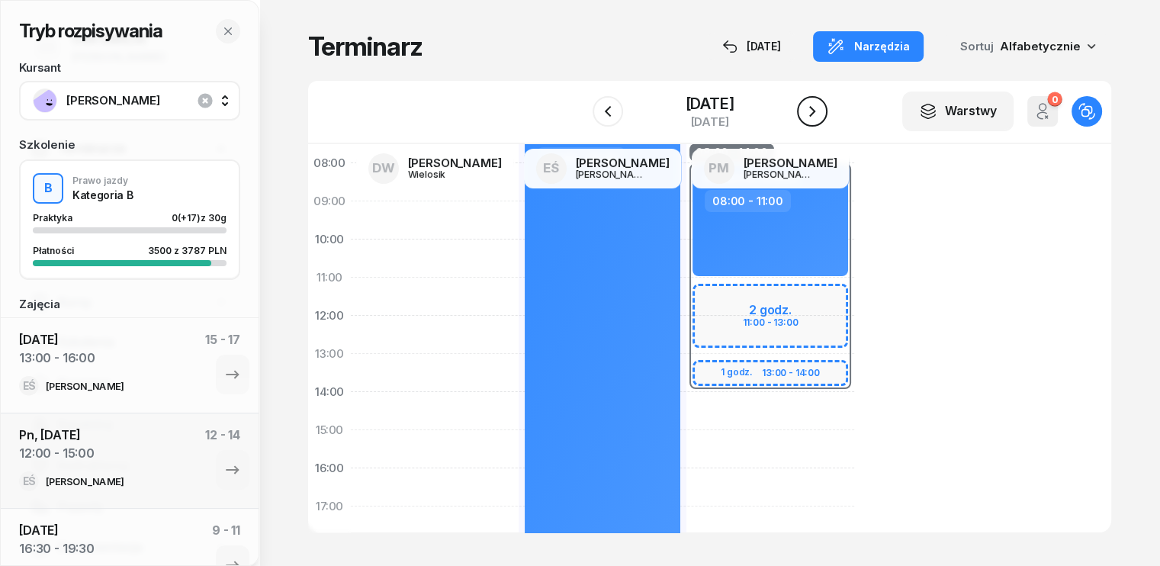
click at [814, 116] on icon "button" at bounding box center [812, 111] width 18 height 18
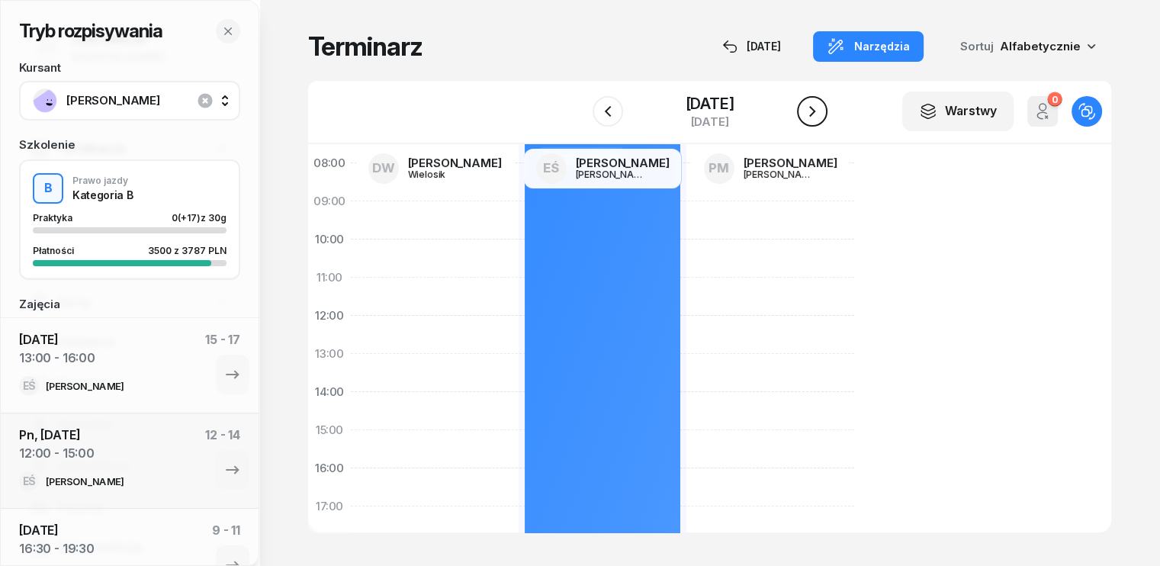
click at [814, 116] on icon "button" at bounding box center [812, 111] width 18 height 18
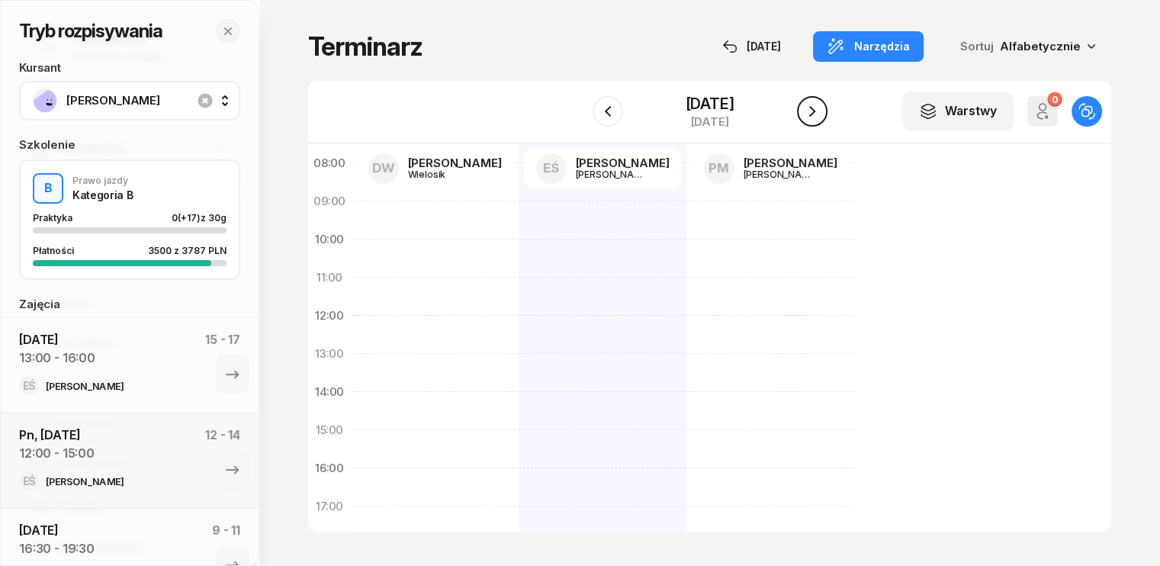
click at [814, 116] on icon "button" at bounding box center [812, 111] width 6 height 11
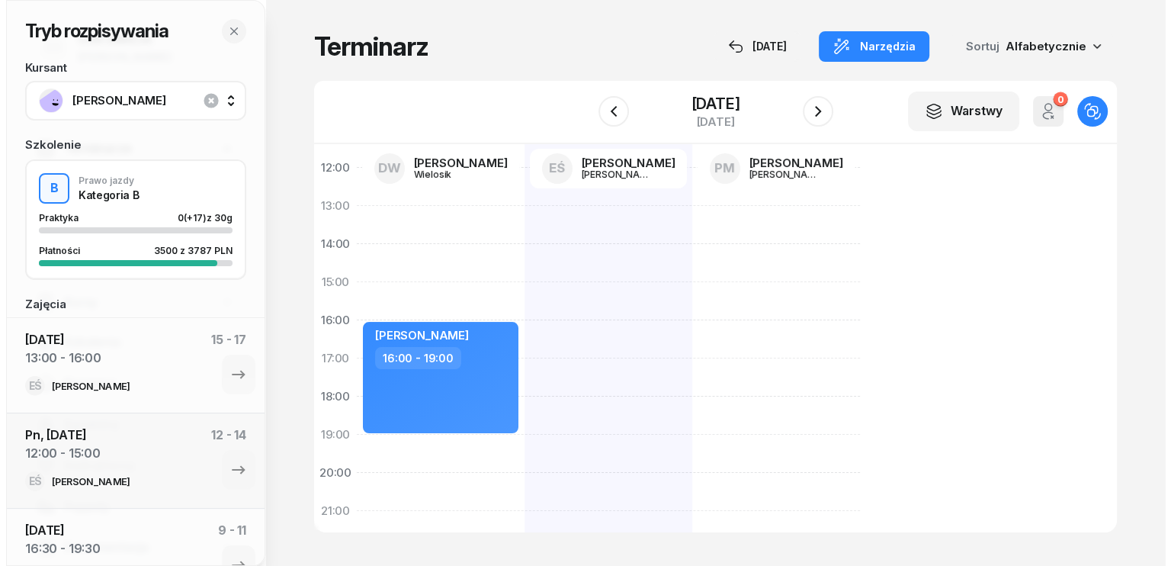
scroll to position [229, 0]
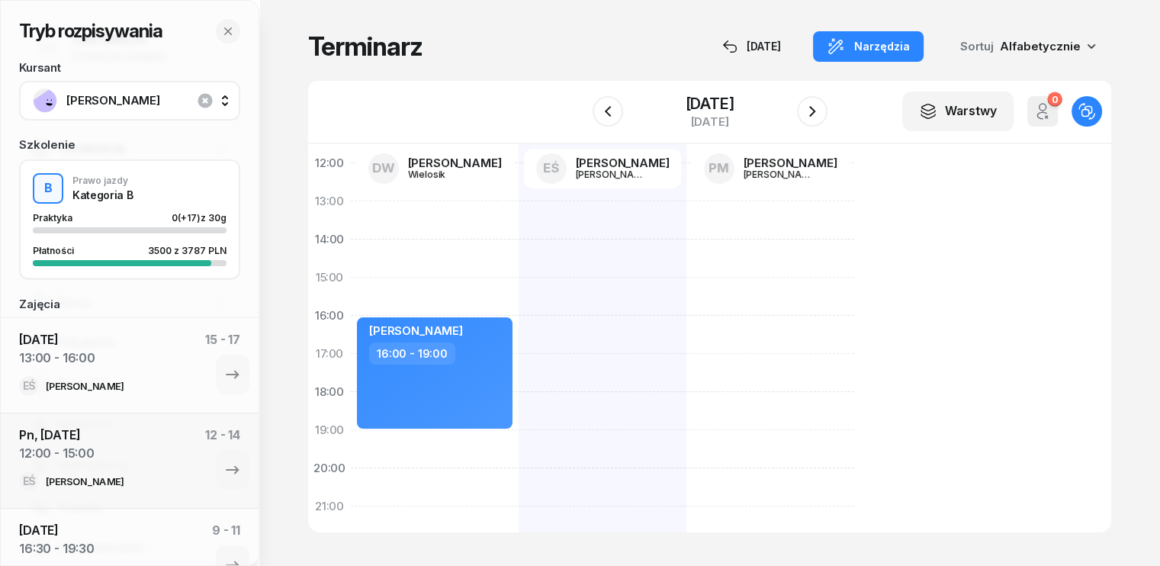
click at [518, 278] on div at bounding box center [602, 296] width 168 height 686
select select "15"
select select "17"
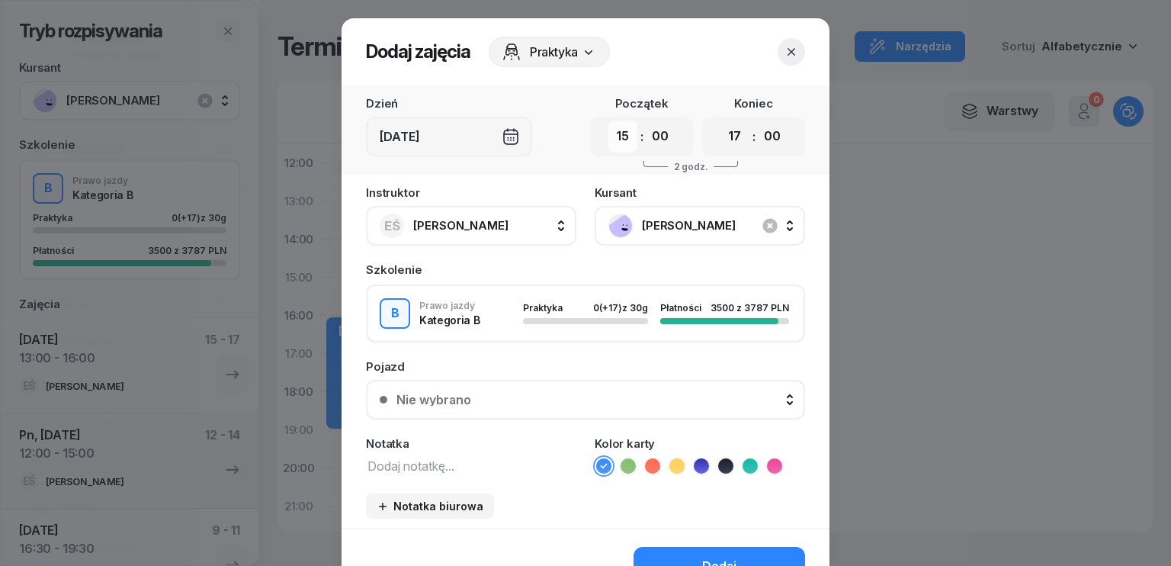
click at [621, 135] on select "00 01 02 03 04 05 06 07 08 09 10 11 12 13 14 15 16 17 18 19 20 21 22 23" at bounding box center [622, 136] width 29 height 32
select select "14"
click at [608, 120] on select "00 01 02 03 04 05 06 07 08 09 10 11 12 13 14 15 16 17 18 19 20 21 22 23" at bounding box center [622, 136] width 29 height 32
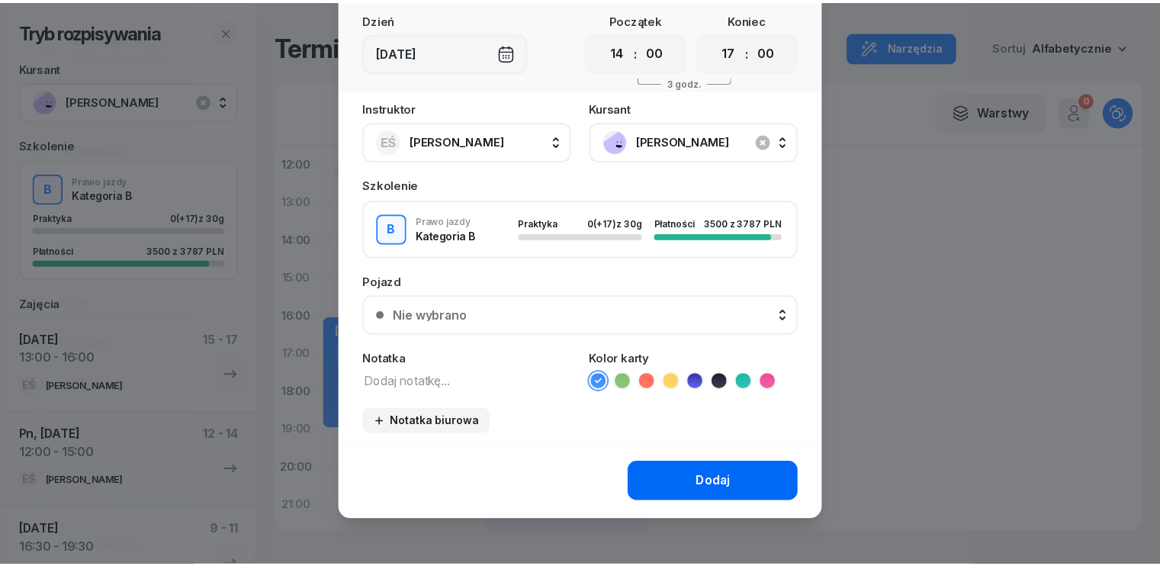
scroll to position [85, 0]
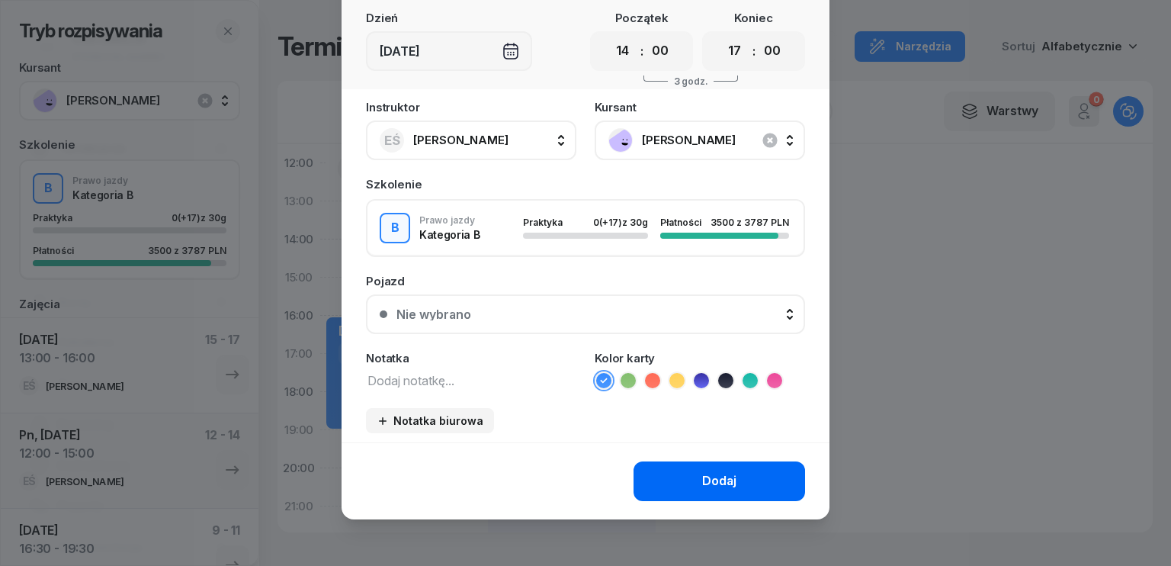
click at [717, 476] on div "Dodaj" at bounding box center [719, 481] width 34 height 20
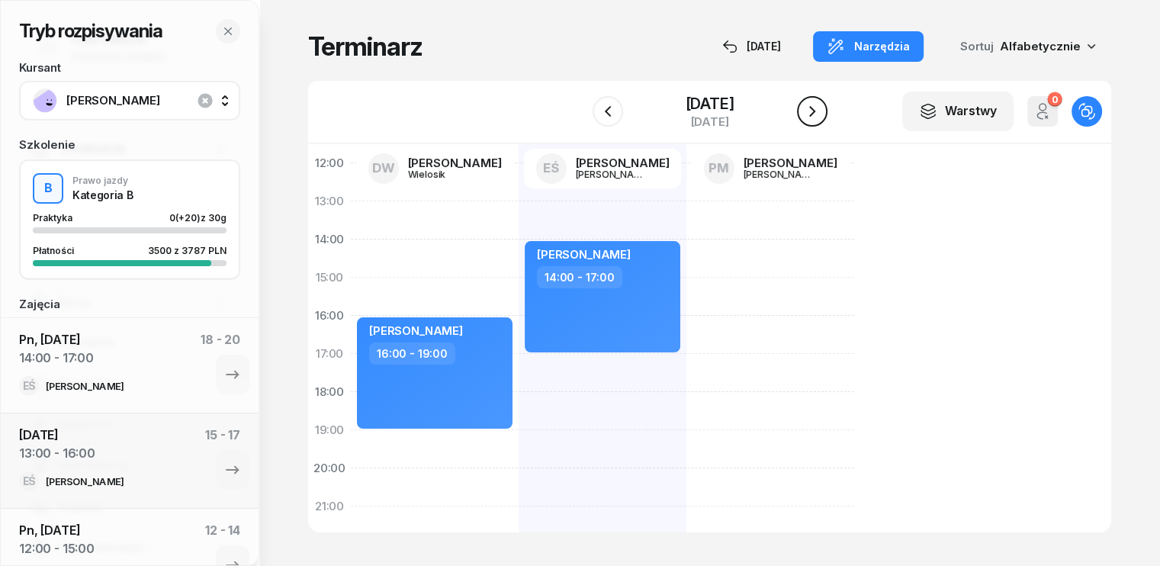
click at [817, 109] on icon "button" at bounding box center [812, 111] width 18 height 18
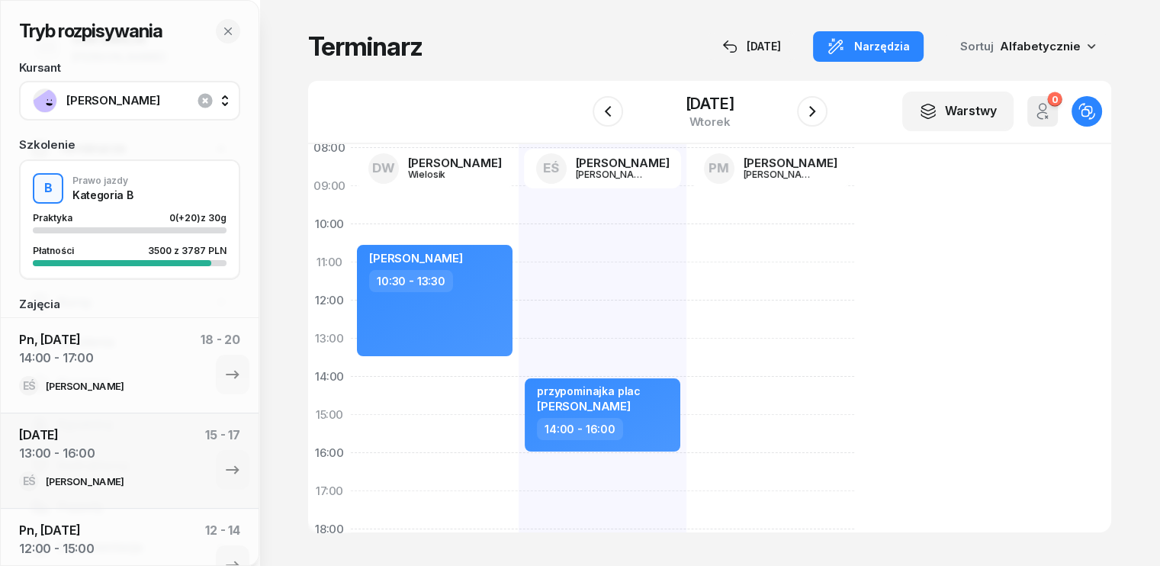
scroll to position [76, 0]
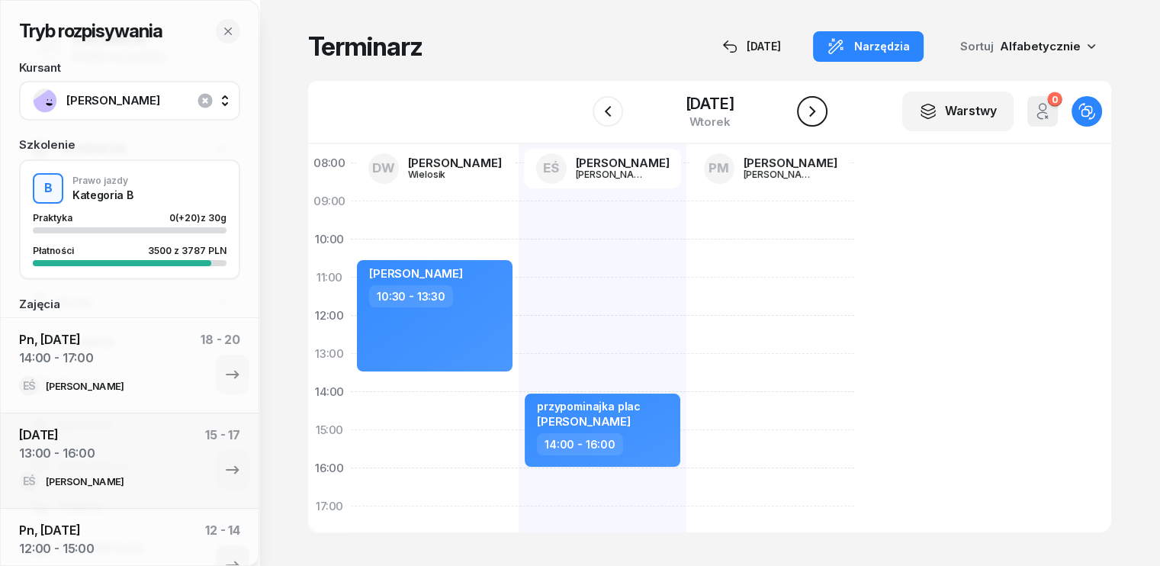
click at [810, 113] on icon "button" at bounding box center [812, 111] width 18 height 18
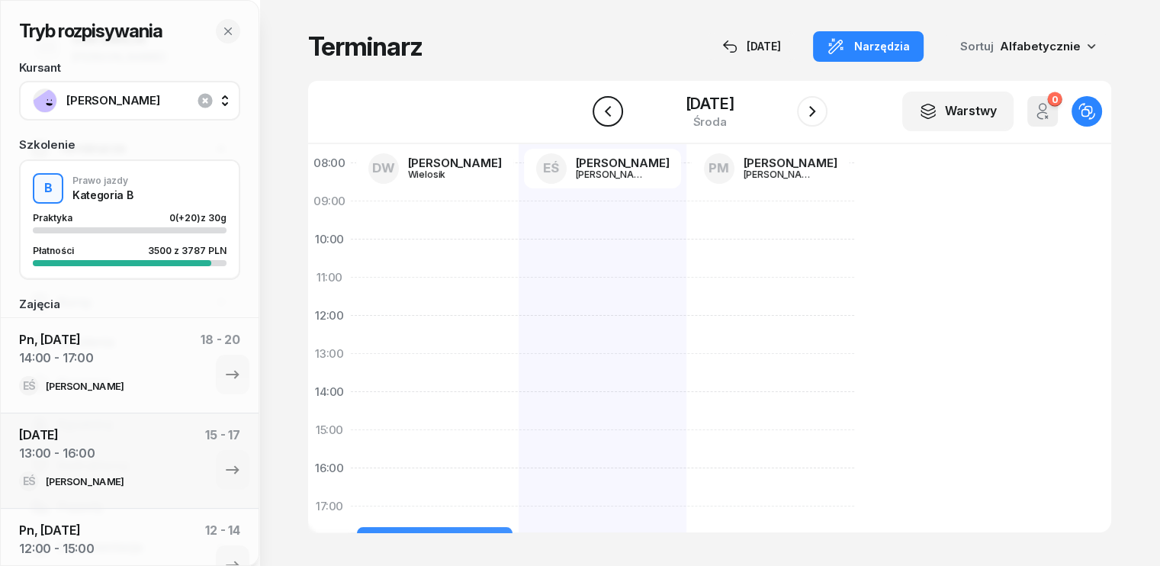
click at [609, 115] on icon "button" at bounding box center [607, 111] width 6 height 11
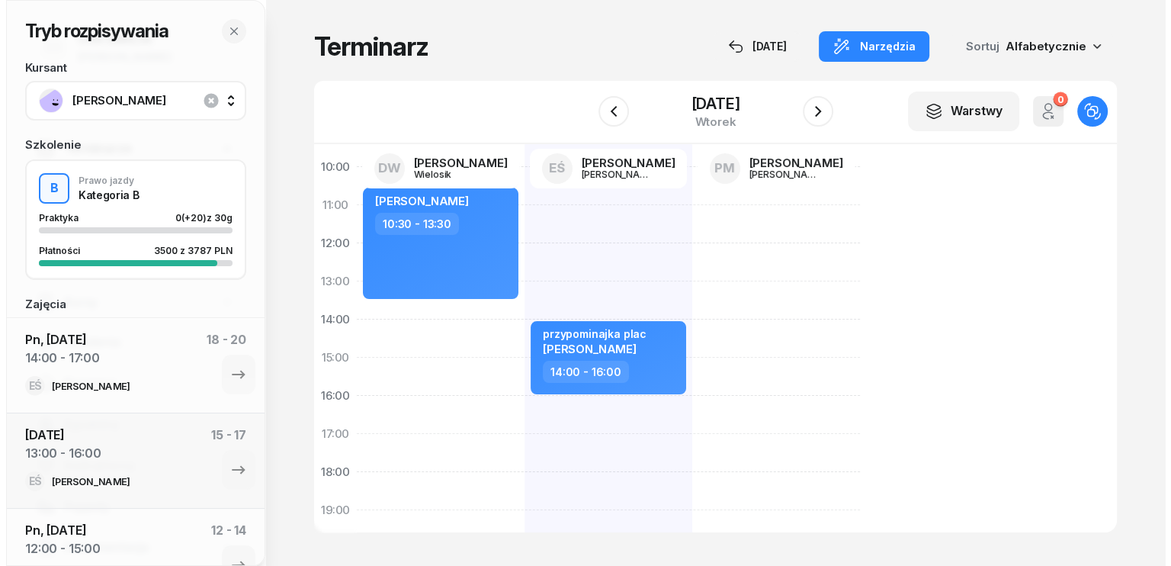
scroll to position [229, 0]
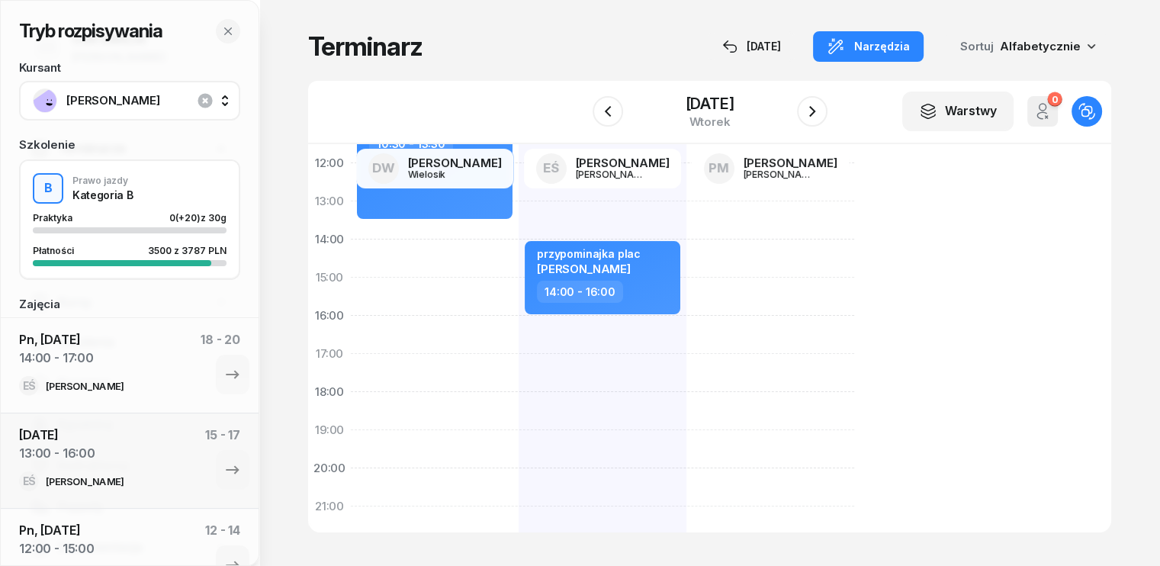
click at [518, 323] on div "przypominajka plac [PERSON_NAME] 14:00 - 16:00" at bounding box center [602, 296] width 168 height 686
select select "16"
select select "18"
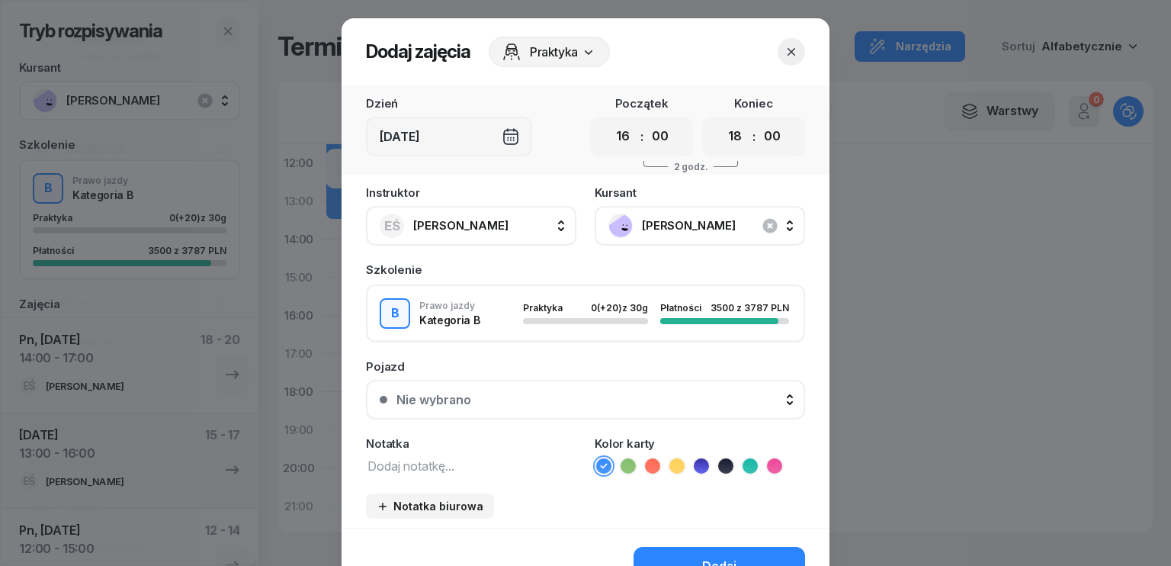
click at [470, 469] on textarea at bounding box center [471, 465] width 210 height 20
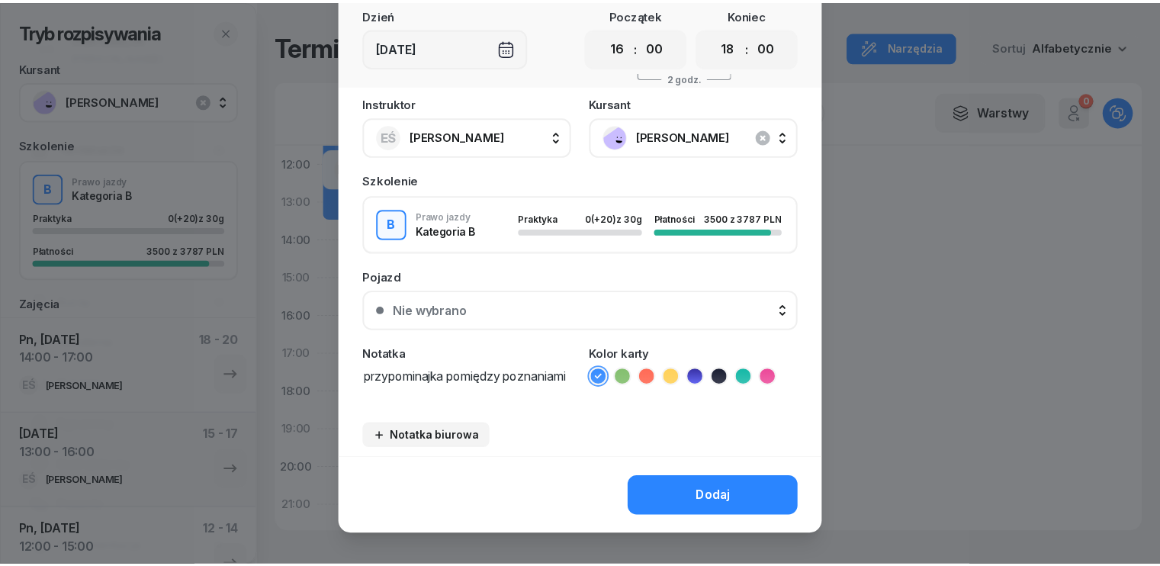
scroll to position [104, 0]
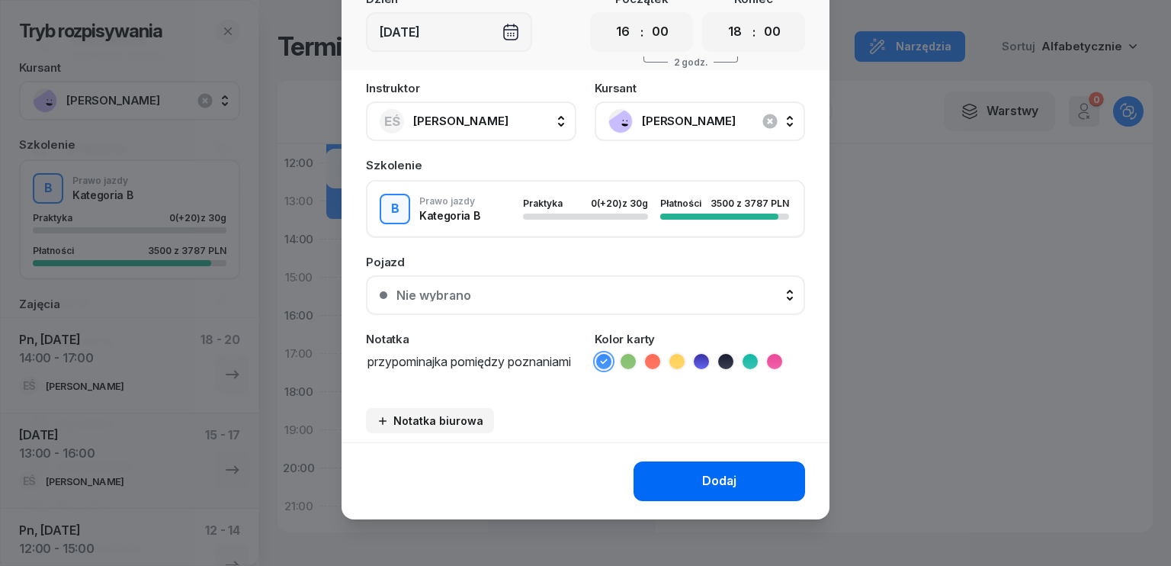
type textarea "przypominajka pomiędzy poznaniami"
click at [717, 477] on div "Dodaj" at bounding box center [719, 481] width 34 height 20
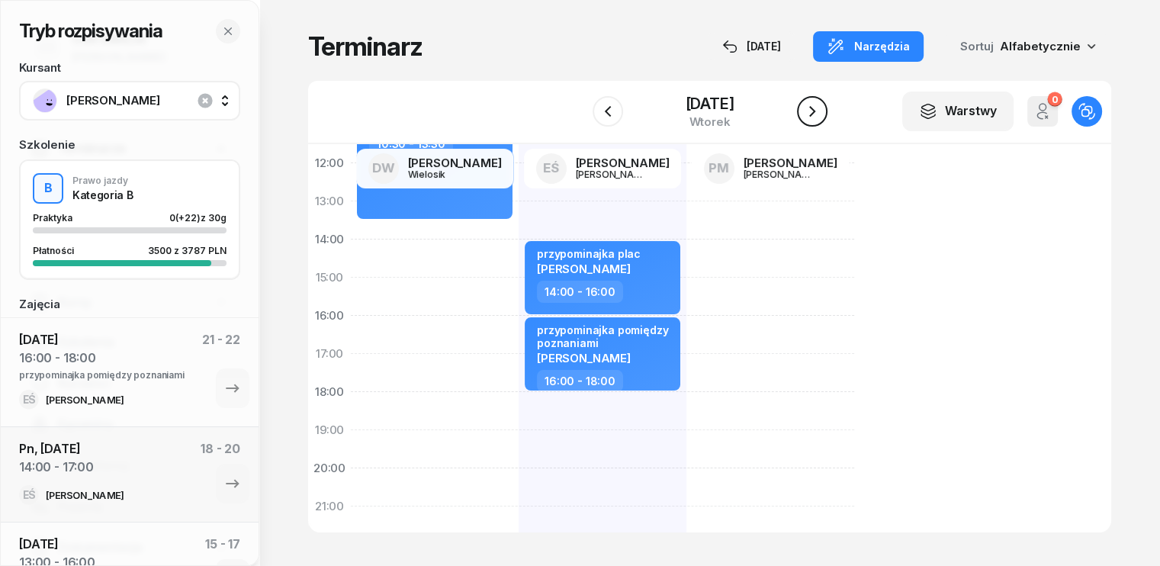
click at [814, 108] on icon "button" at bounding box center [812, 111] width 18 height 18
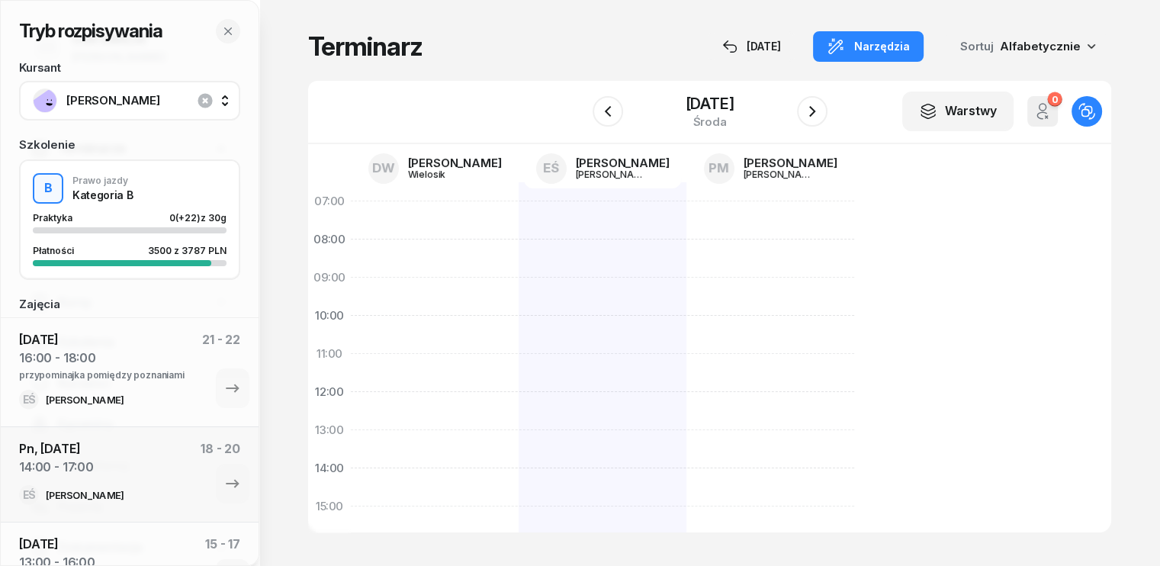
click at [518, 203] on div at bounding box center [602, 525] width 168 height 686
select select "07"
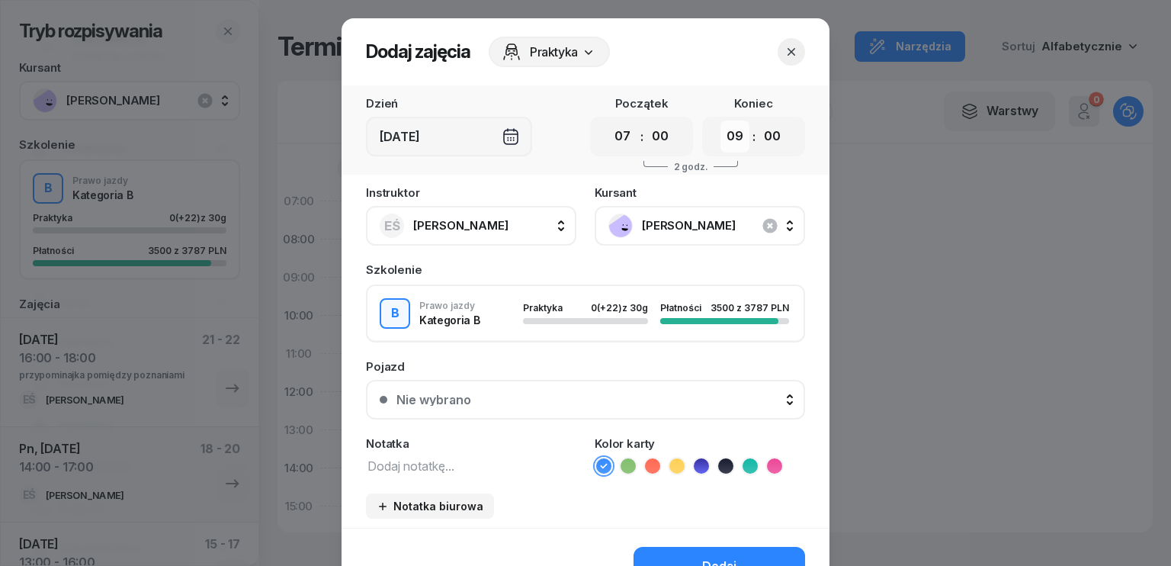
drag, startPoint x: 731, startPoint y: 140, endPoint x: 732, endPoint y: 149, distance: 9.9
click at [731, 140] on select "00 01 02 03 04 05 06 07 08 09 10 11 12 13 14 15 16 17 18 19 20 21 22 23" at bounding box center [735, 136] width 29 height 32
select select "10"
click at [721, 120] on select "00 01 02 03 04 05 06 07 08 09 10 11 12 13 14 15 16 17 18 19 20 21 22 23" at bounding box center [735, 136] width 29 height 32
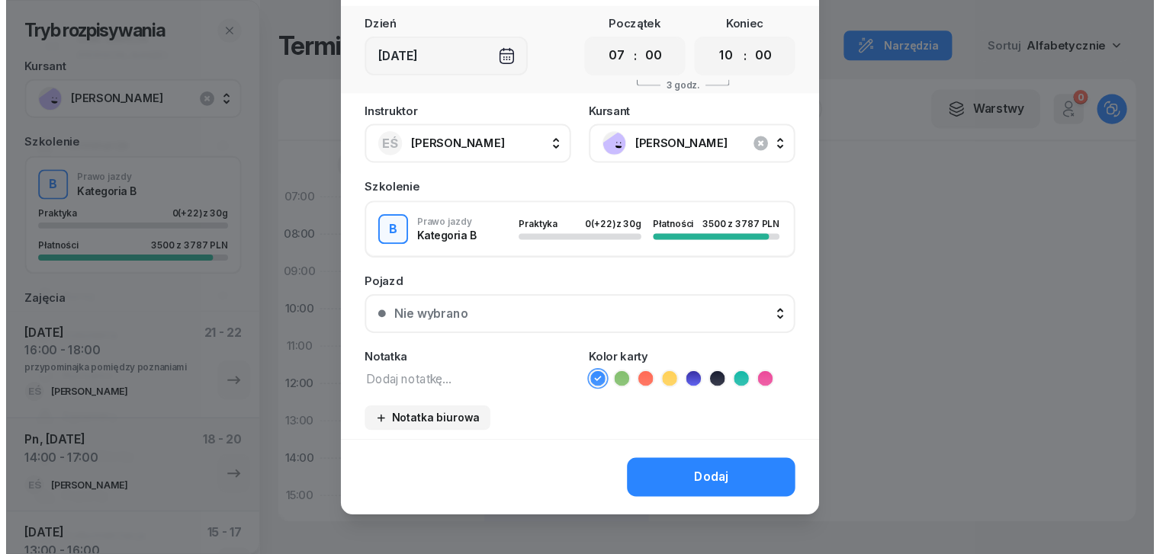
scroll to position [85, 0]
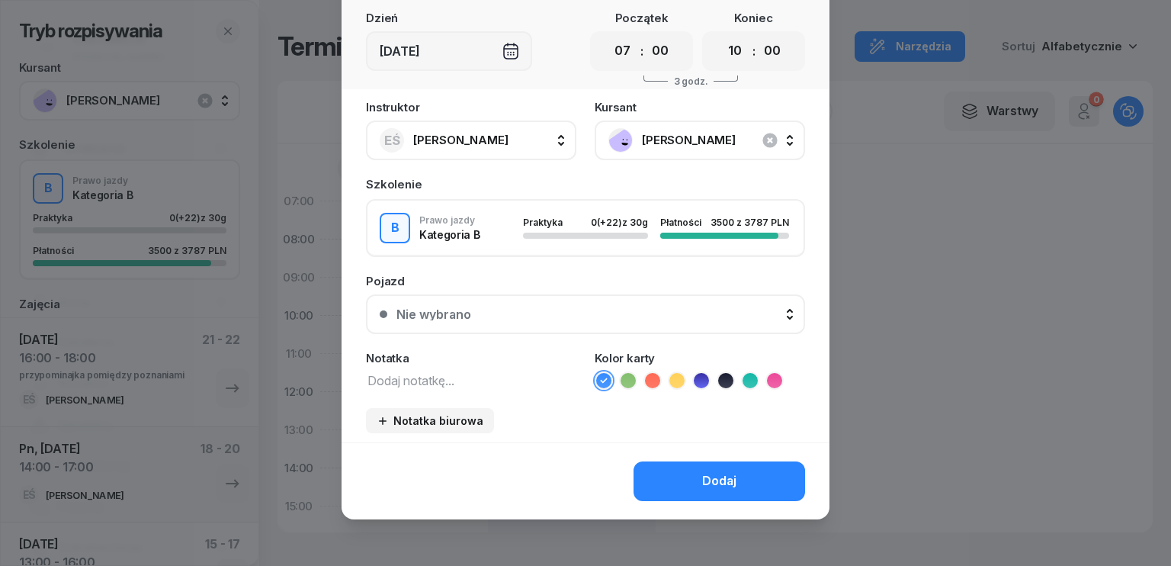
click at [472, 373] on textarea at bounding box center [471, 380] width 210 height 20
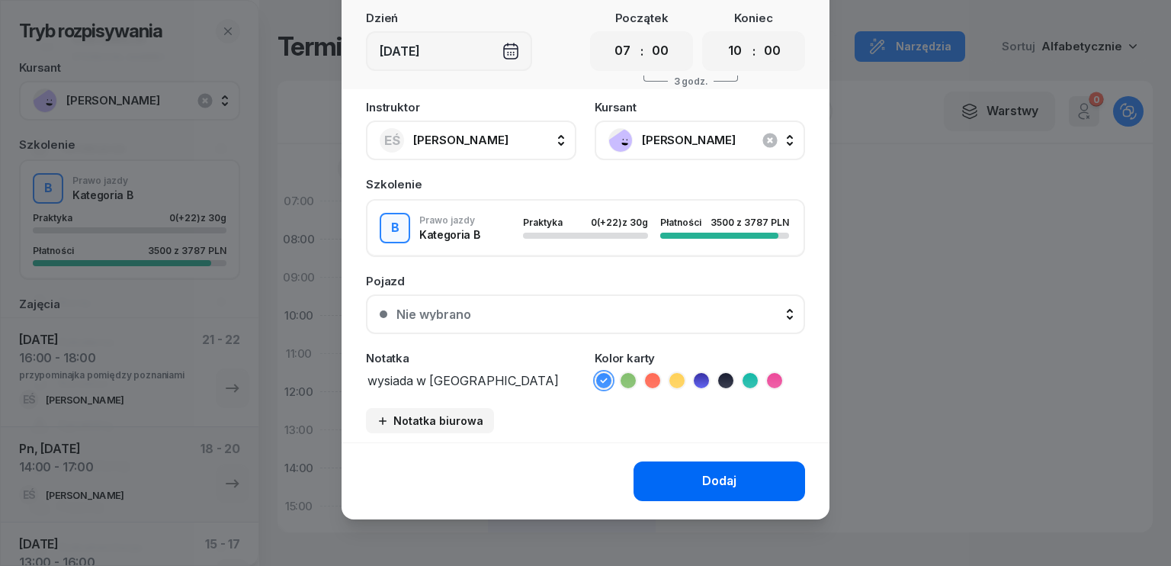
type textarea "wysiada w [GEOGRAPHIC_DATA]"
click at [666, 473] on button "Dodaj" at bounding box center [720, 481] width 172 height 40
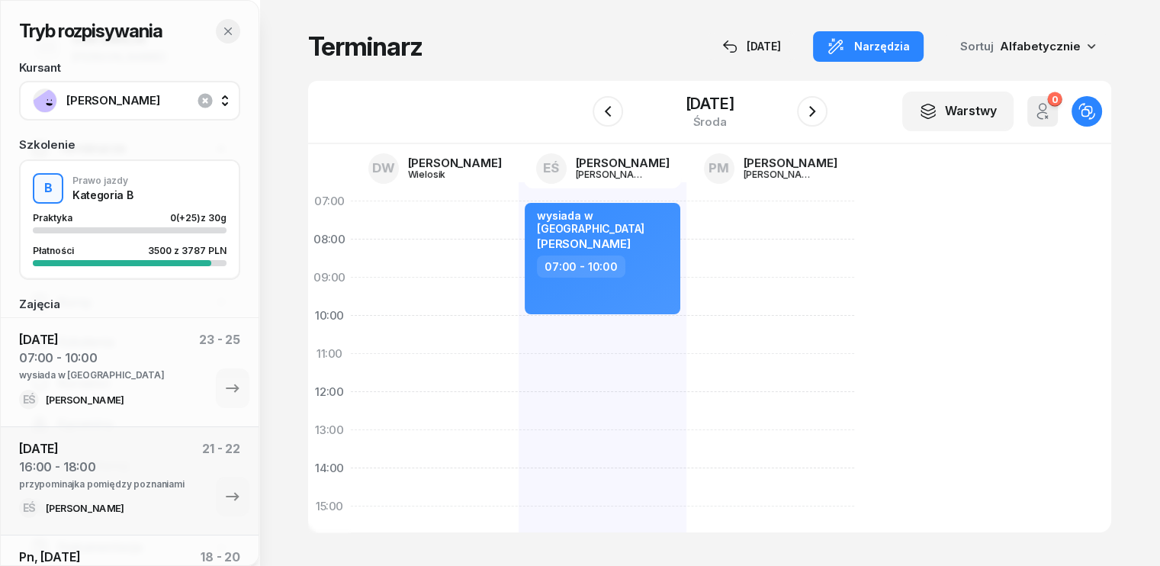
click at [229, 31] on icon "button" at bounding box center [228, 31] width 12 height 12
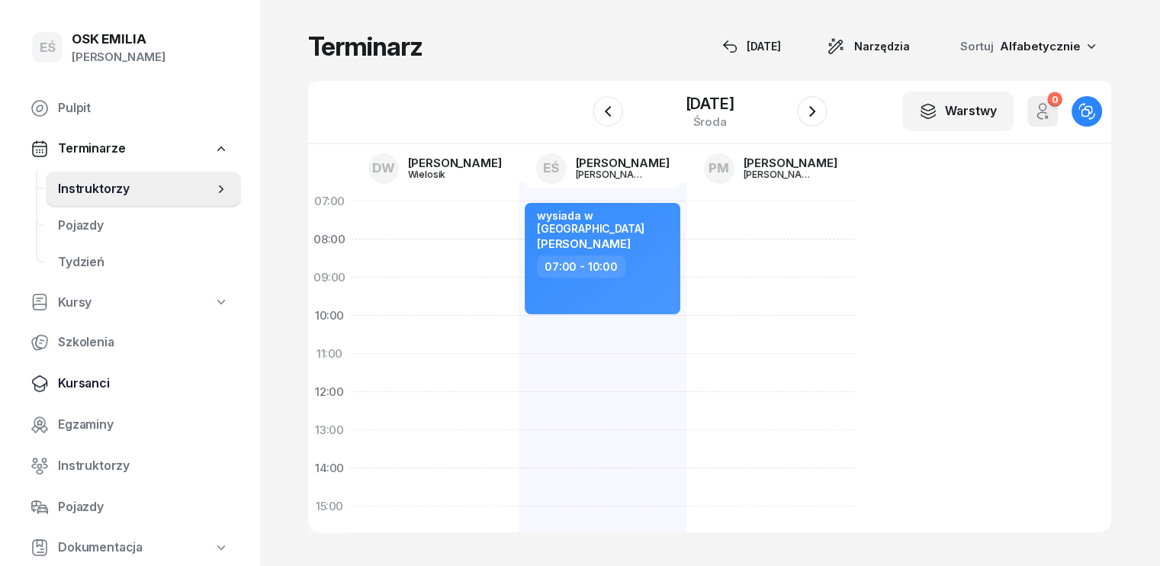
click at [91, 384] on span "Kursanci" at bounding box center [143, 384] width 171 height 20
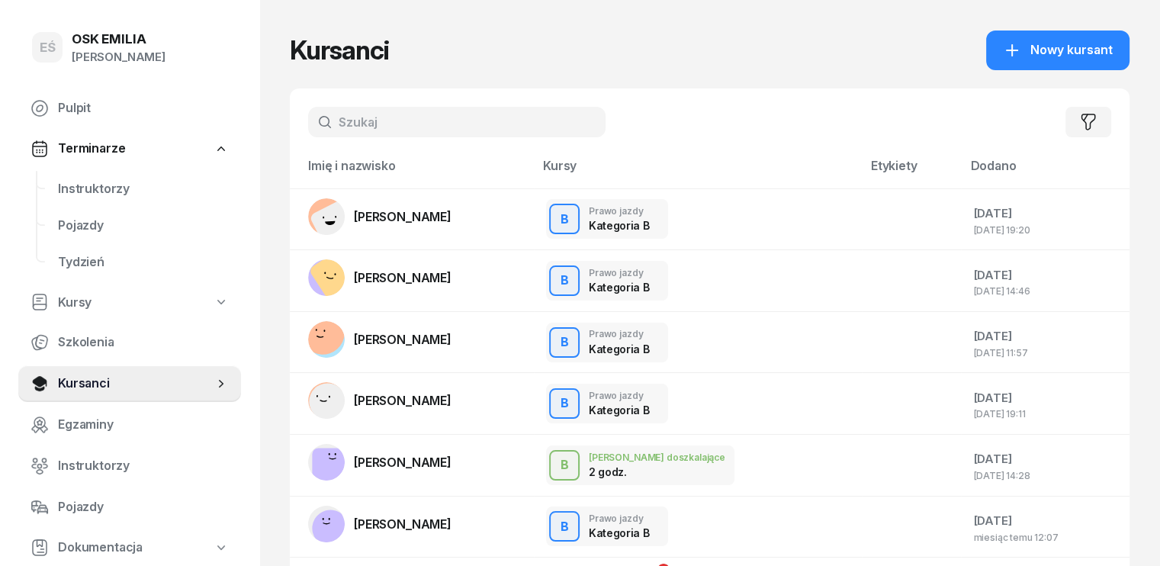
click at [366, 131] on input "text" at bounding box center [456, 122] width 297 height 30
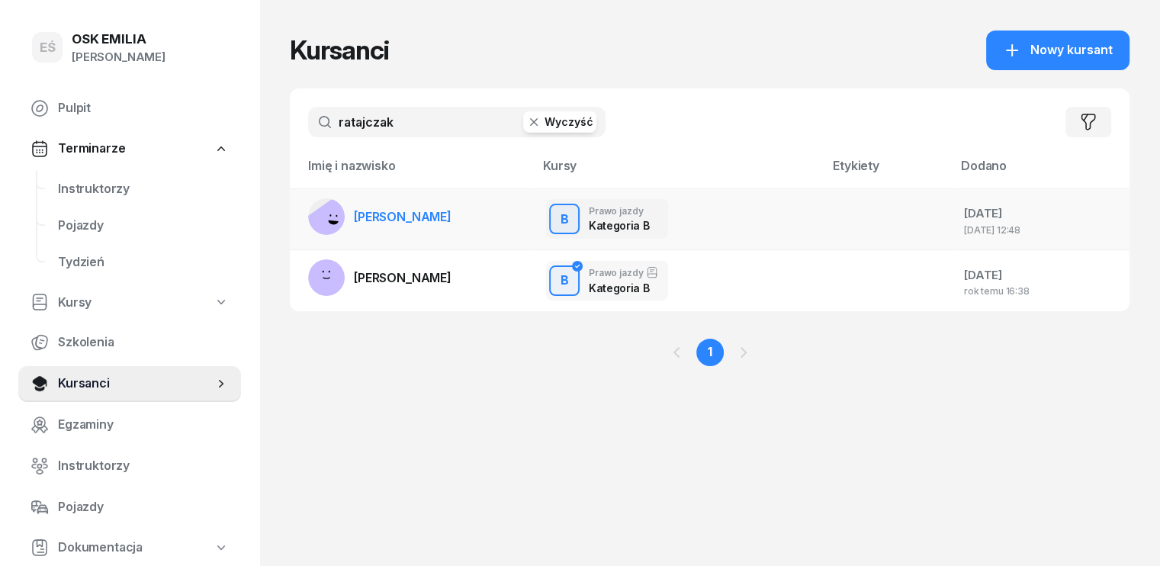
type input "ratajczak"
click at [366, 221] on span "[PERSON_NAME]" at bounding box center [403, 216] width 98 height 15
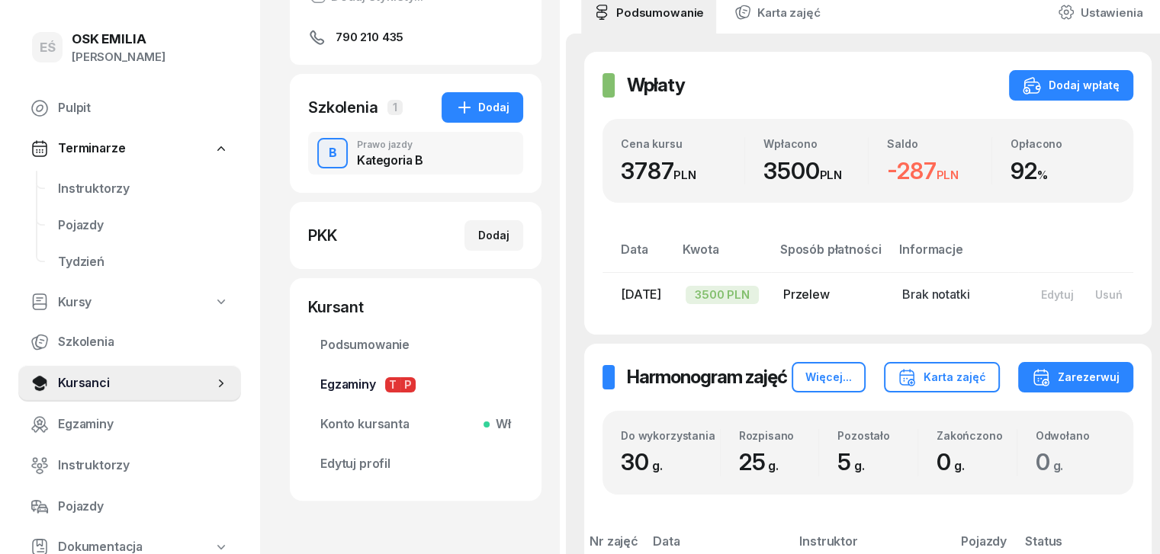
scroll to position [229, 0]
click at [344, 424] on span "Konto kursanta Wł" at bounding box center [415, 424] width 191 height 20
